Goal: Communication & Community: Answer question/provide support

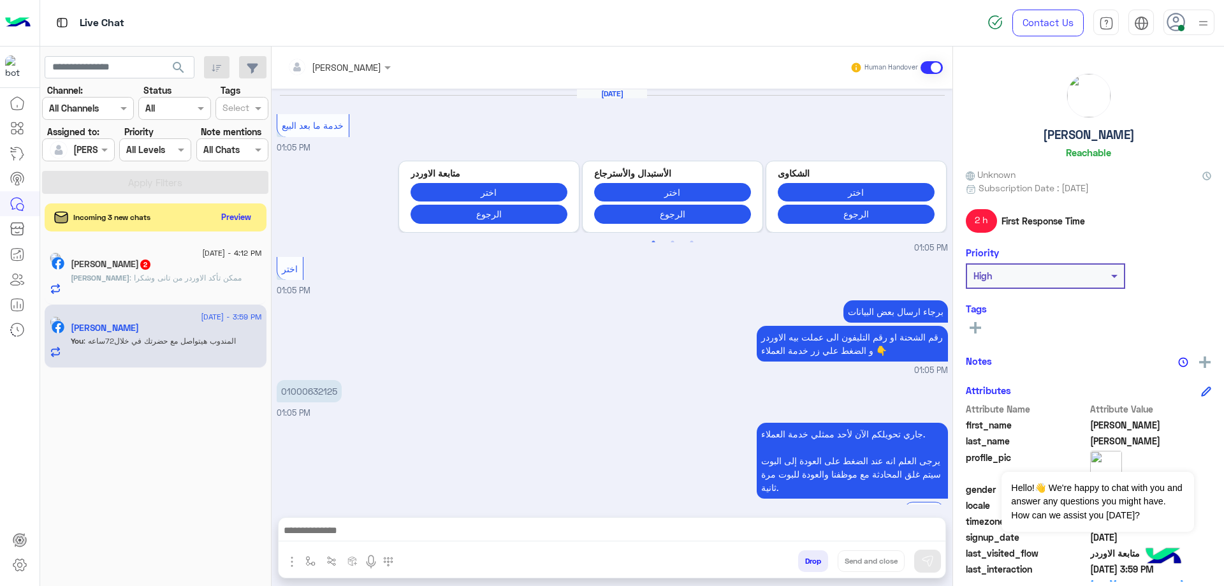
scroll to position [728, 0]
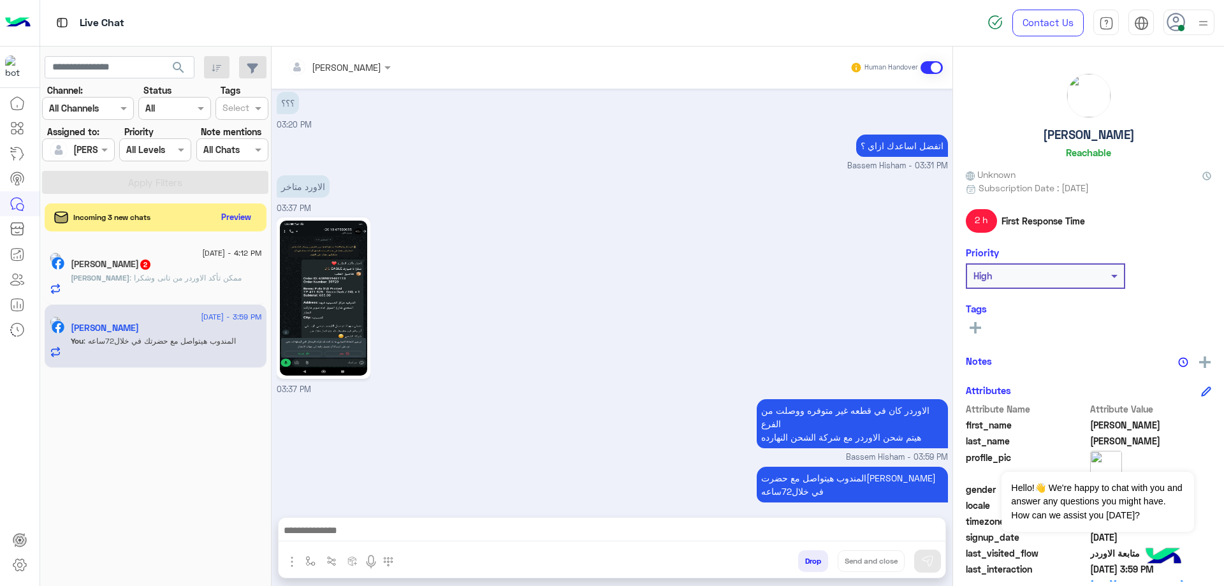
click at [813, 559] on button "Drop" at bounding box center [813, 561] width 30 height 22
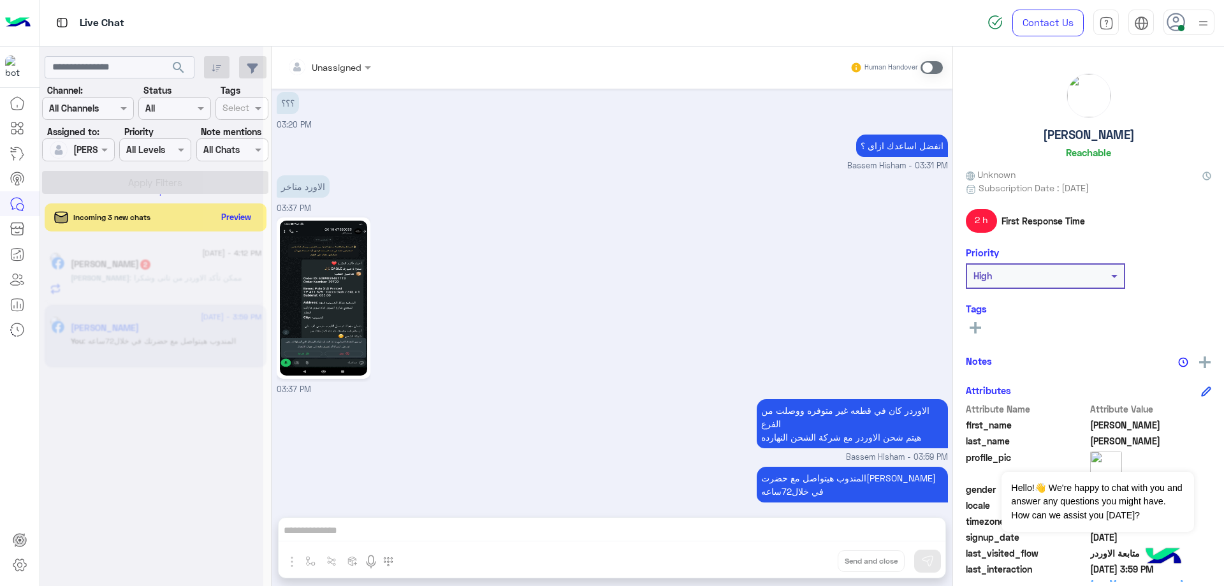
scroll to position [751, 0]
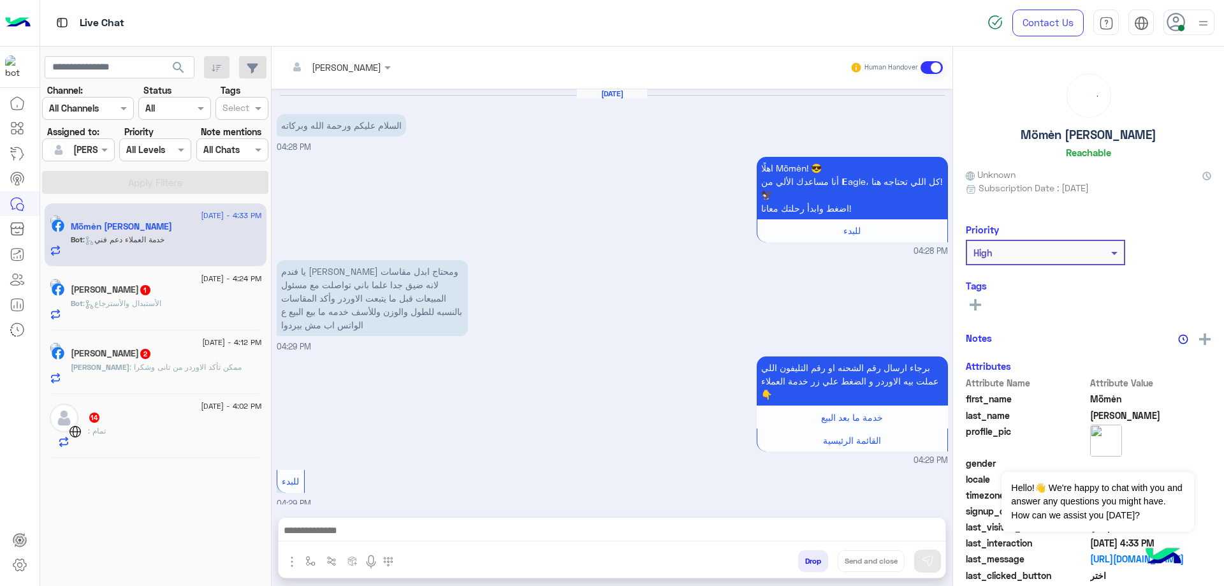
scroll to position [635, 0]
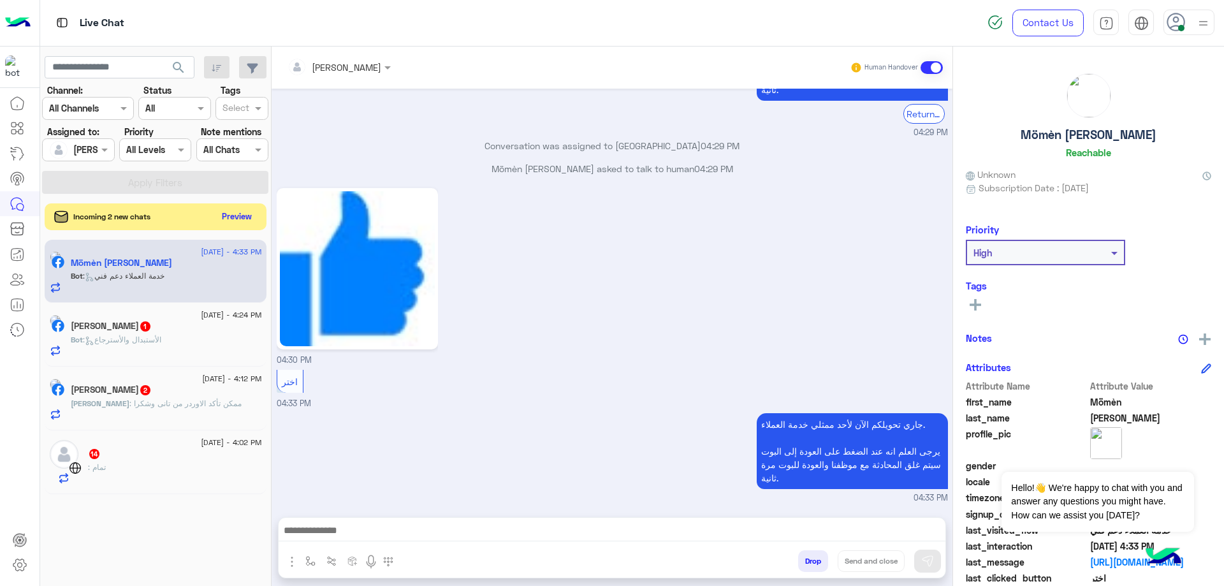
click at [228, 221] on button "Preview" at bounding box center [237, 216] width 40 height 17
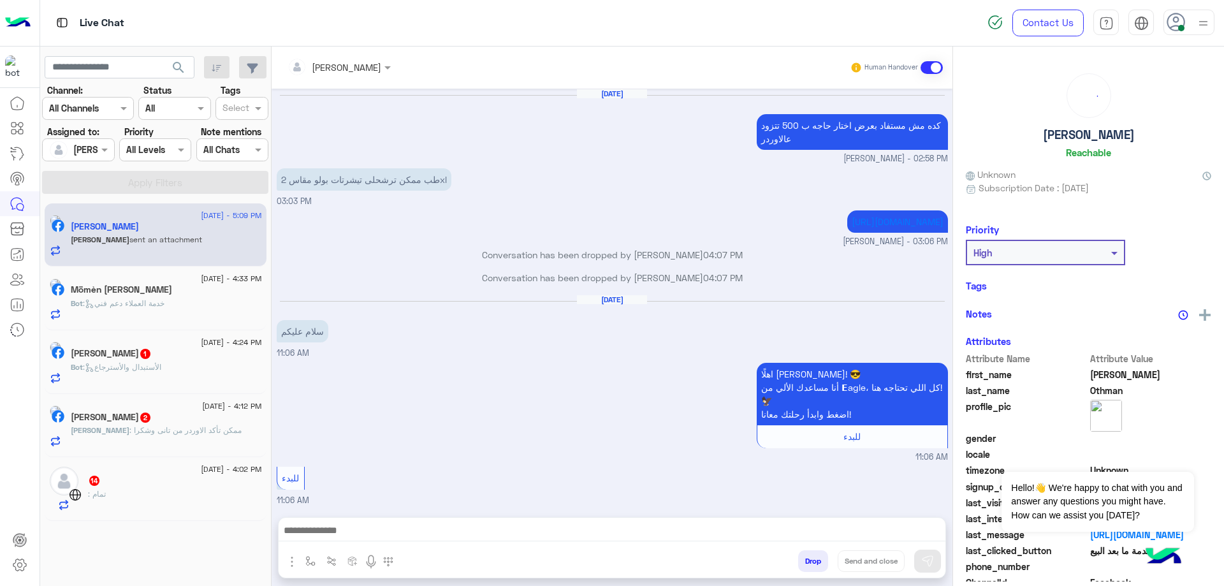
scroll to position [920, 0]
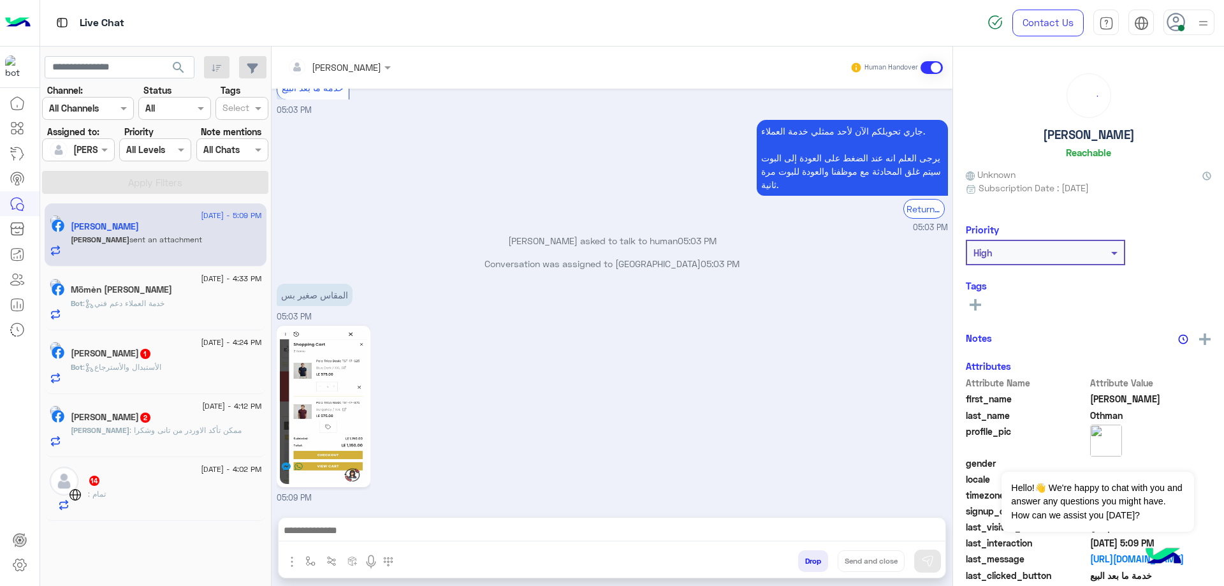
click at [171, 505] on div ": تمام" at bounding box center [175, 499] width 174 height 22
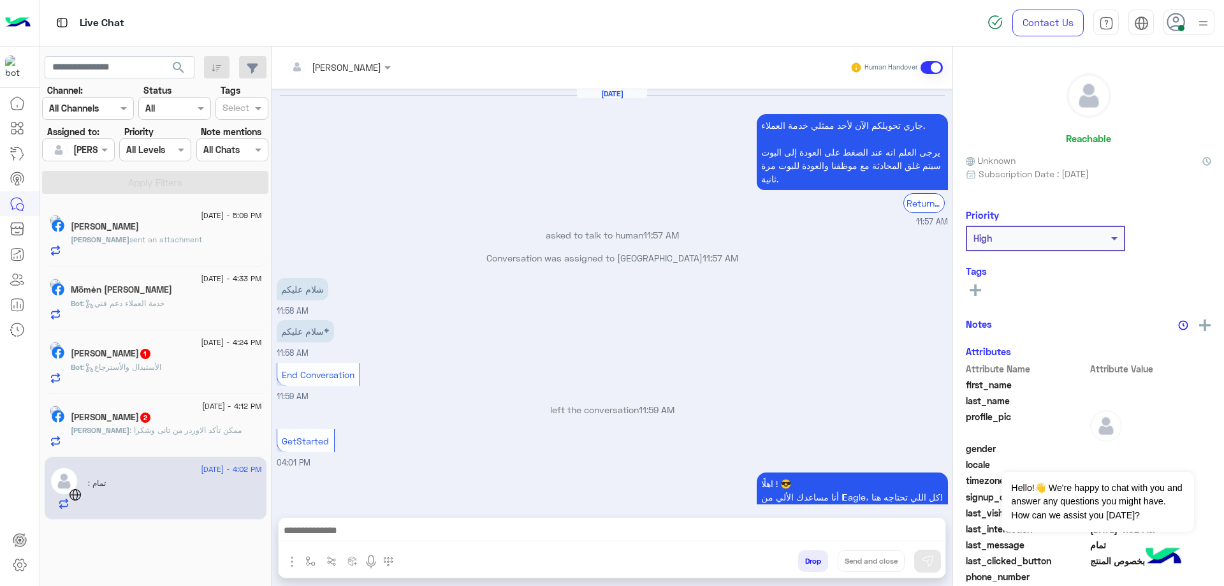
scroll to position [742, 0]
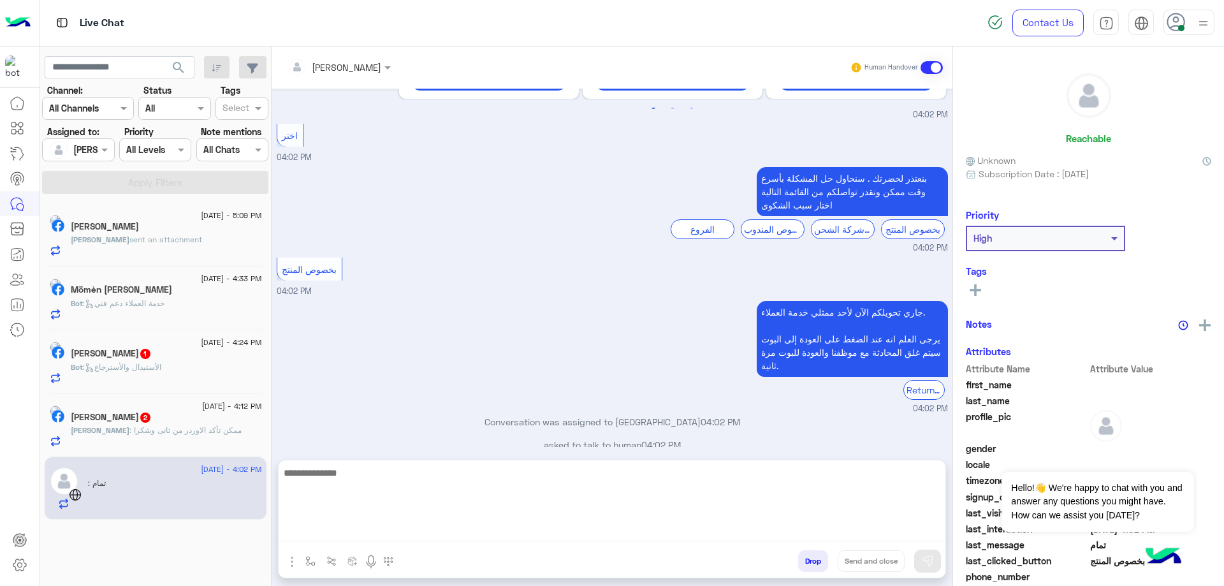
click at [495, 530] on textarea at bounding box center [612, 503] width 667 height 76
type textarea "*"
type textarea "**********"
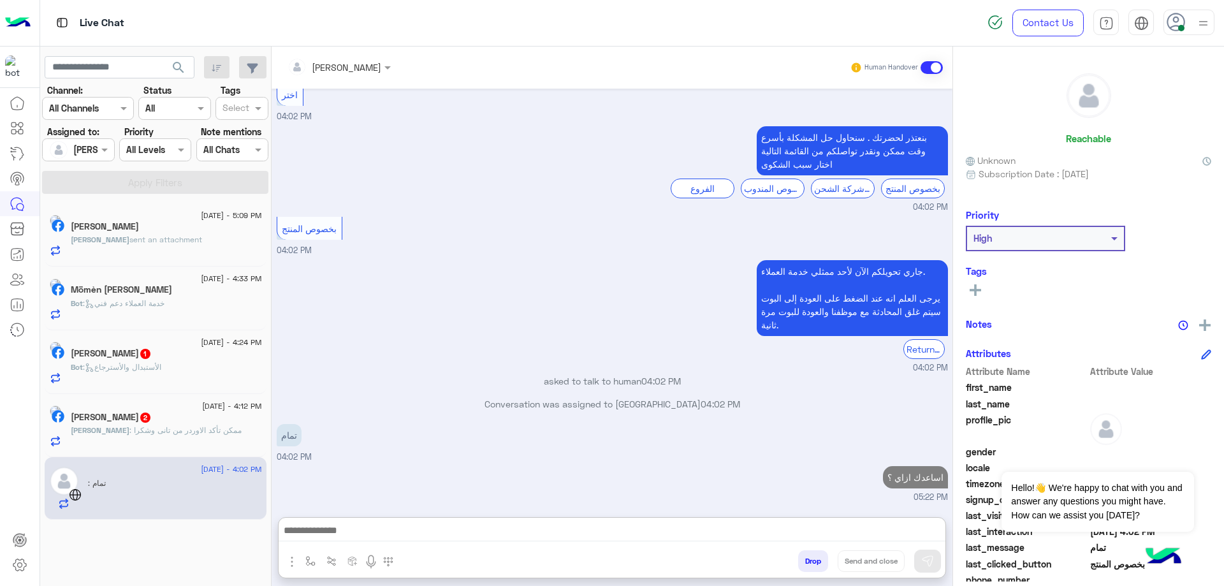
click at [169, 443] on div "[PERSON_NAME] : ممكن تأكد الاوردر من تانى وشكرا" at bounding box center [166, 436] width 191 height 22
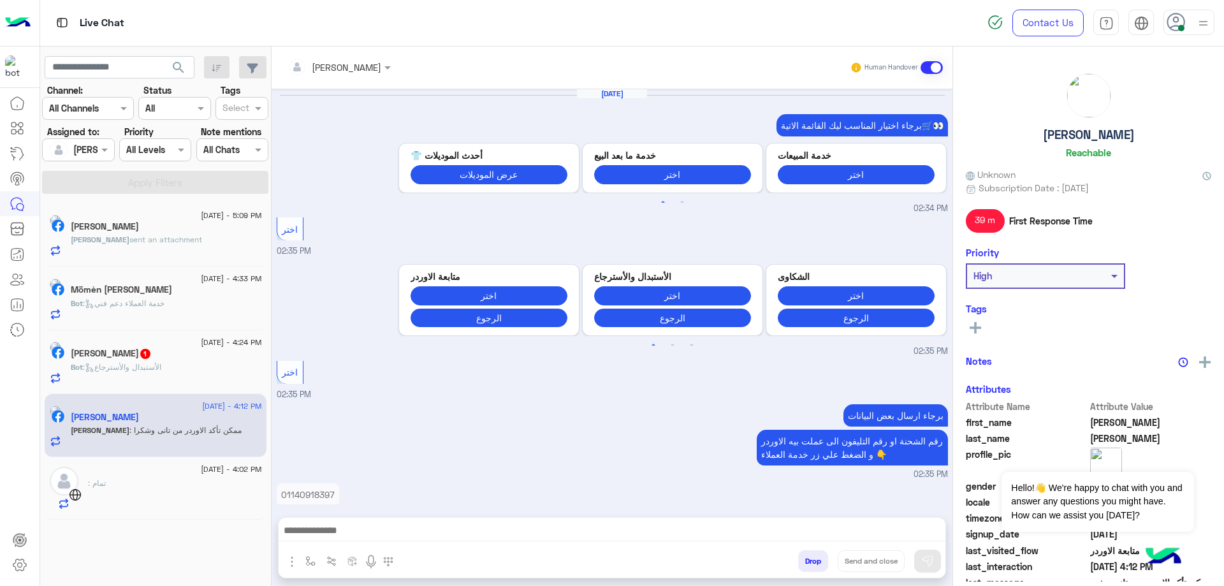
scroll to position [888, 0]
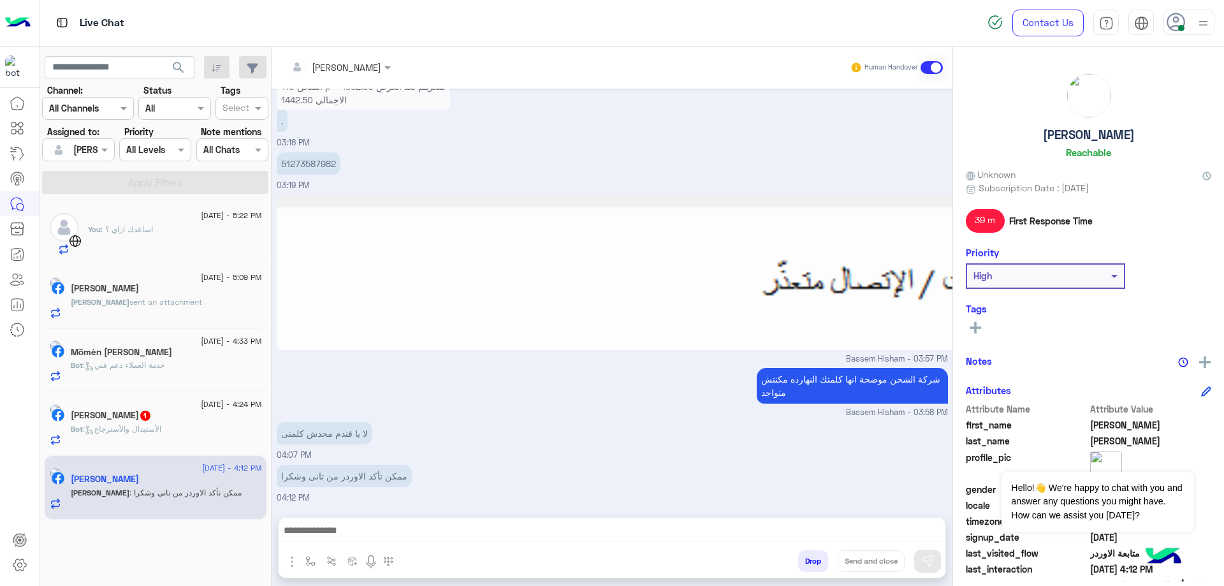
click at [424, 518] on div at bounding box center [612, 534] width 667 height 32
click at [423, 520] on div at bounding box center [612, 534] width 667 height 32
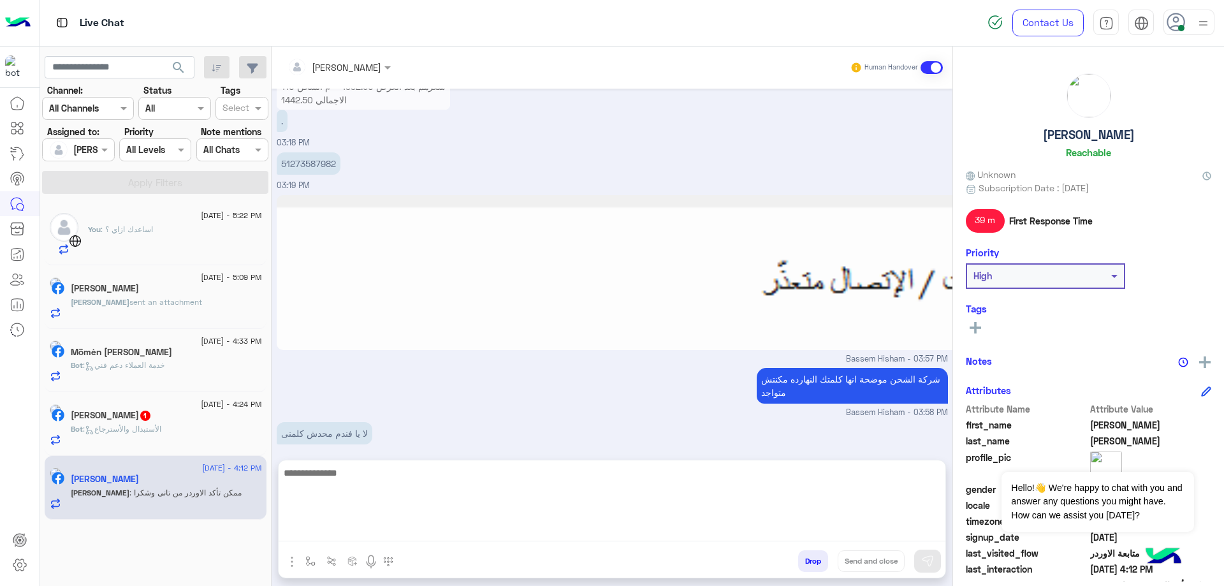
click at [424, 524] on textarea at bounding box center [612, 503] width 667 height 76
type textarea "**********"
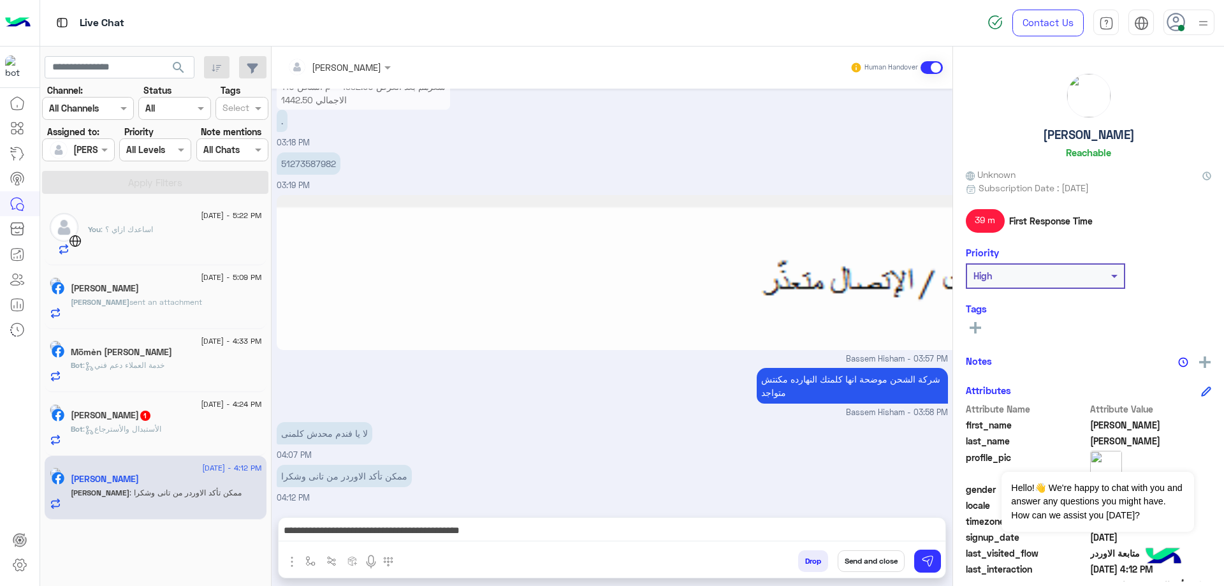
click at [333, 159] on p "51273587982" at bounding box center [309, 163] width 64 height 22
copy p "51273587982"
click at [871, 565] on button "Send and close" at bounding box center [871, 561] width 67 height 22
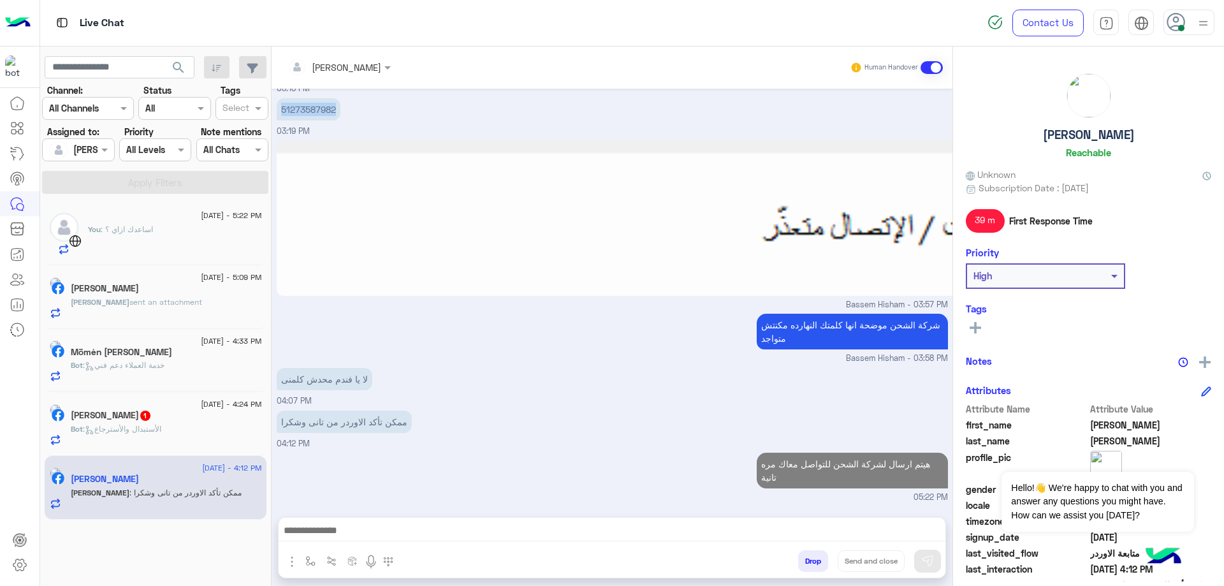
scroll to position [965, 0]
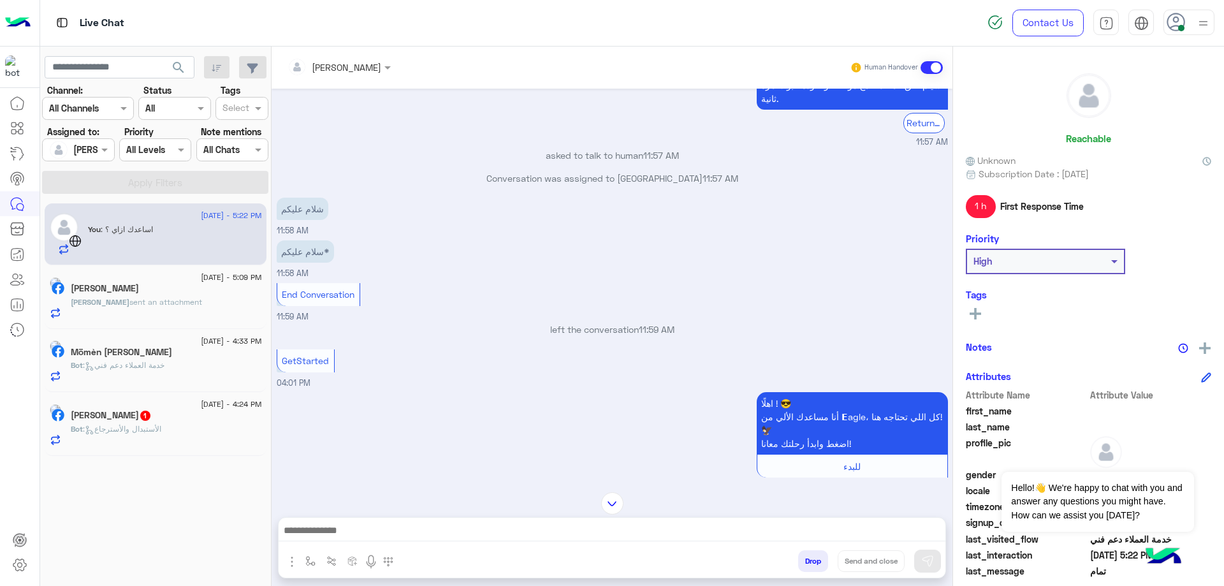
scroll to position [725, 0]
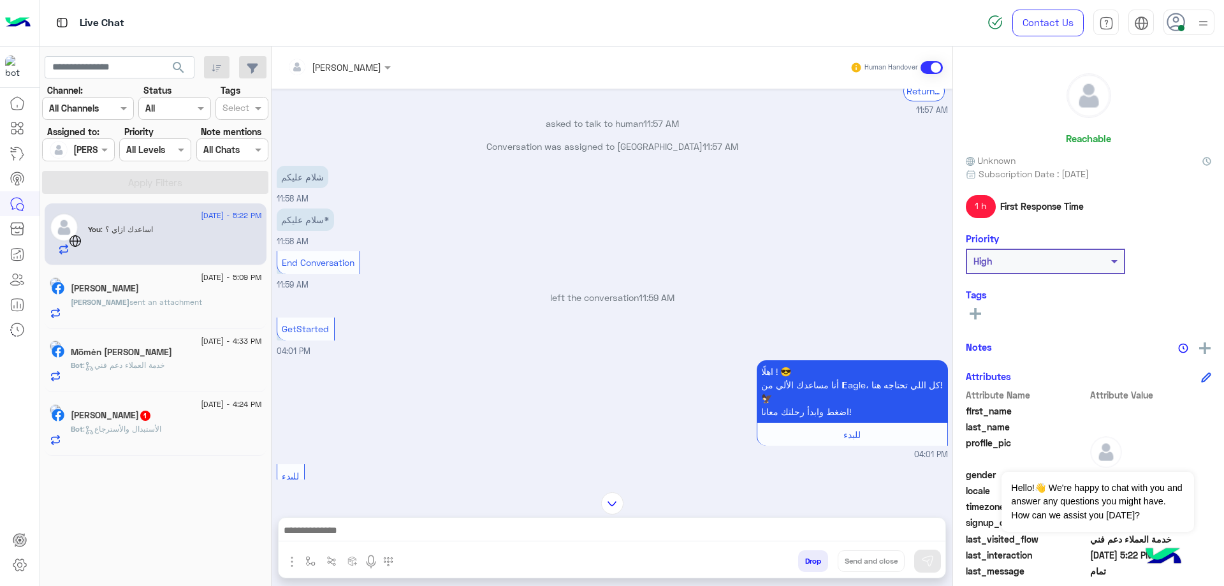
click at [168, 421] on div "[PERSON_NAME] 1" at bounding box center [166, 416] width 191 height 13
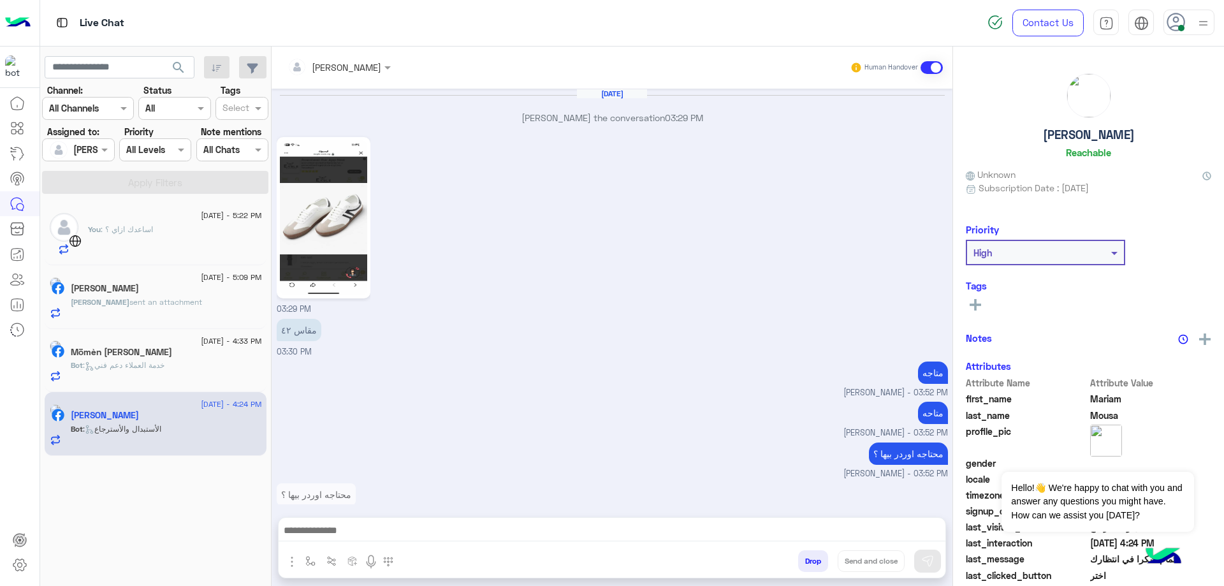
scroll to position [873, 0]
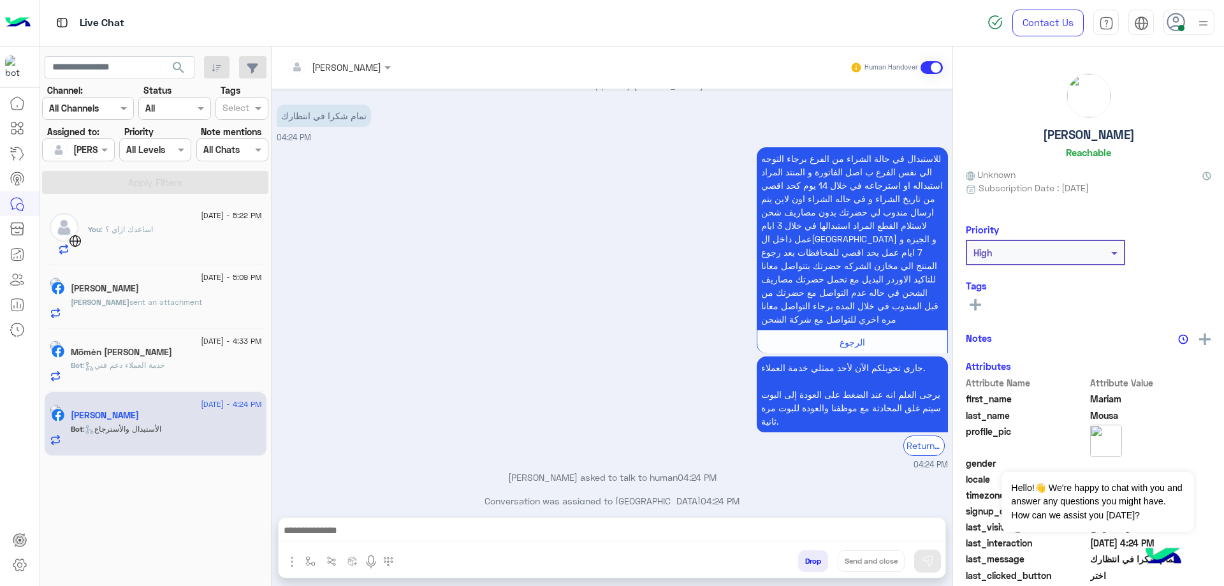
click at [428, 520] on div at bounding box center [612, 534] width 667 height 32
click at [402, 521] on div at bounding box center [612, 534] width 667 height 32
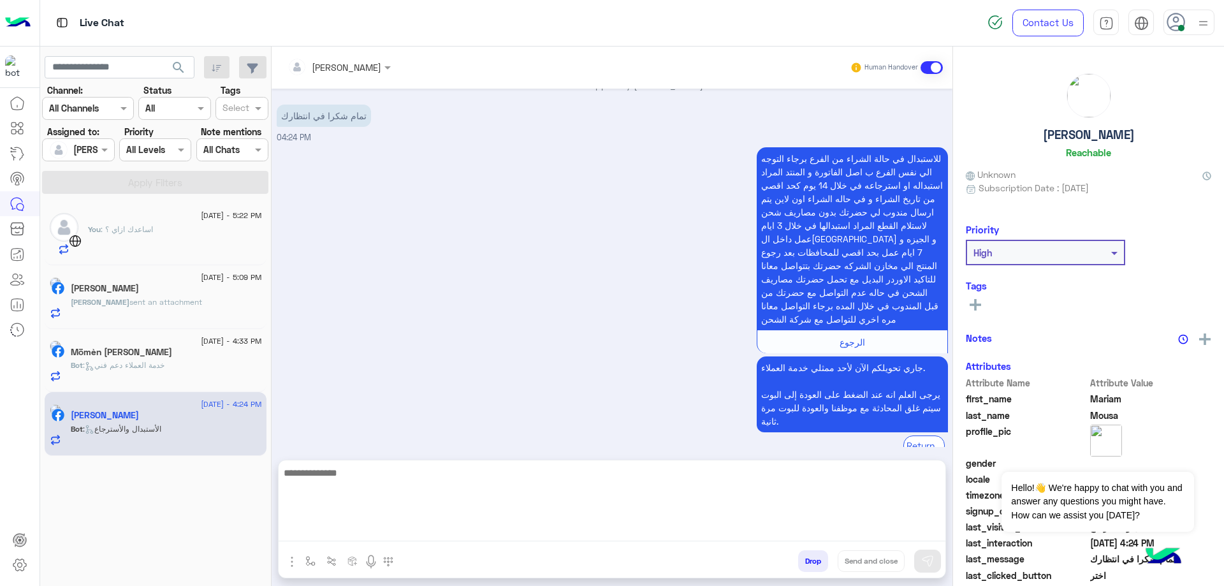
click at [412, 524] on textarea at bounding box center [612, 503] width 667 height 76
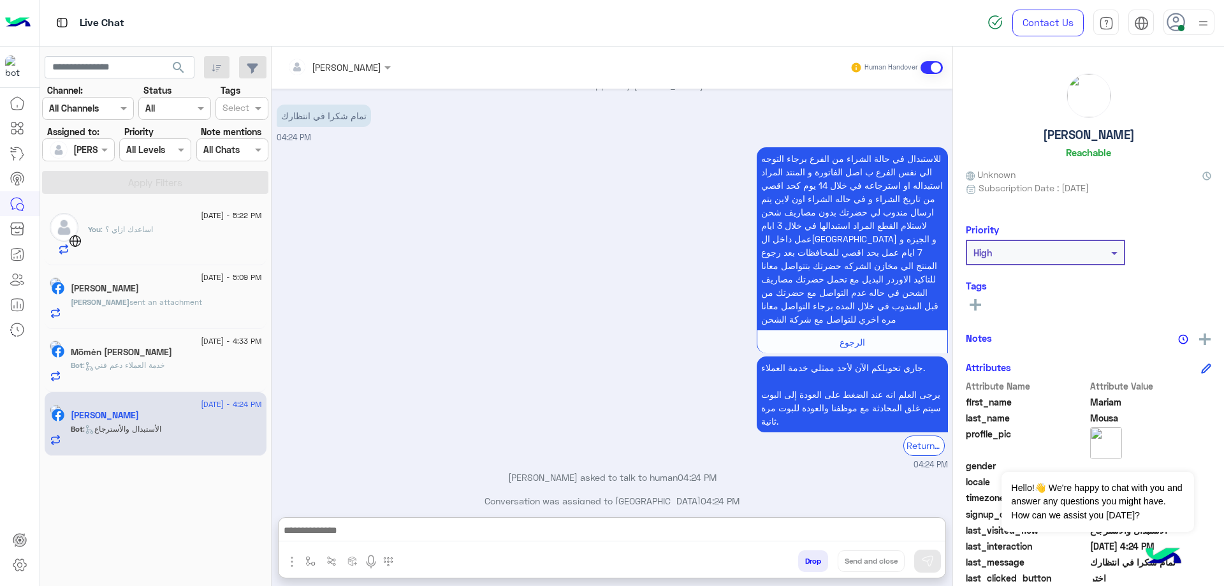
click at [175, 235] on div "You : اساعدك ازاي ؟" at bounding box center [175, 240] width 174 height 32
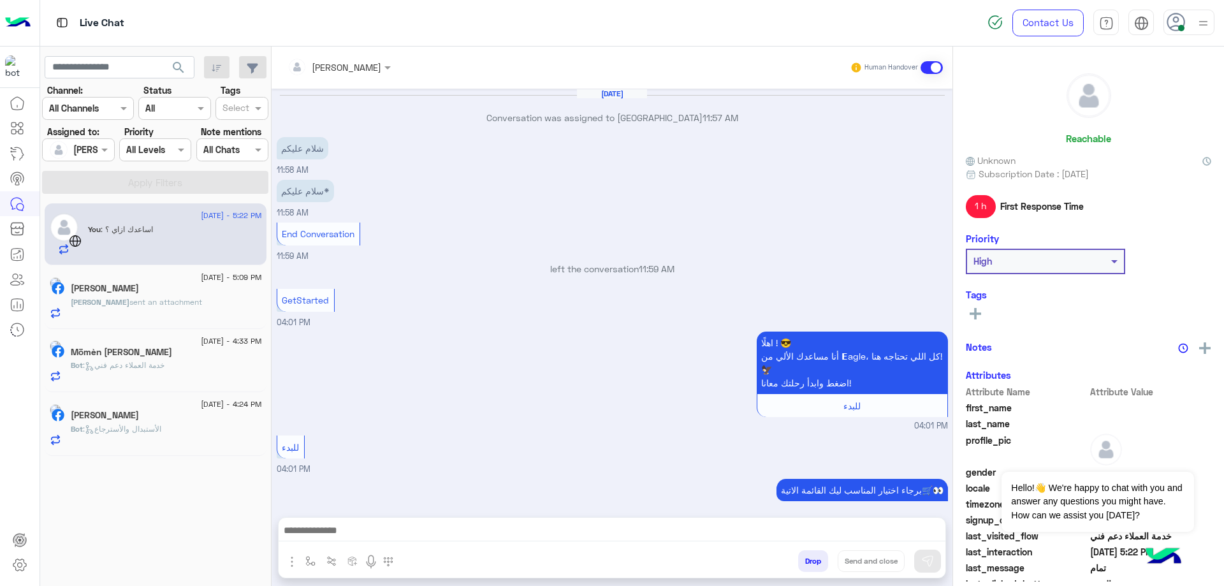
scroll to position [665, 0]
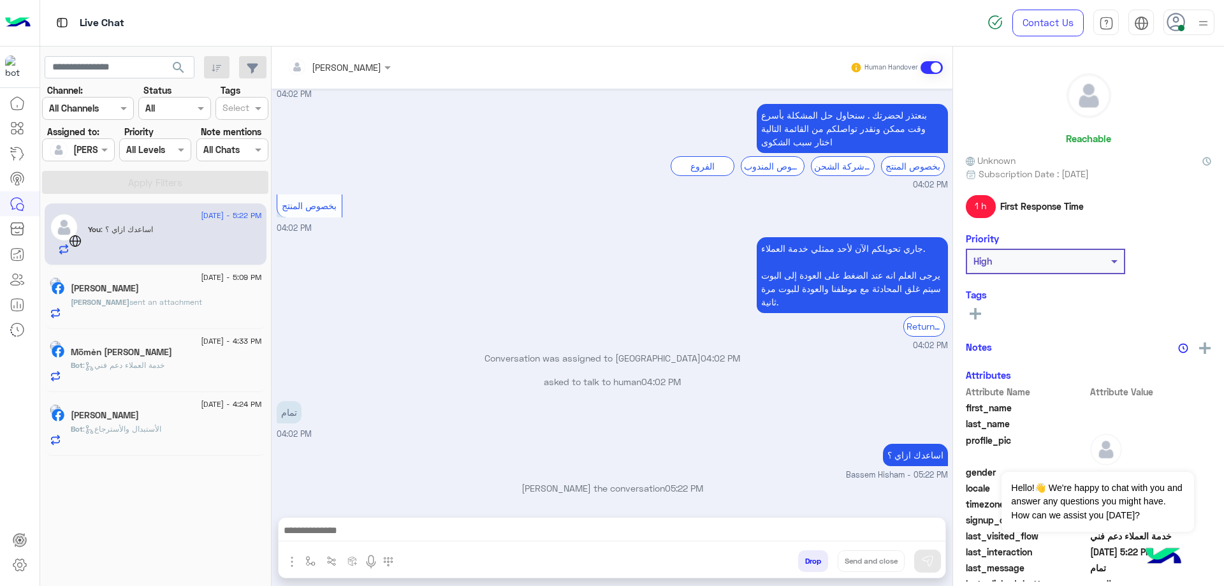
click at [900, 453] on p "اساعدك ازاي ؟" at bounding box center [915, 455] width 65 height 22
copy app-message "اساعدك ازاي ؟"
click at [168, 419] on div "[PERSON_NAME]" at bounding box center [166, 416] width 191 height 13
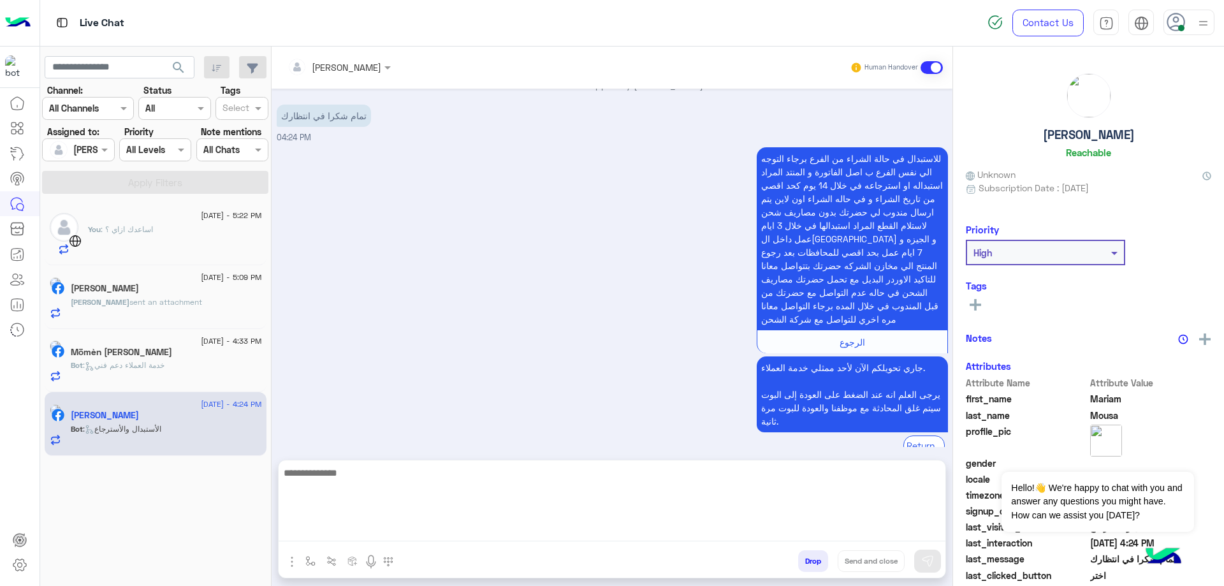
click at [426, 534] on textarea at bounding box center [612, 503] width 667 height 76
paste textarea "**********"
type textarea "**********"
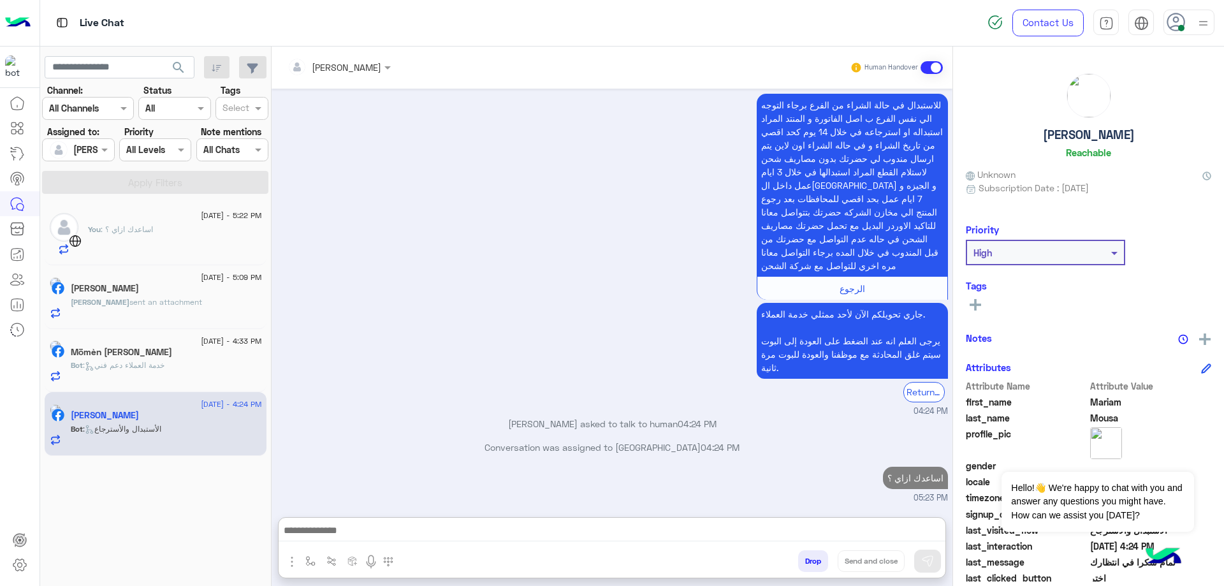
click at [110, 384] on div "[DATE] - 4:33 PM Mömèn M Abdôu Bot : خدمة العملاء دعم فني" at bounding box center [156, 361] width 222 height 64
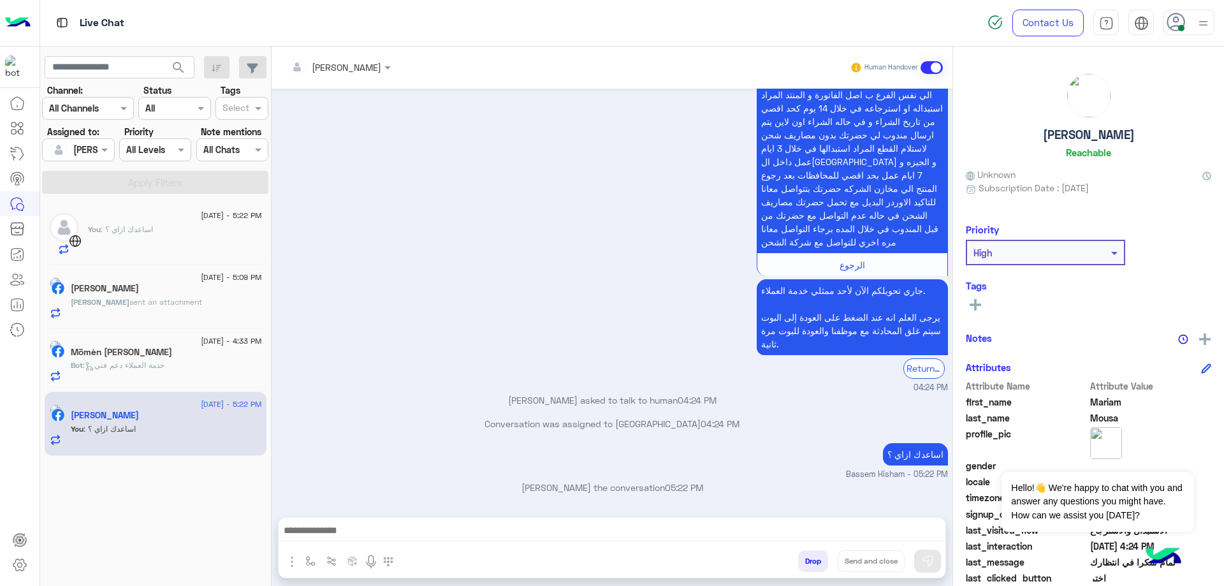
scroll to position [936, 0]
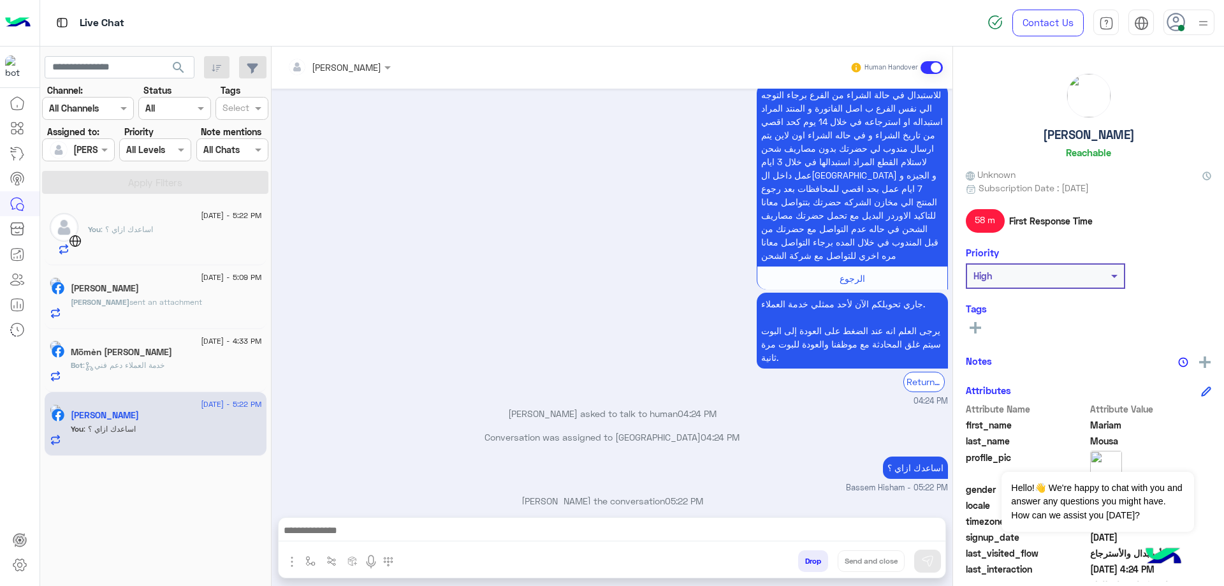
click at [124, 371] on div "Bot : خدمة العملاء دعم فني" at bounding box center [166, 371] width 191 height 22
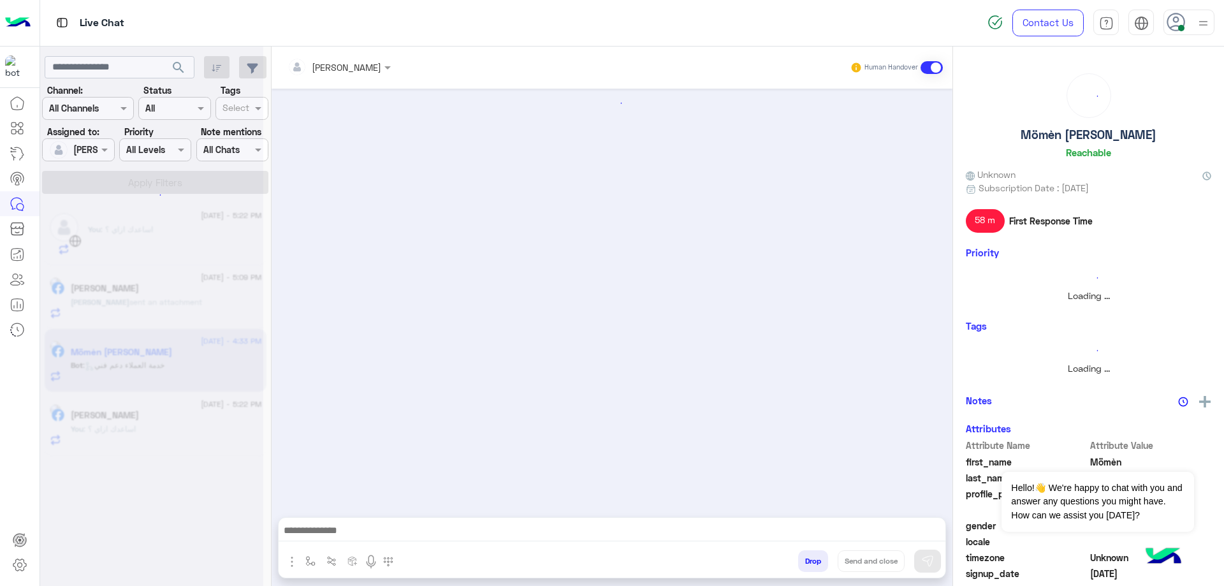
scroll to position [635, 0]
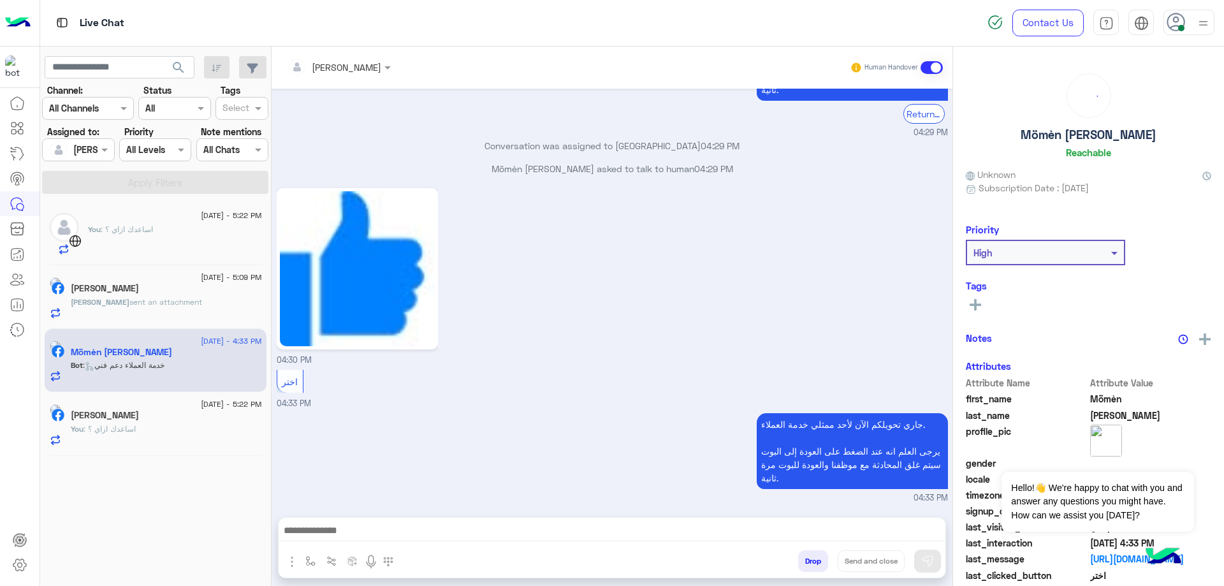
click at [400, 520] on div at bounding box center [612, 534] width 667 height 32
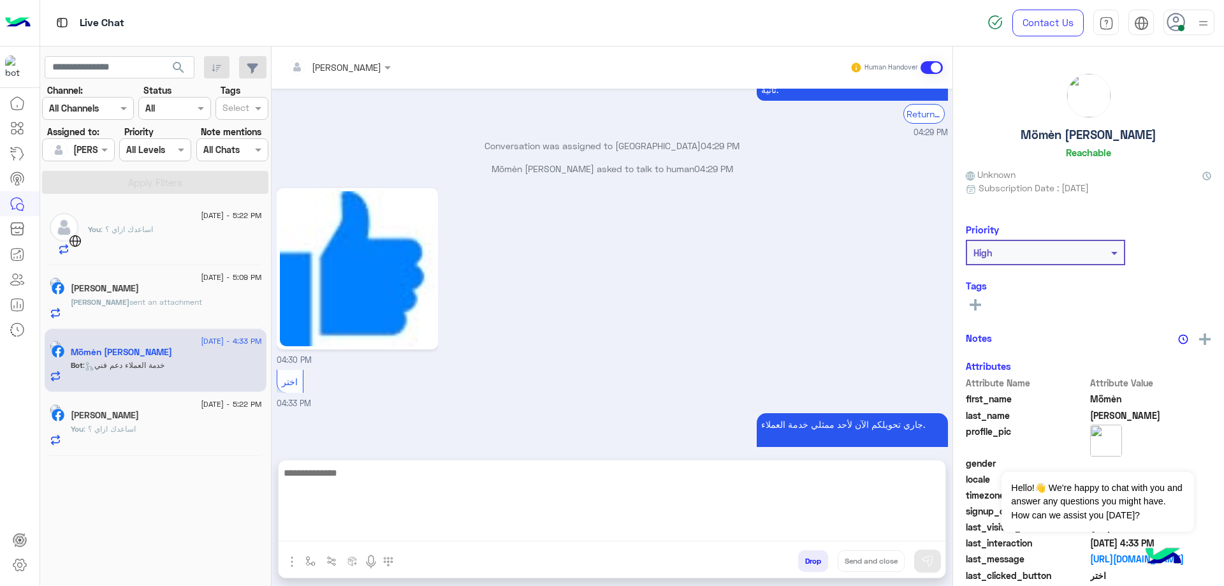
click at [397, 526] on textarea at bounding box center [612, 503] width 667 height 76
paste textarea "**********"
type textarea "**********"
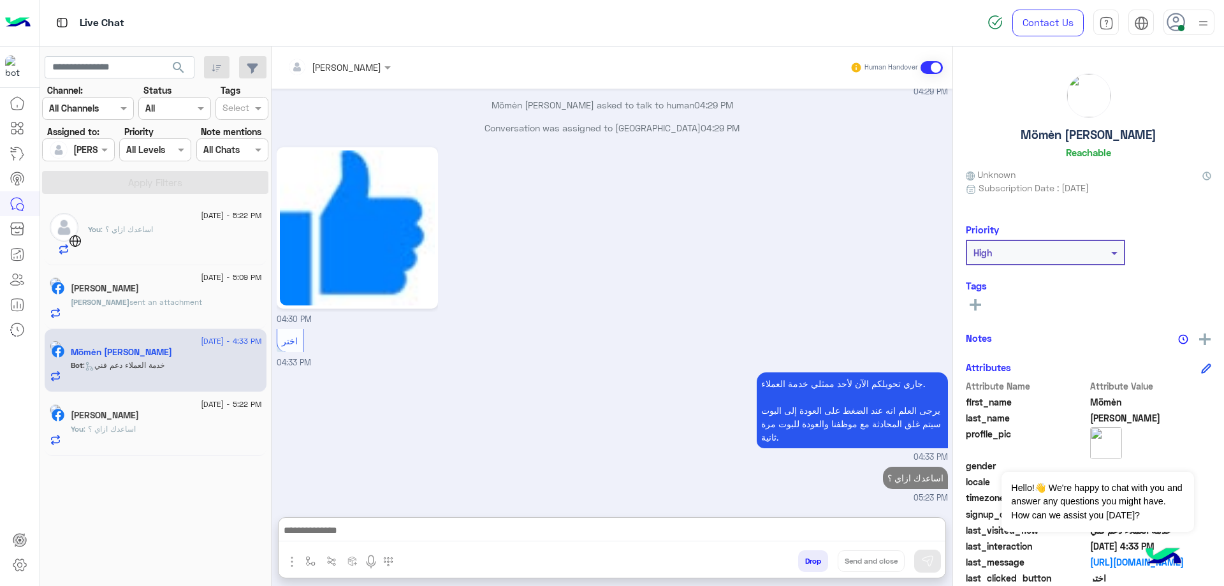
click at [139, 292] on h5 "[PERSON_NAME]" at bounding box center [105, 288] width 68 height 11
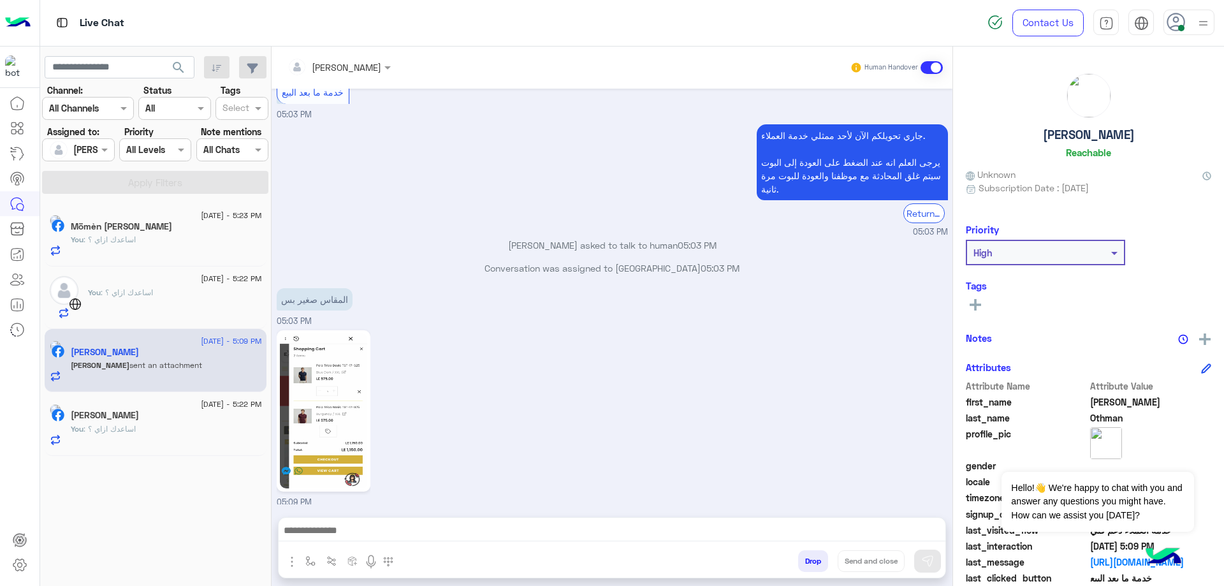
scroll to position [920, 0]
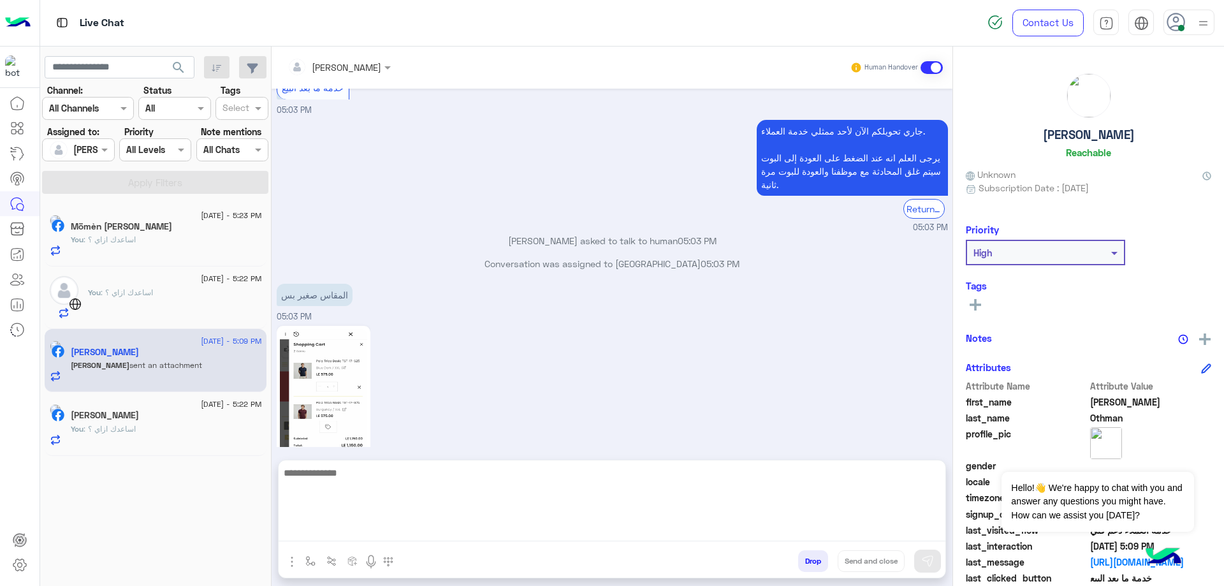
click at [390, 525] on textarea at bounding box center [612, 503] width 667 height 76
type textarea "********"
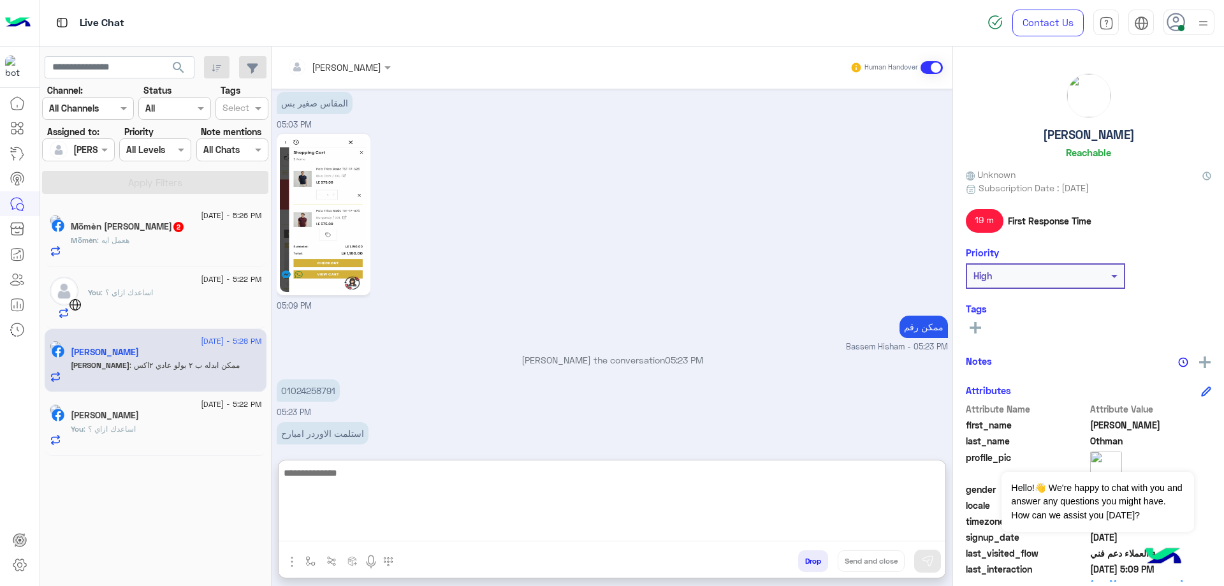
scroll to position [1169, 0]
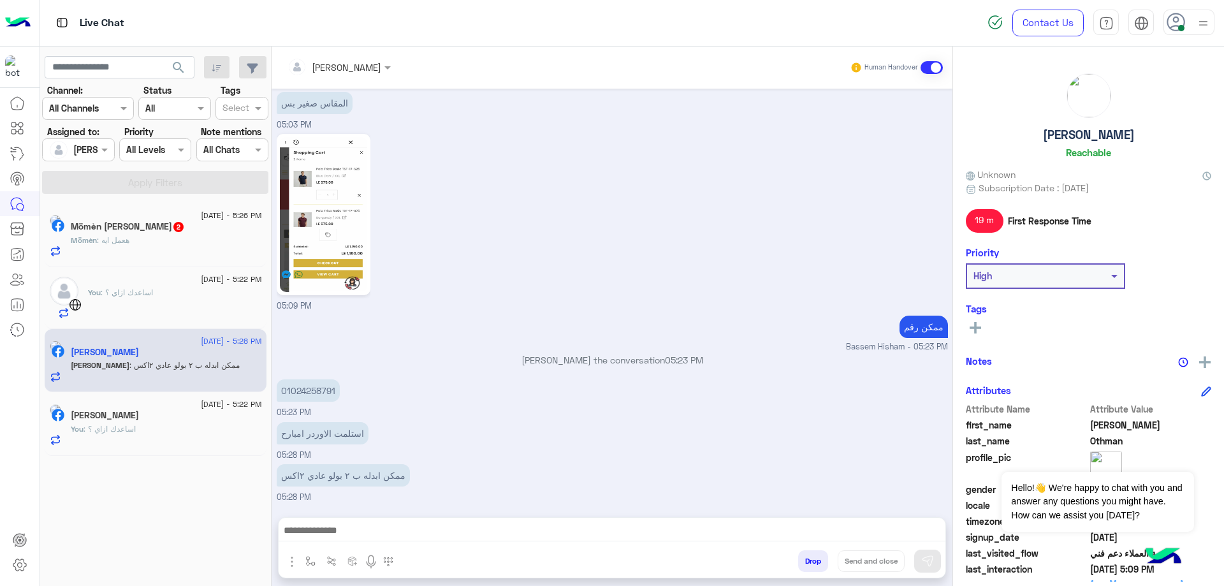
click at [136, 439] on div "You : اساعدك ازاي ؟" at bounding box center [166, 434] width 191 height 22
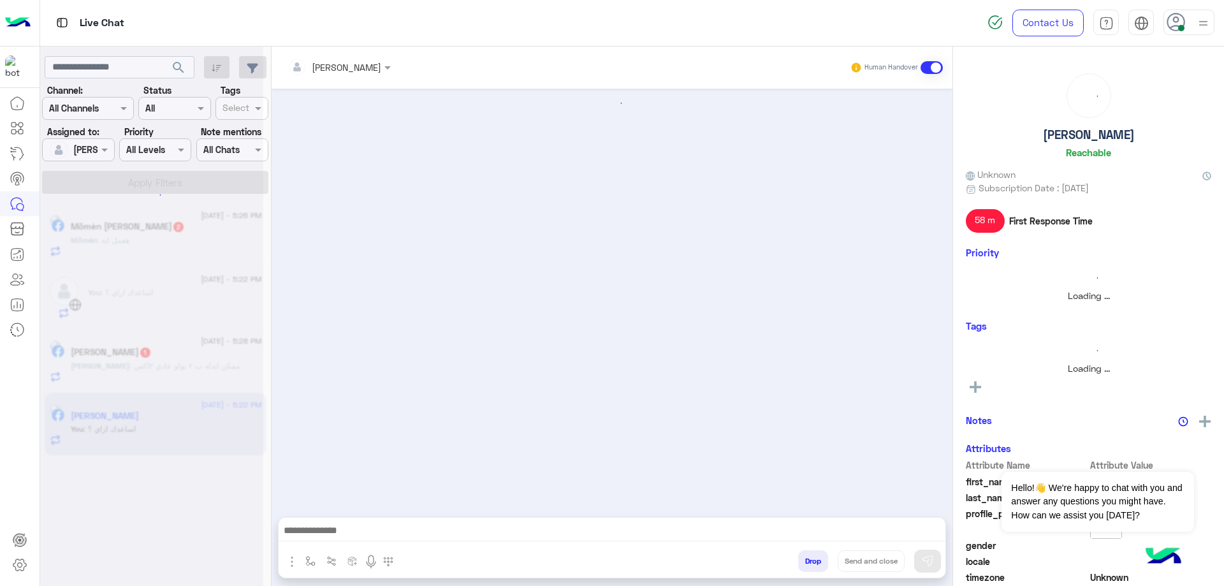
click at [156, 379] on div at bounding box center [151, 298] width 223 height 586
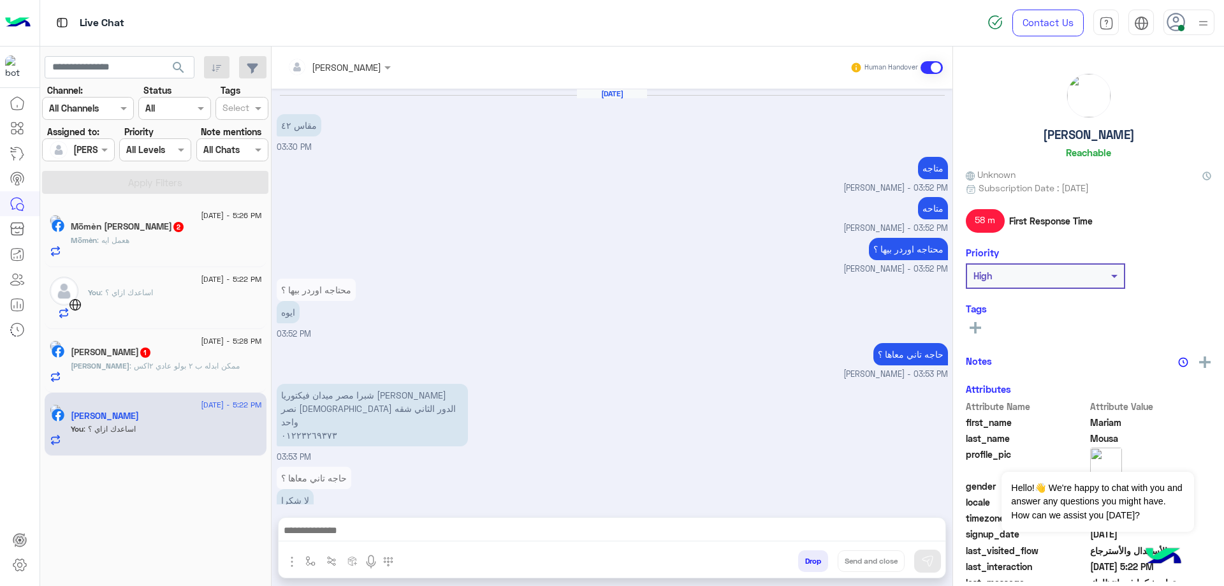
click at [156, 379] on div "[PERSON_NAME] : ممكن ابدله ب ٢ بولو عادي ٢اكس" at bounding box center [166, 371] width 191 height 22
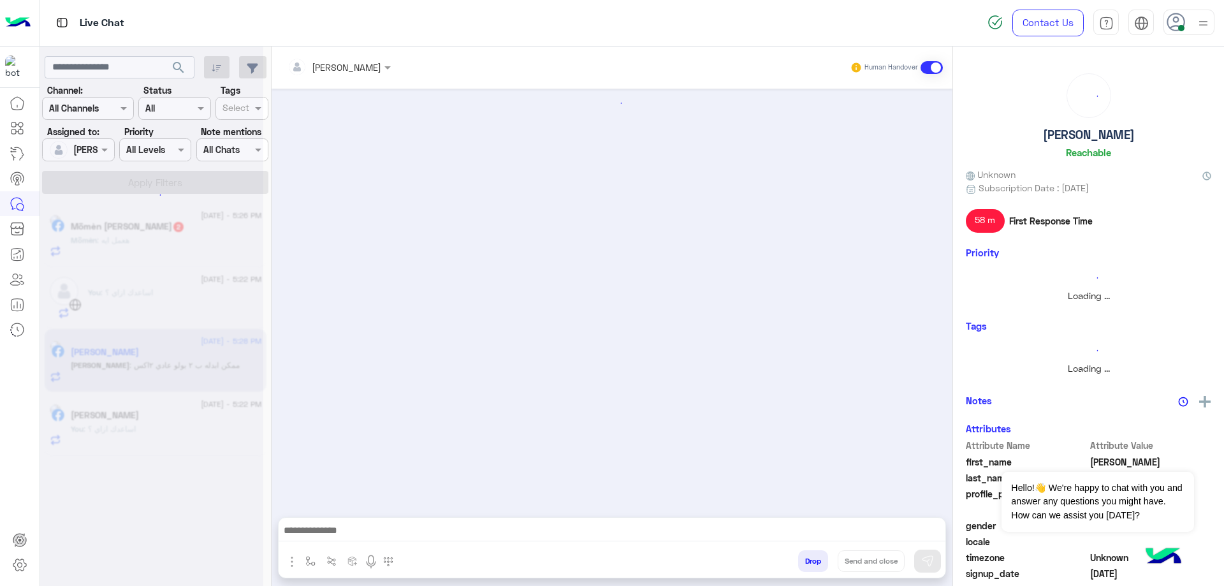
click at [156, 379] on div at bounding box center [151, 298] width 223 height 586
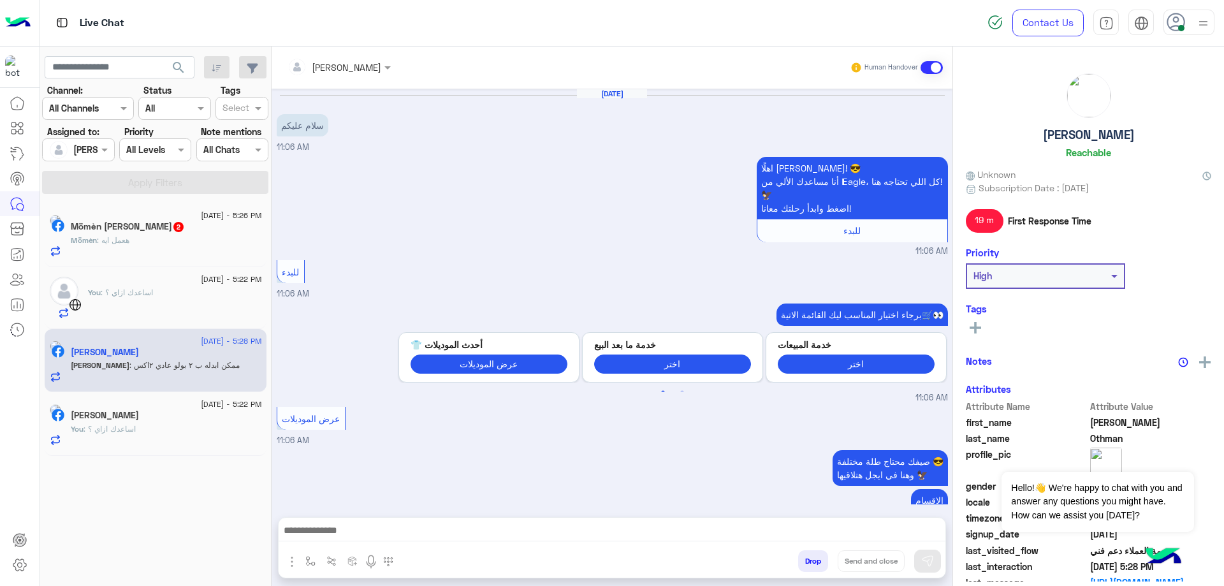
scroll to position [906, 0]
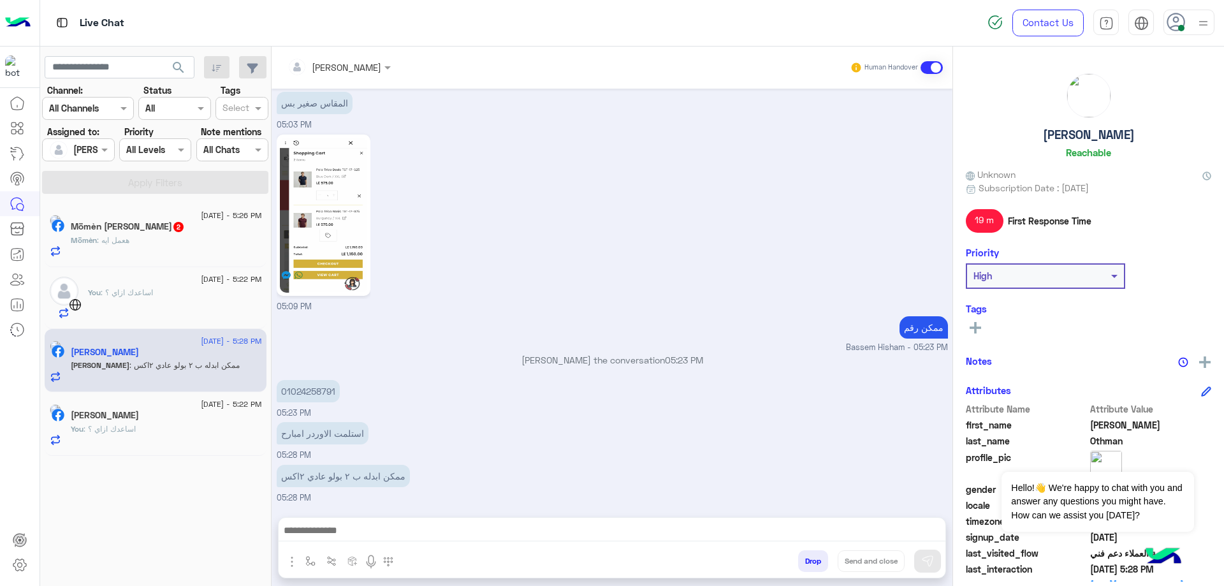
click at [317, 391] on p "01024258791" at bounding box center [308, 391] width 63 height 22
copy p "01024258791"
drag, startPoint x: 464, startPoint y: 498, endPoint x: 453, endPoint y: 516, distance: 21.8
click at [462, 500] on div "ممكن ابدله ب ٢ بولو عادي ٢اكس 05:28 PM" at bounding box center [612, 483] width 671 height 43
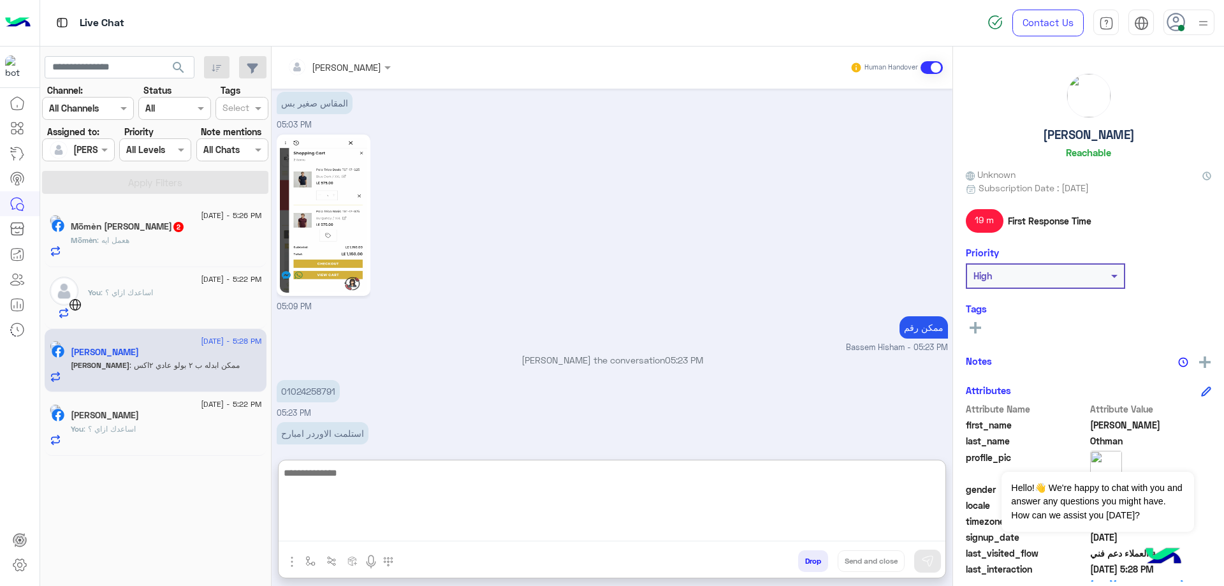
click at [446, 526] on textarea at bounding box center [612, 503] width 667 height 76
paste textarea "**********"
type textarea "**********"
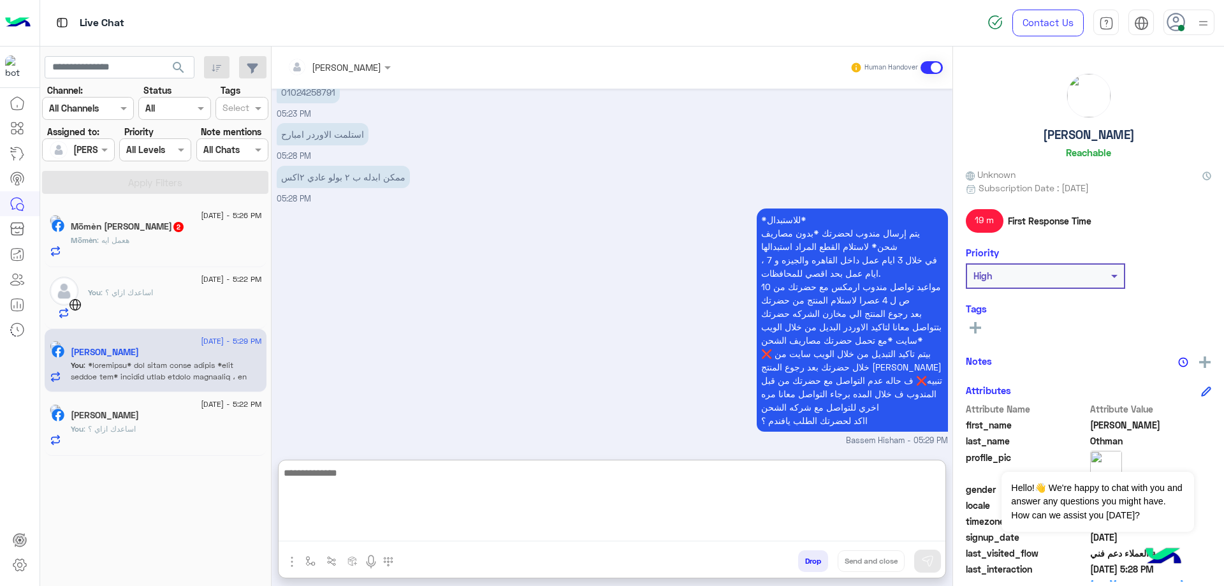
click at [121, 248] on div "Mömèn : هعمل ايه" at bounding box center [166, 246] width 191 height 22
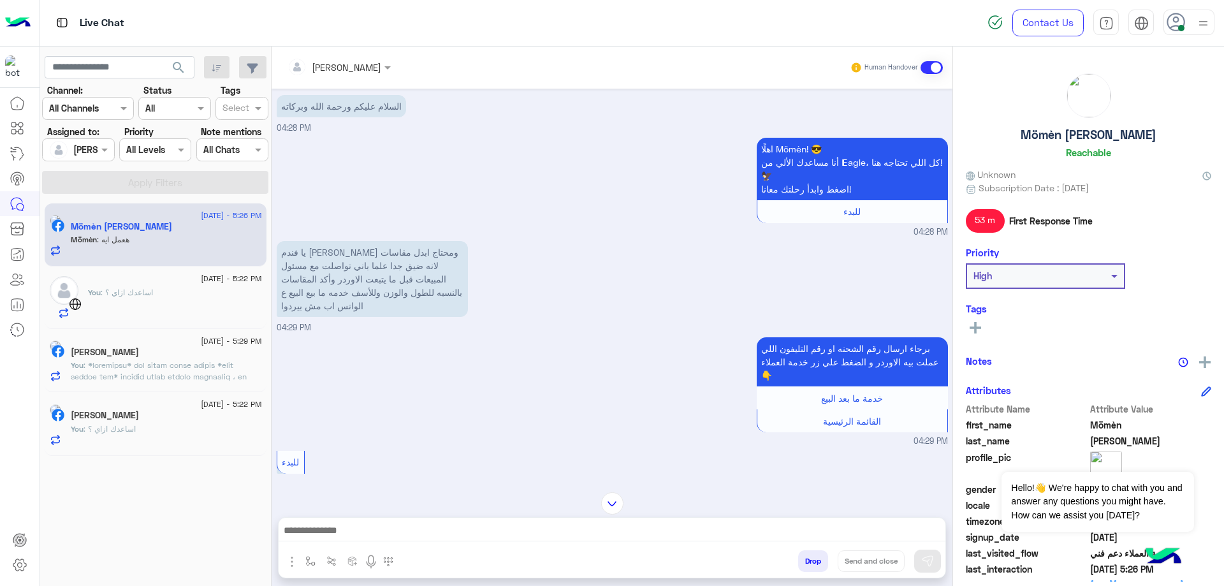
scroll to position [18, 0]
click at [378, 535] on textarea at bounding box center [612, 531] width 667 height 19
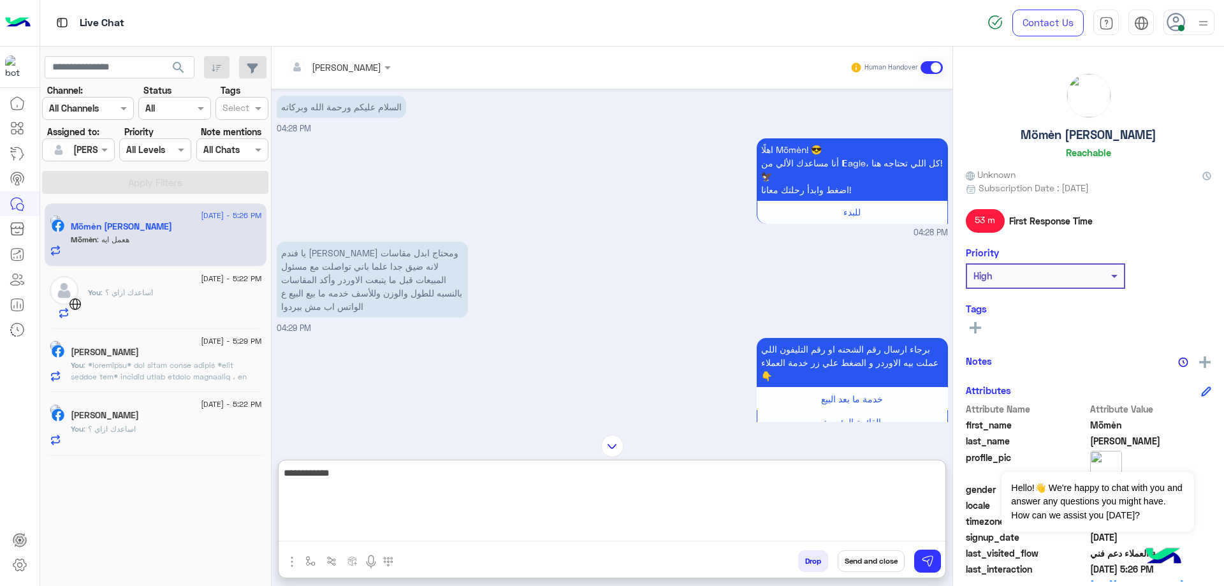
type textarea "**********"
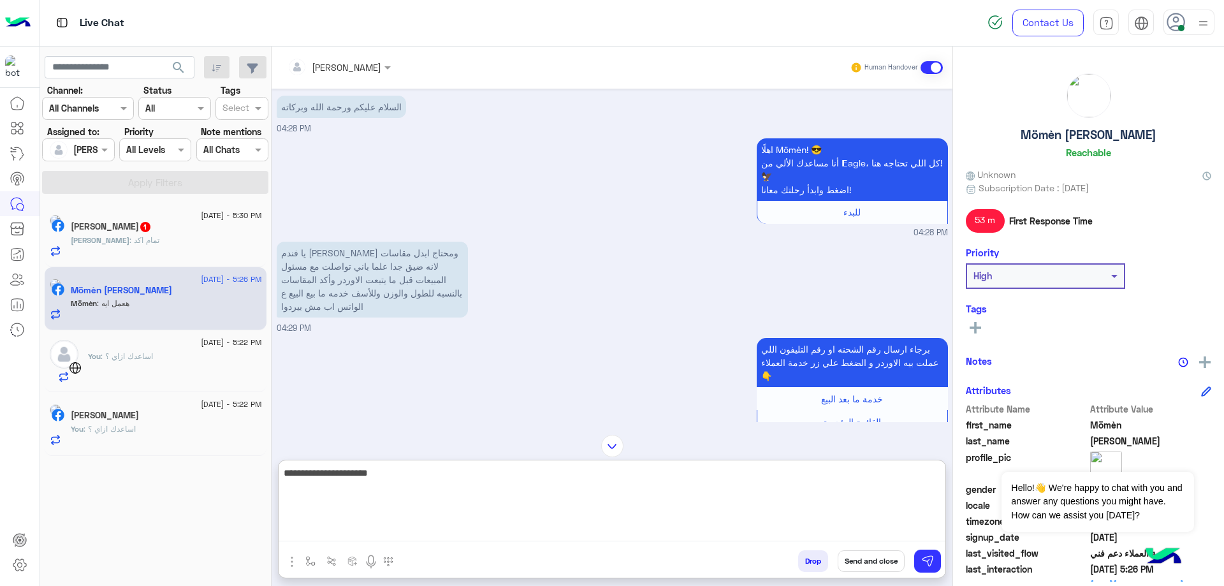
type textarea "**********"
click at [1092, 131] on h5 "Mömèn [PERSON_NAME]" at bounding box center [1089, 134] width 136 height 15
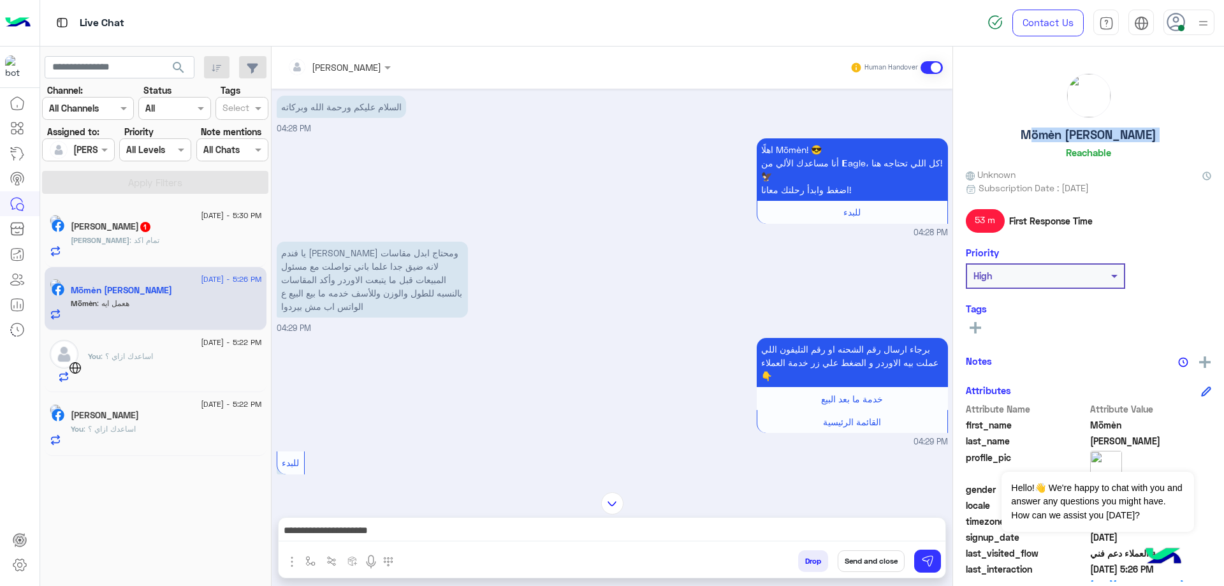
click at [1092, 131] on h5 "Mömèn [PERSON_NAME]" at bounding box center [1089, 134] width 136 height 15
copy h5 "Mömèn [PERSON_NAME]"
click at [857, 563] on button "Send and close" at bounding box center [871, 561] width 67 height 22
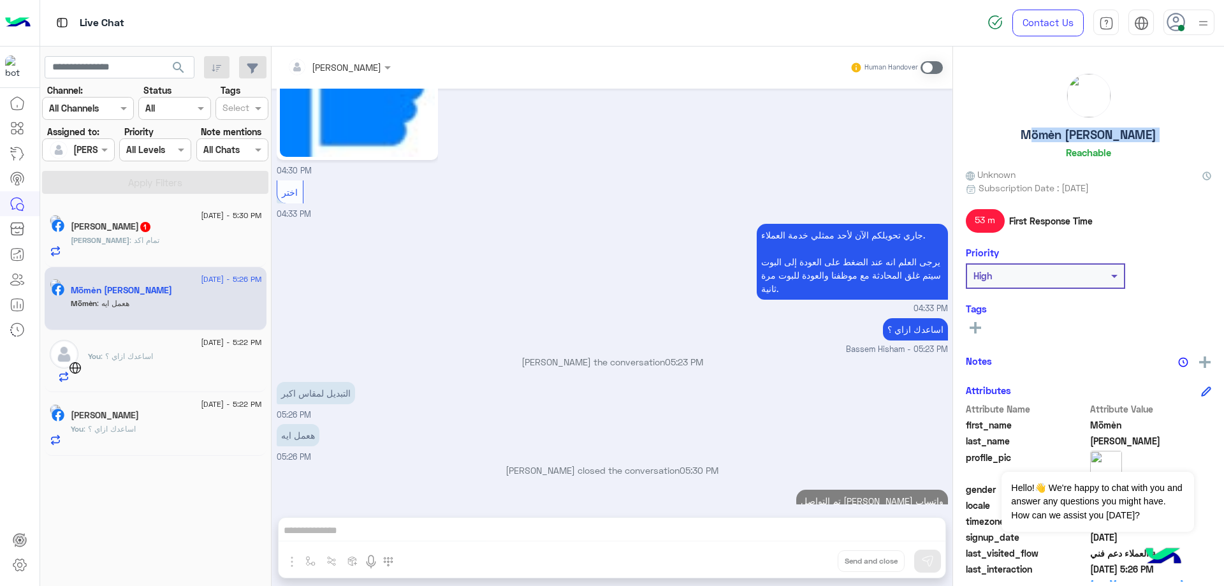
scroll to position [848, 0]
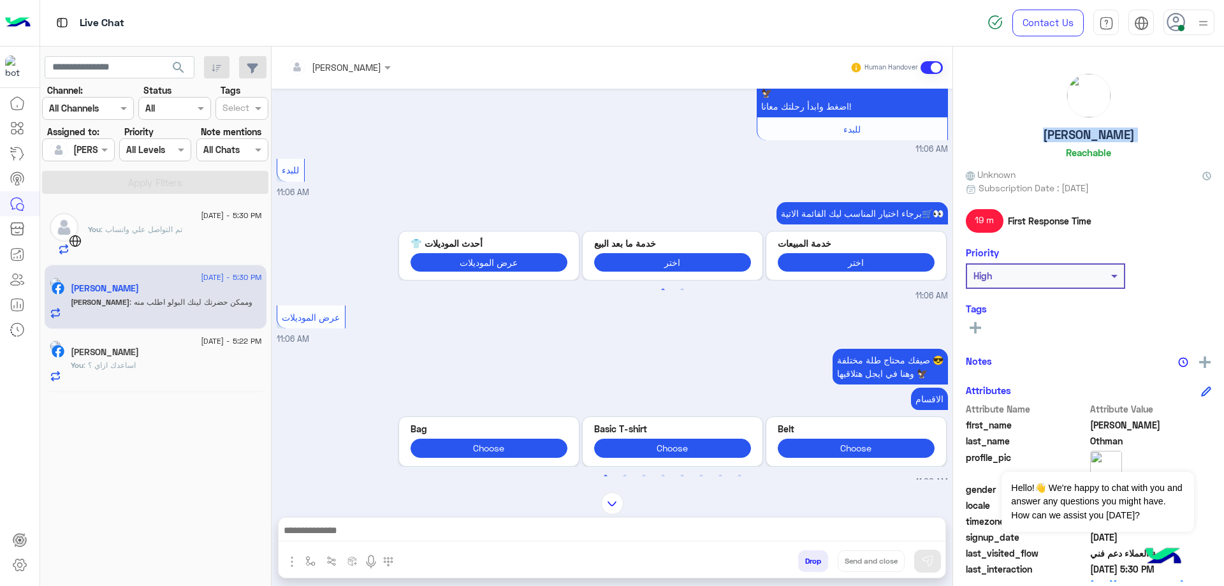
scroll to position [1131, 0]
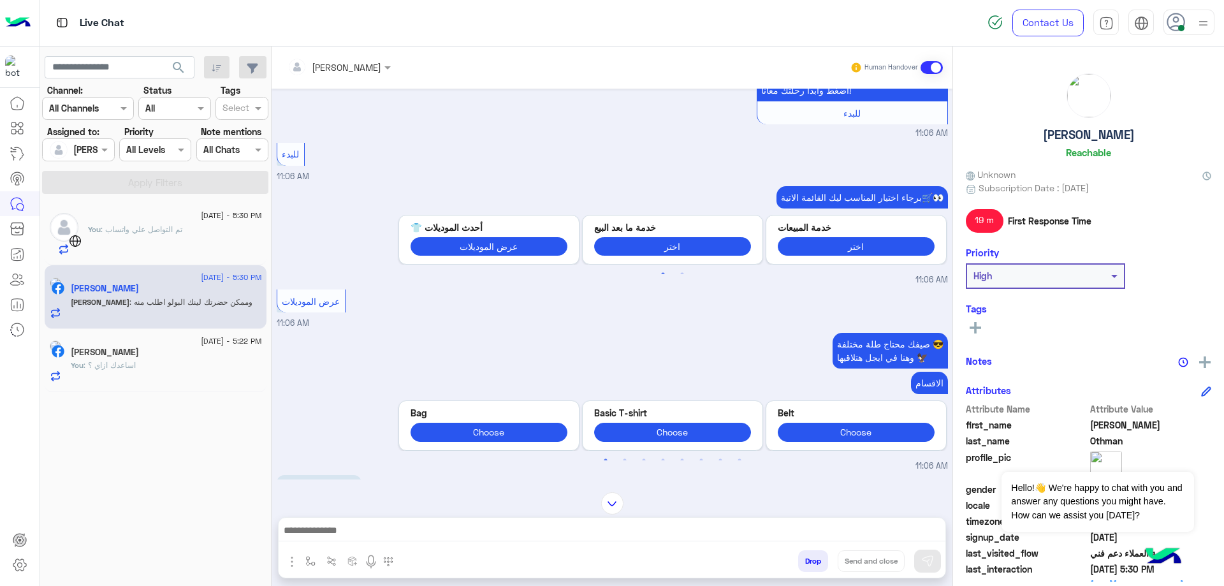
click at [171, 277] on div "[DATE] - 5:30 PM" at bounding box center [166, 279] width 191 height 8
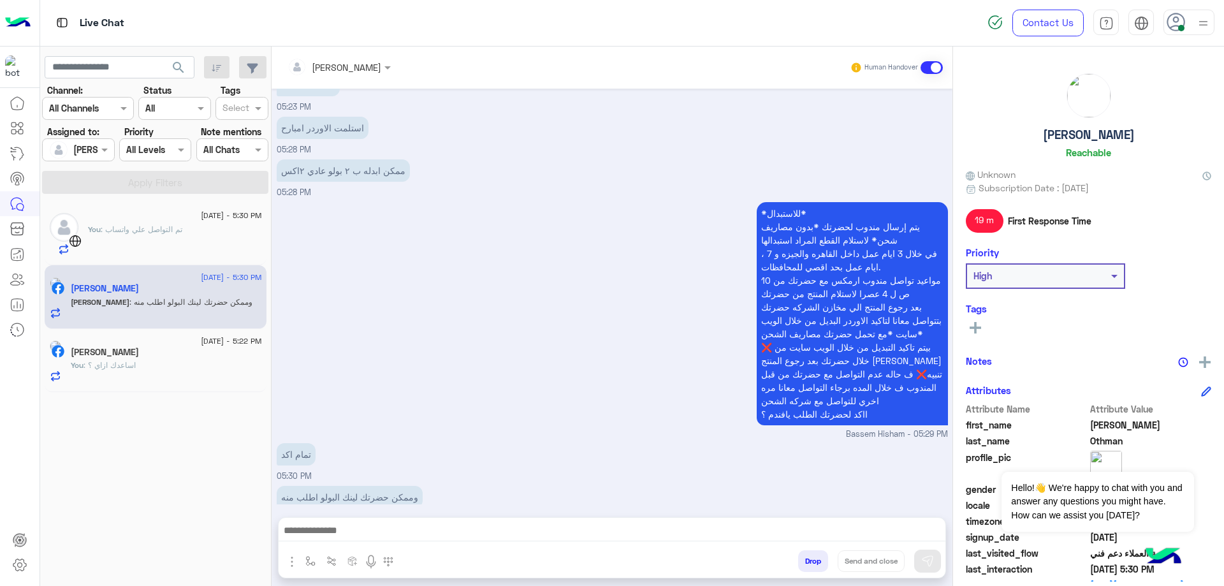
scroll to position [2246, 0]
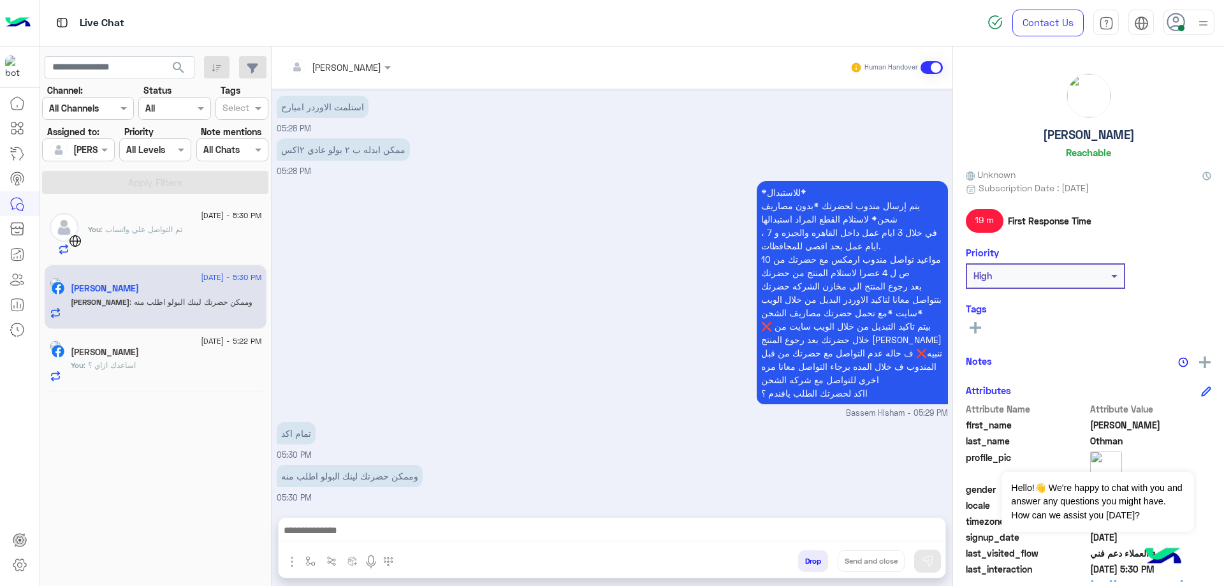
click at [885, 284] on p "*للاستبدال* يتم إرسال مندوب لحضرتك *بدون مصاريف شحن* لاستلام القطع المراد استبد…" at bounding box center [852, 292] width 191 height 223
click at [884, 284] on p "*للاستبدال* يتم إرسال مندوب لحضرتك *بدون مصاريف شحن* لاستلام القطع المراد استبد…" at bounding box center [852, 292] width 191 height 223
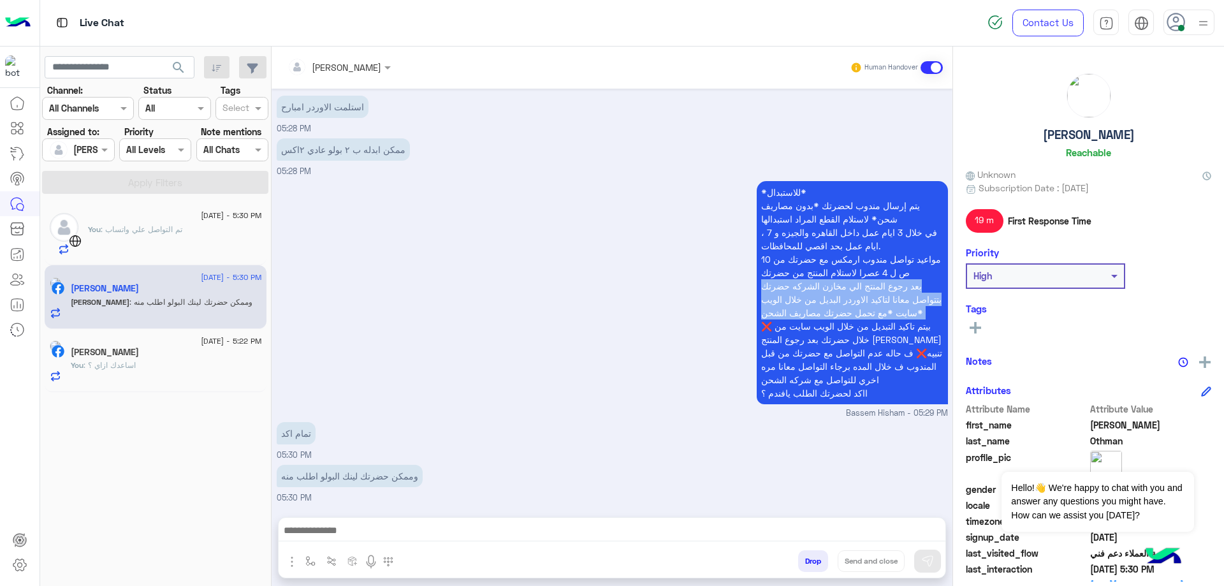
click at [884, 284] on p "*للاستبدال* يتم إرسال مندوب لحضرتك *بدون مصاريف شحن* لاستلام القطع المراد استبد…" at bounding box center [852, 292] width 191 height 223
copy p "بعد رجوع المنتج الي مخازن الشركه حضرتك بتتواصل معانا لتاكيد الاوردر البديل من خ…"
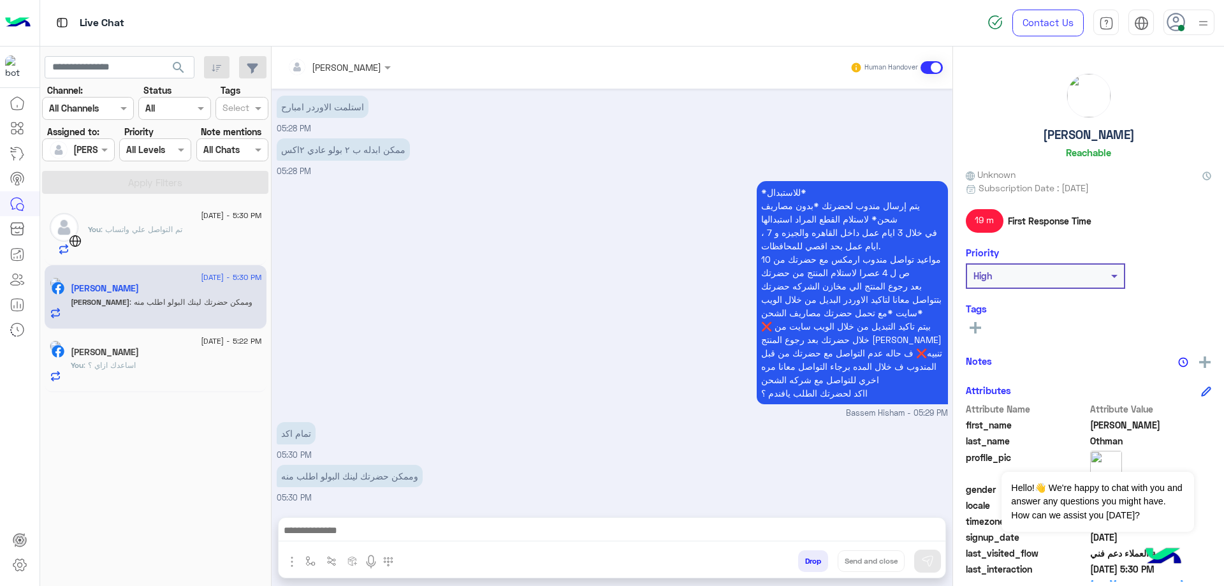
drag, startPoint x: 611, startPoint y: 509, endPoint x: 606, endPoint y: 518, distance: 10.6
click at [611, 509] on div "Bassem Hisham Human Handover [DATE] 02:41 PM دول حضرتك 02:41 PM كله في العرض [P…" at bounding box center [612, 319] width 681 height 544
click at [605, 522] on textarea at bounding box center [612, 531] width 667 height 19
paste textarea "**********"
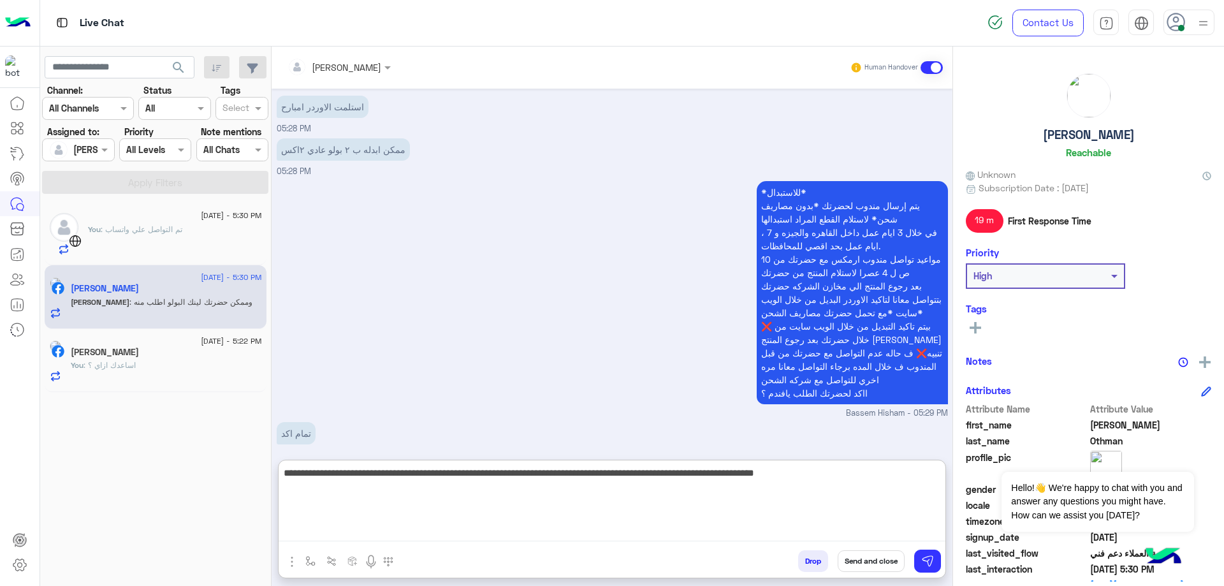
drag, startPoint x: 411, startPoint y: 471, endPoint x: 639, endPoint y: 474, distance: 228.2
click at [639, 474] on textarea "**********" at bounding box center [612, 503] width 667 height 76
type textarea "**********"
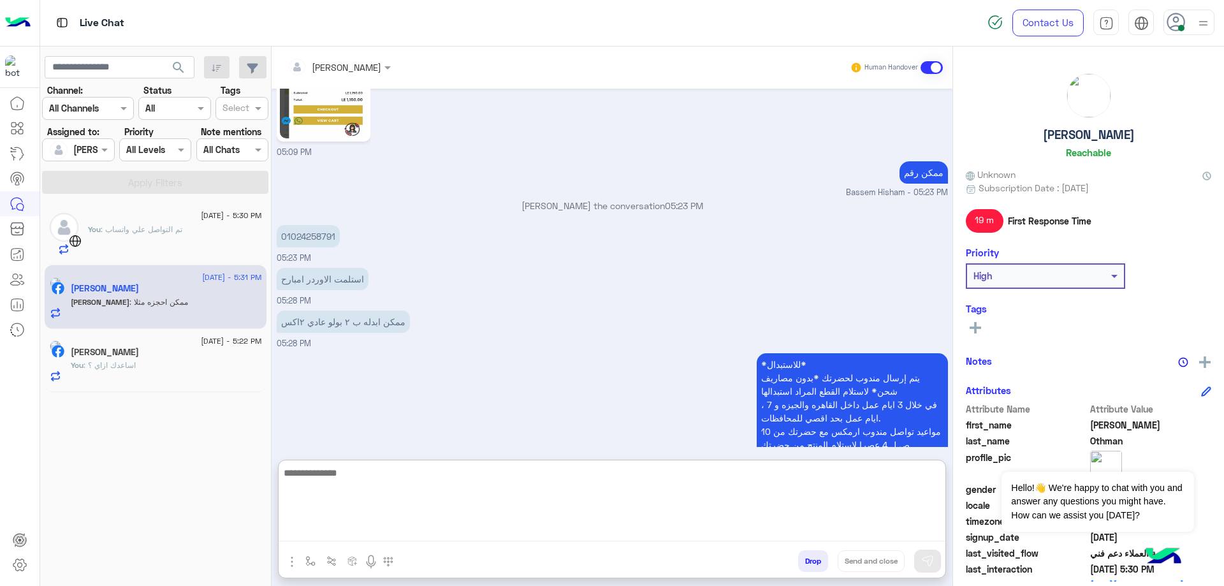
scroll to position [2442, 0]
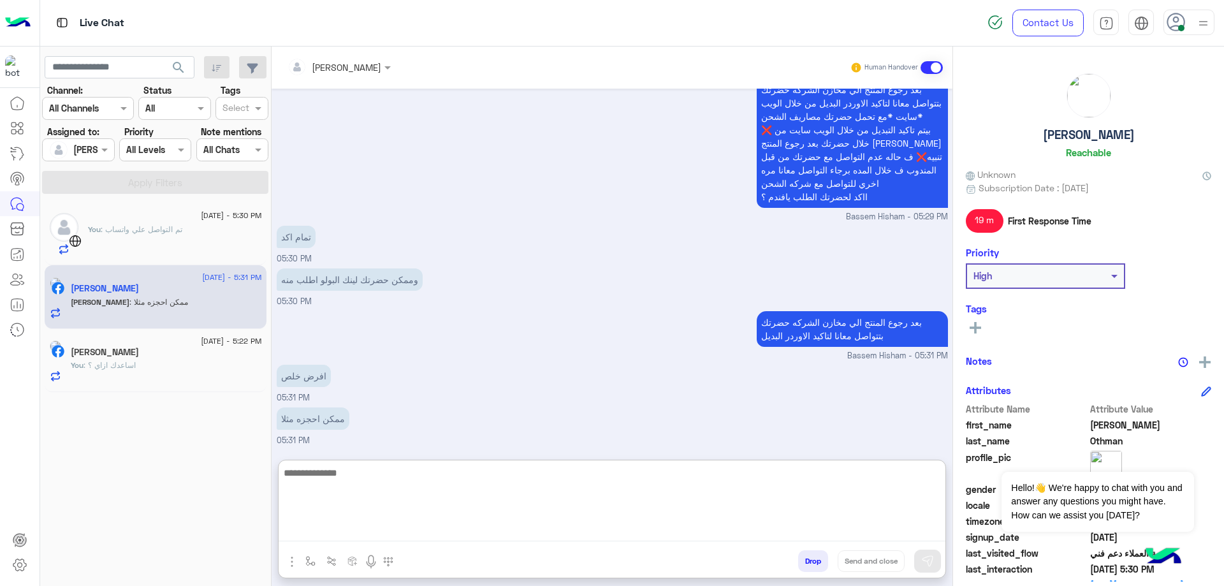
click at [389, 491] on textarea at bounding box center [612, 503] width 667 height 76
paste textarea "**********"
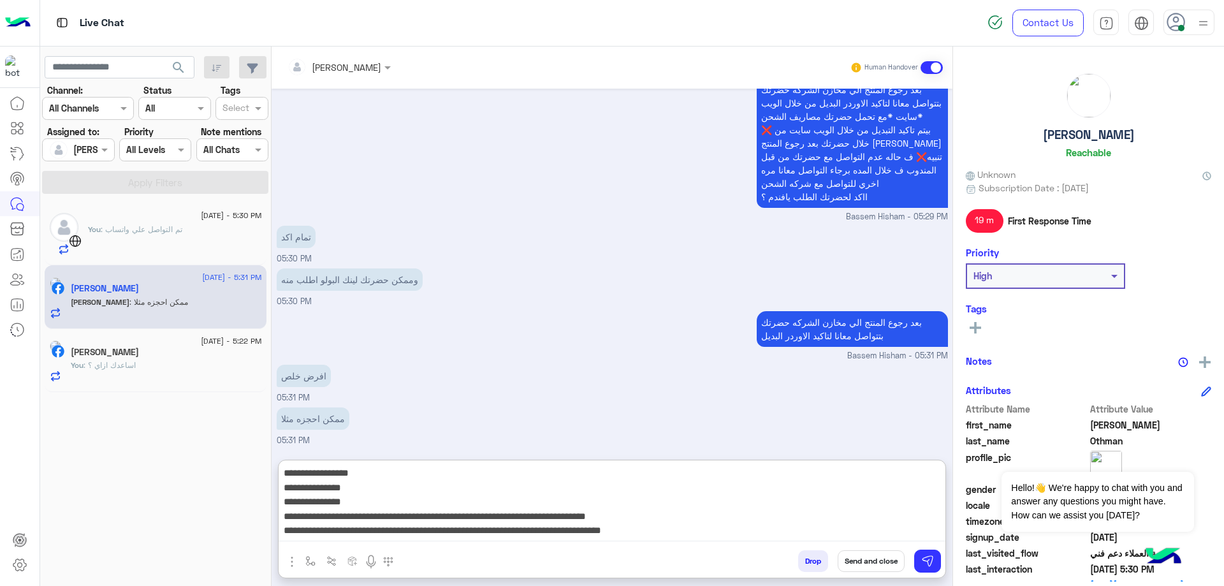
click at [865, 468] on textarea "**********" at bounding box center [612, 503] width 667 height 76
click at [858, 470] on textarea "**********" at bounding box center [612, 503] width 667 height 76
paste textarea "*******"
click at [852, 477] on textarea "**********" at bounding box center [612, 503] width 667 height 76
click at [852, 483] on textarea "**********" at bounding box center [612, 503] width 667 height 76
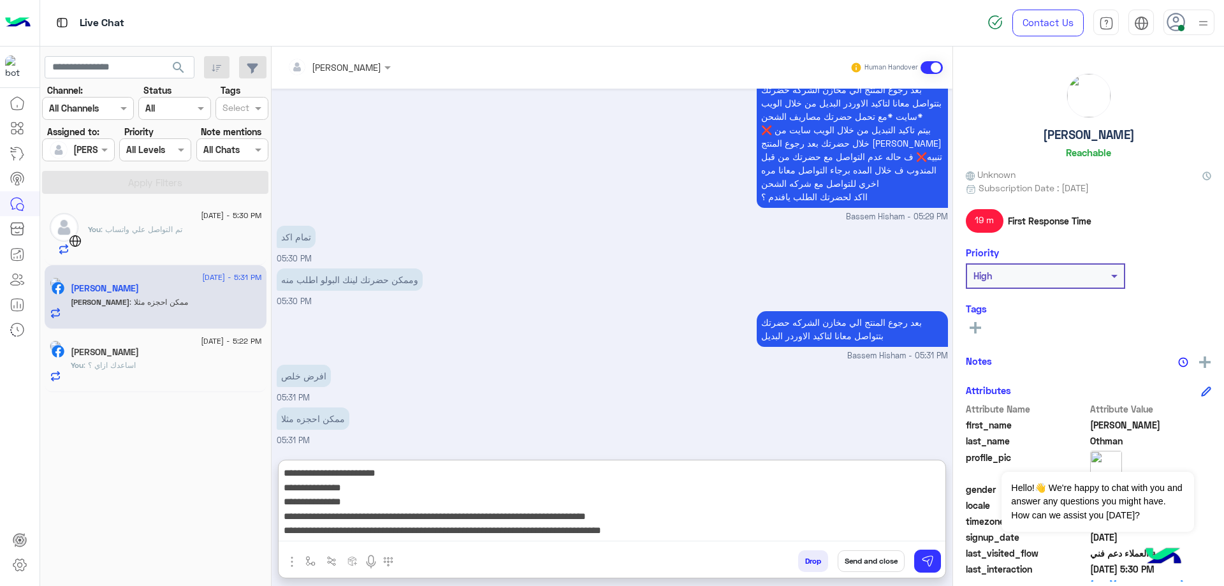
paste textarea "**********"
click at [848, 504] on textarea "**********" at bounding box center [612, 503] width 667 height 76
type textarea "**********"
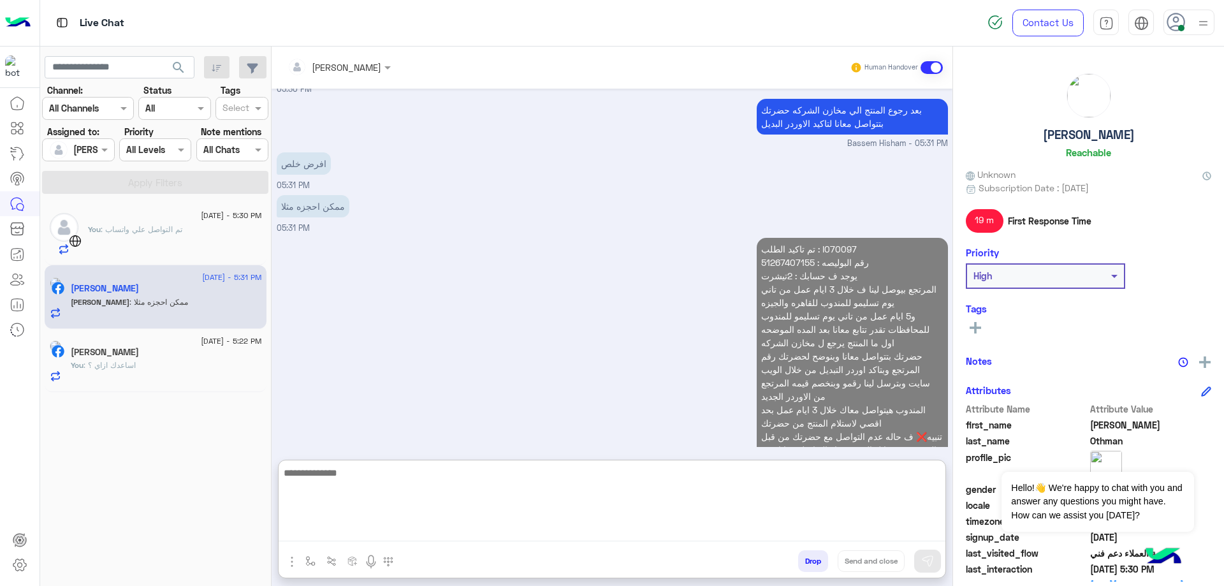
scroll to position [2633, 0]
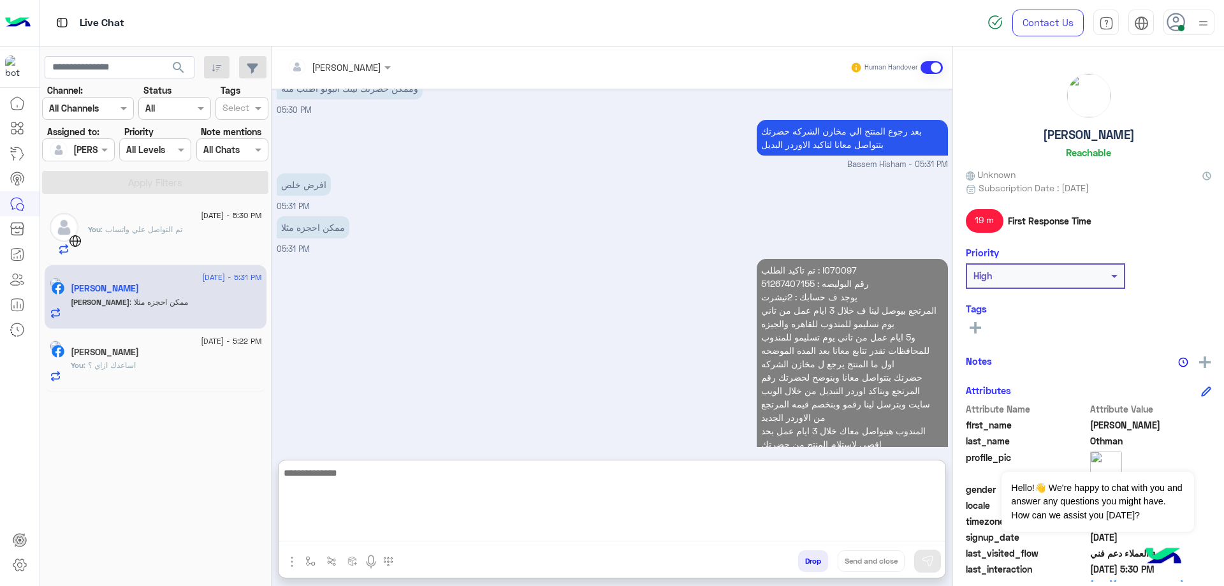
click at [329, 179] on div "افرض خلص 05:31 PM" at bounding box center [612, 191] width 671 height 43
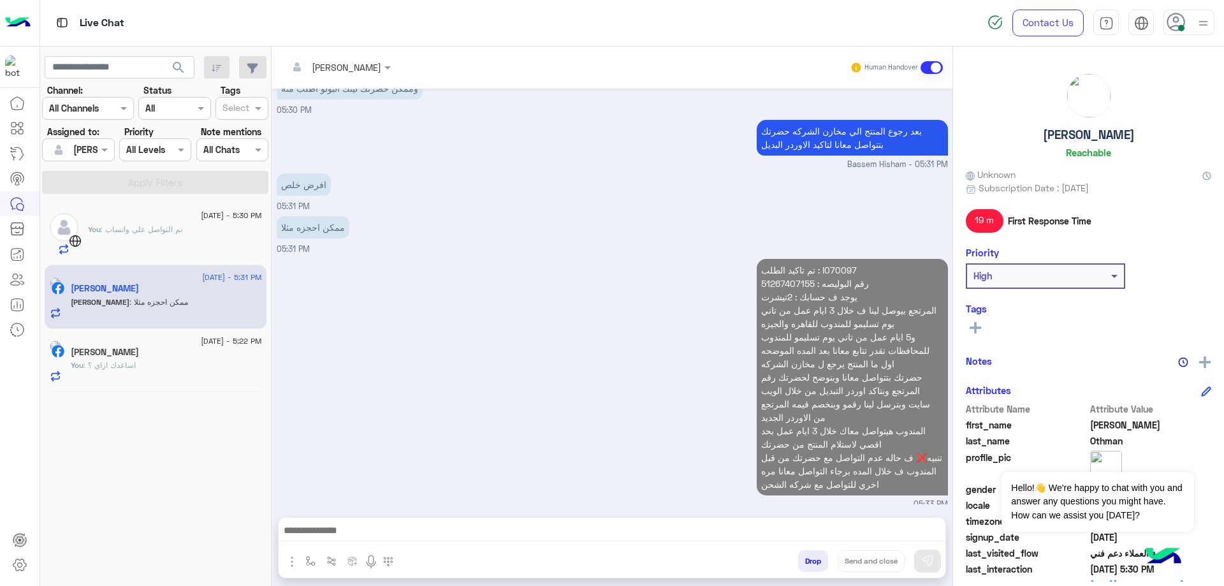
click at [398, 531] on textarea at bounding box center [612, 531] width 667 height 19
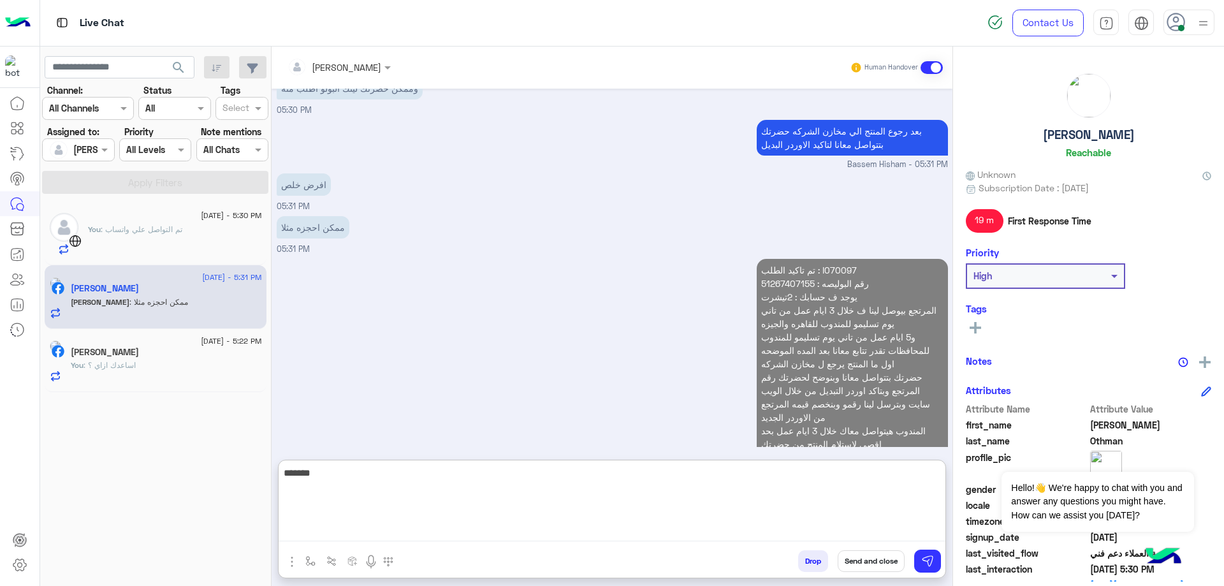
scroll to position [2697, 0]
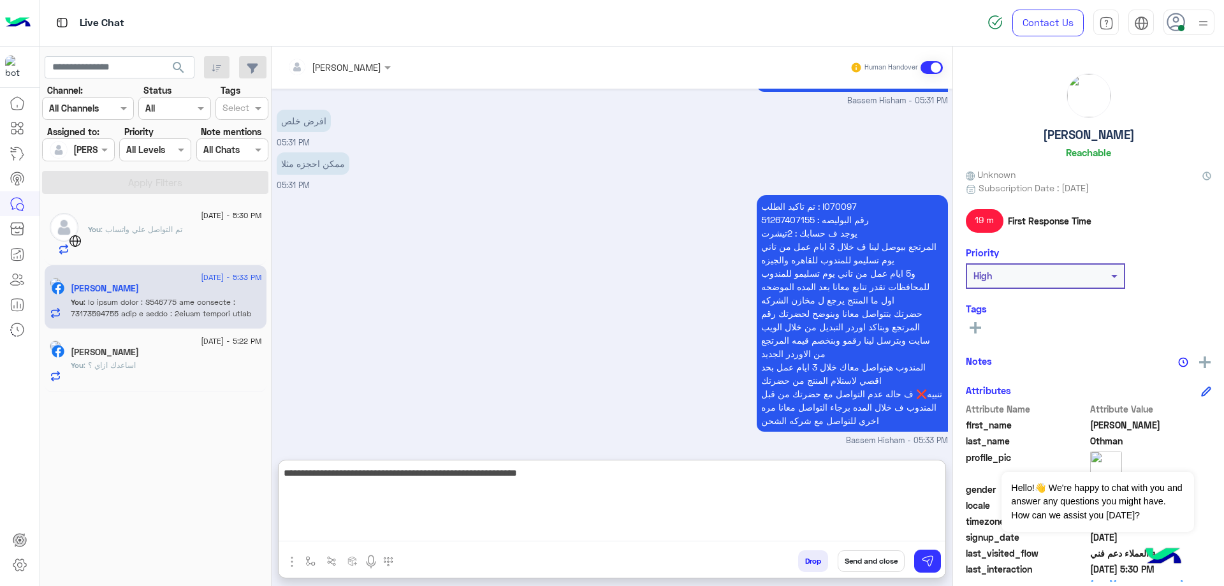
type textarea "**********"
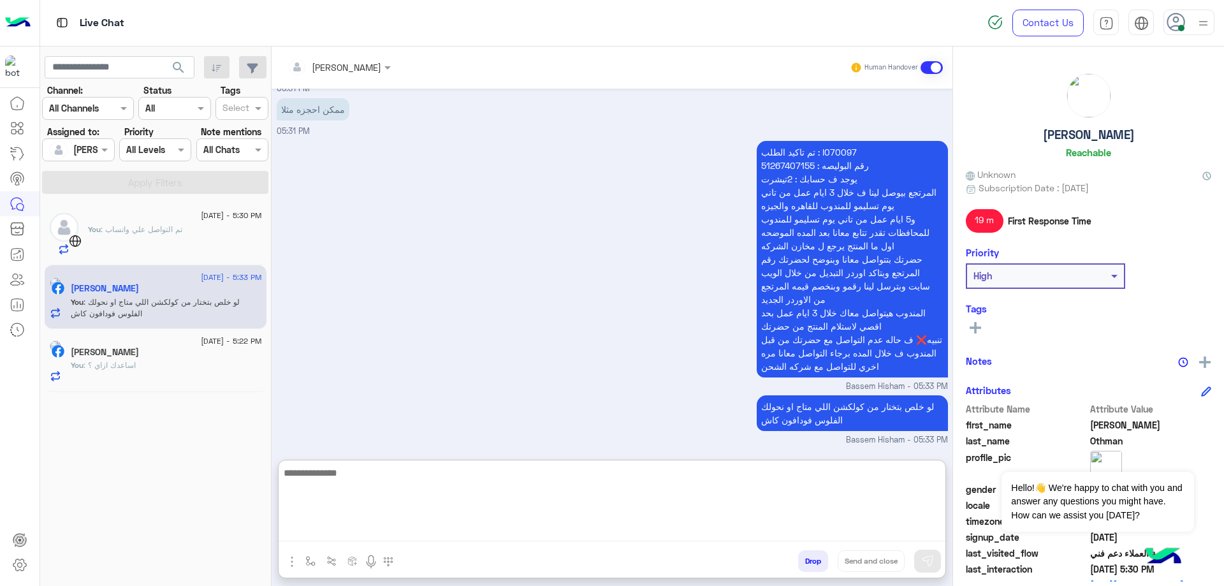
click at [828, 566] on div "Drop Send and close" at bounding box center [674, 563] width 542 height 28
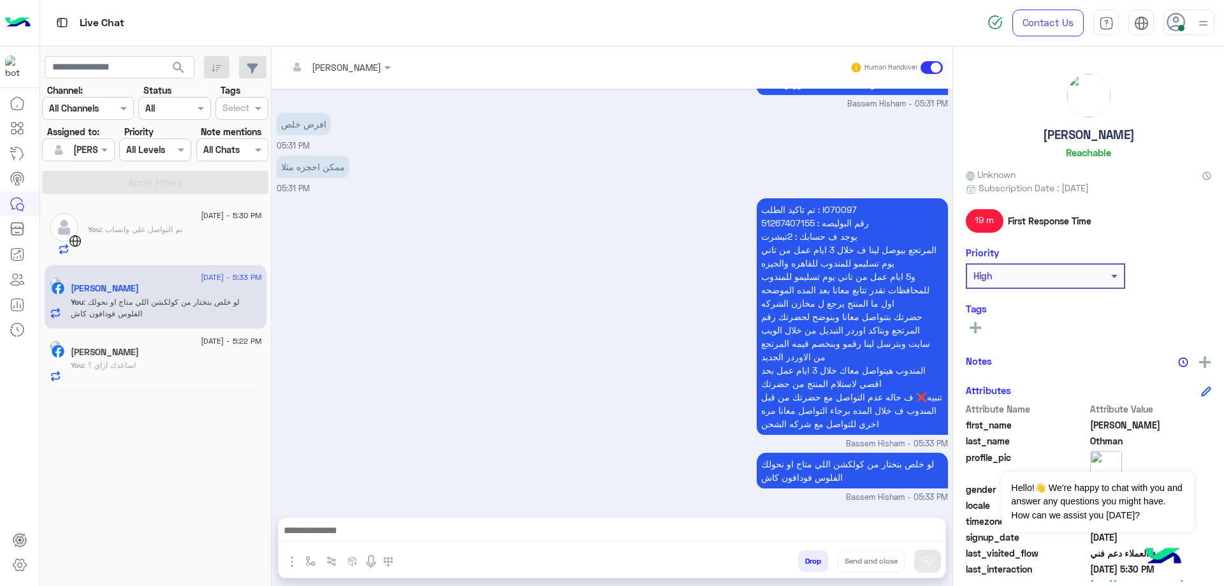
click at [803, 565] on button "Drop" at bounding box center [813, 561] width 30 height 22
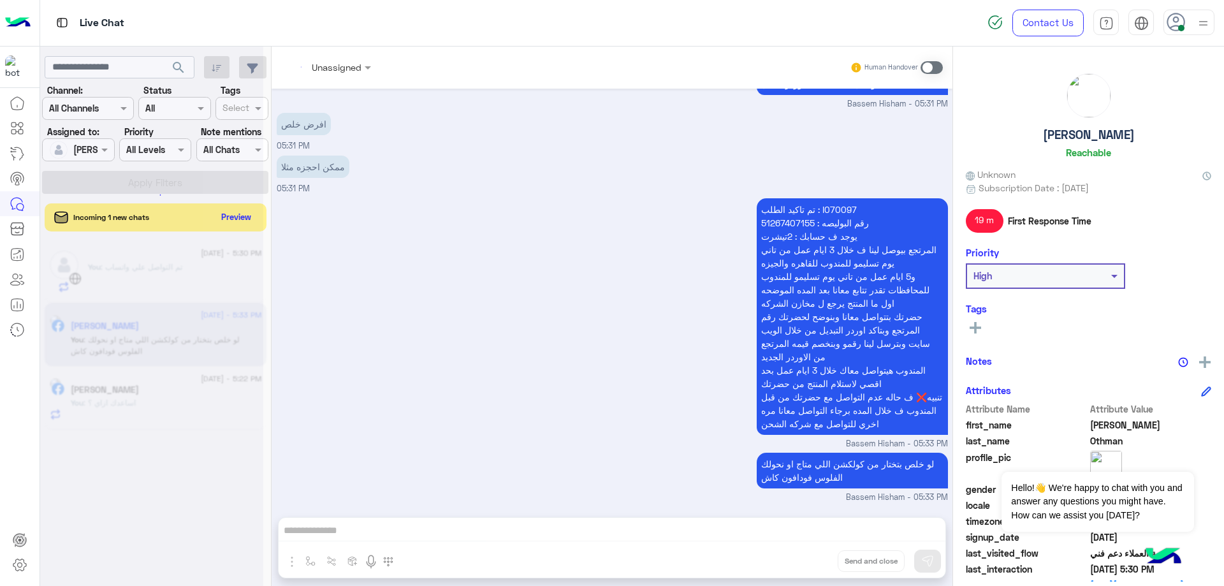
scroll to position [2717, 0]
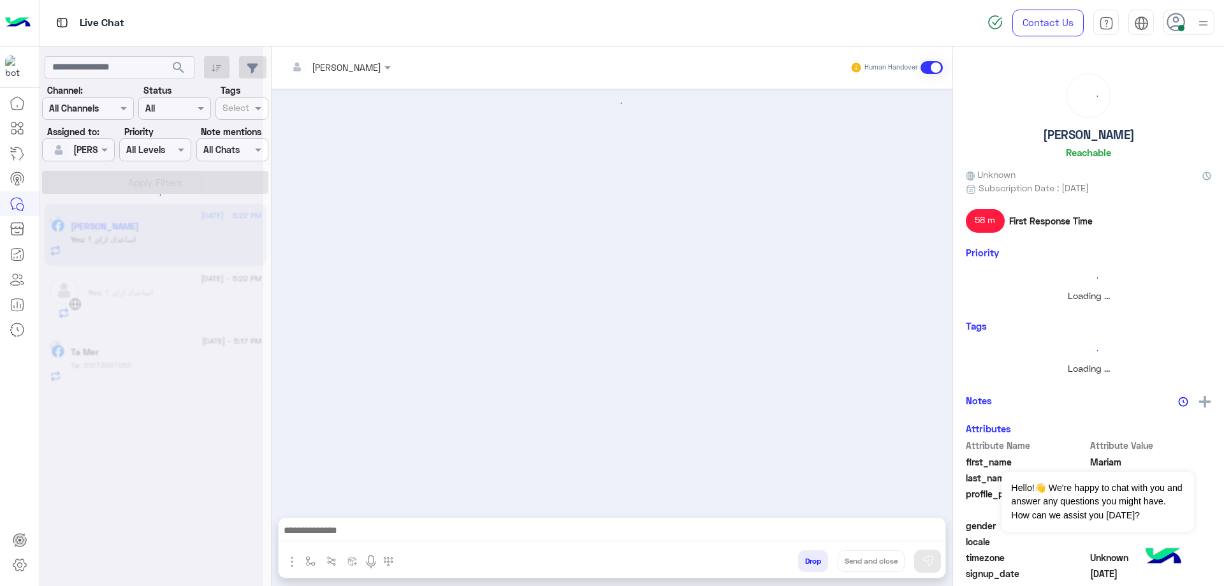
scroll to position [732, 0]
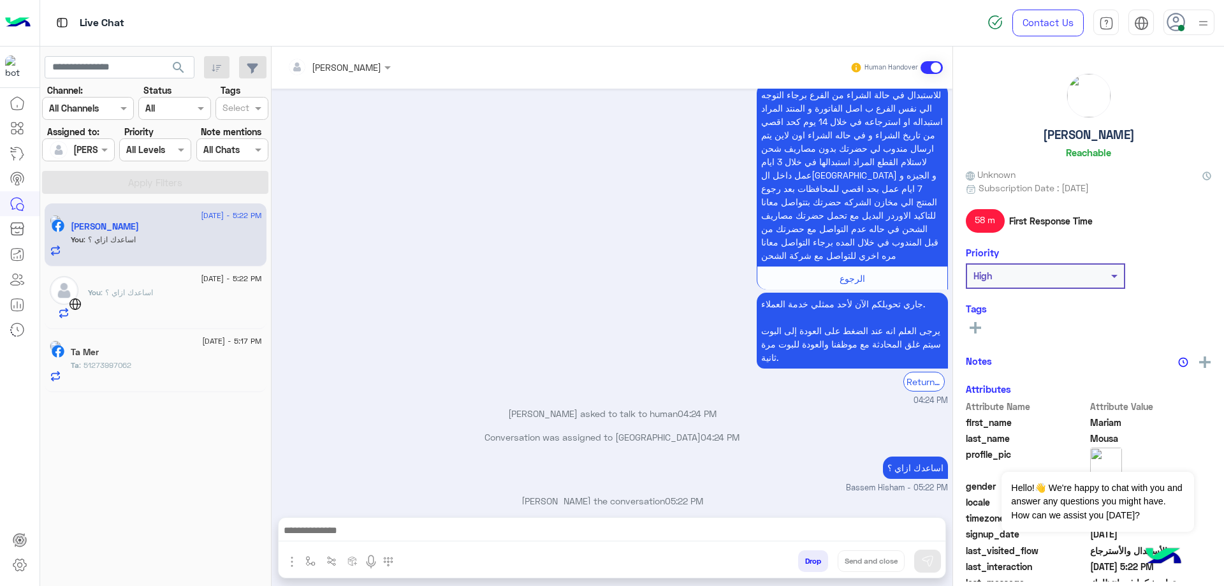
click at [190, 302] on div "You : اساعدك ازاي ؟" at bounding box center [175, 303] width 174 height 32
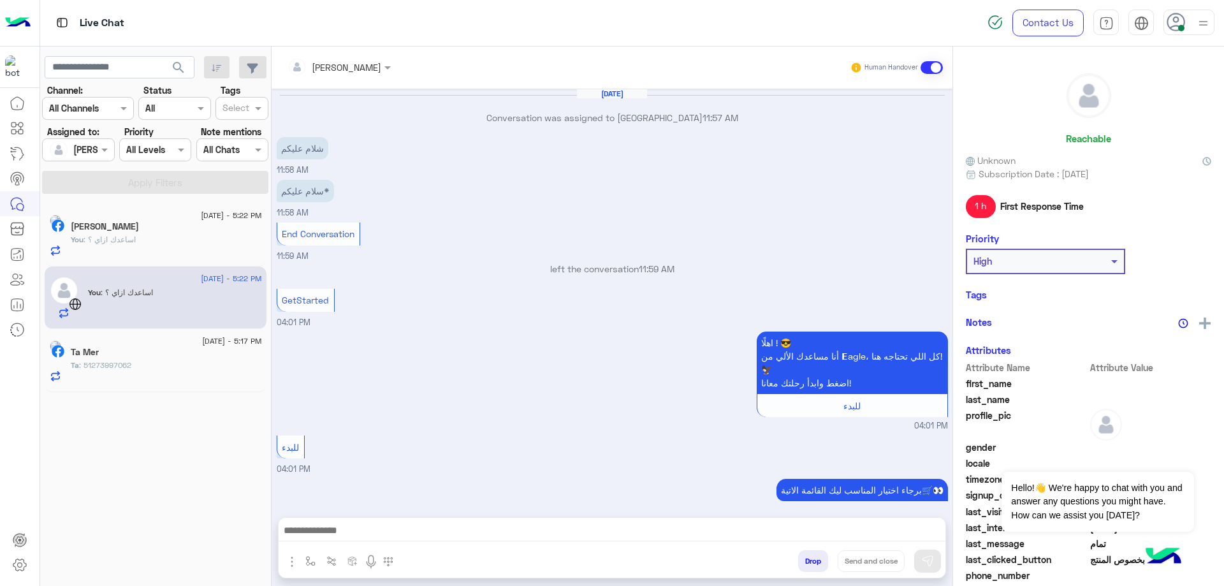
scroll to position [665, 0]
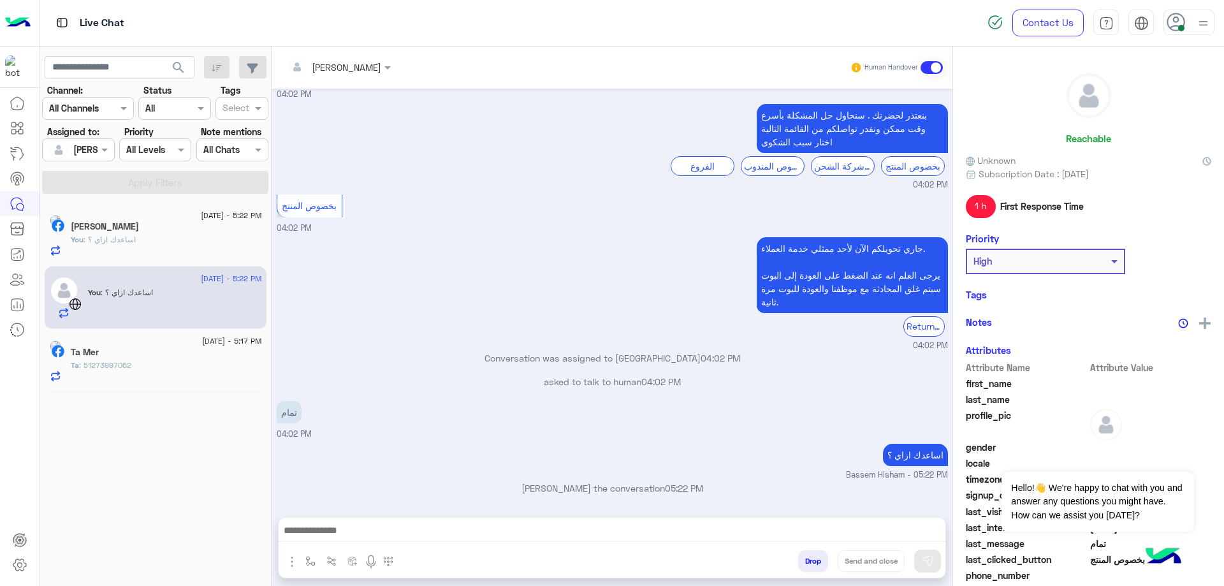
click at [152, 357] on div "Ta Mer" at bounding box center [166, 353] width 191 height 13
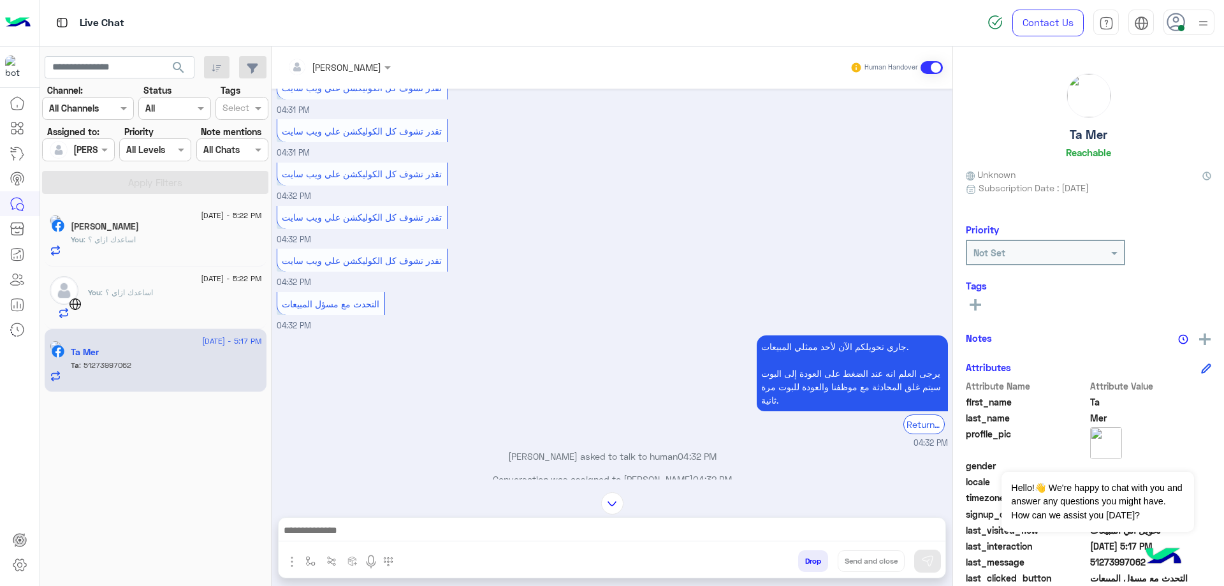
scroll to position [1645, 0]
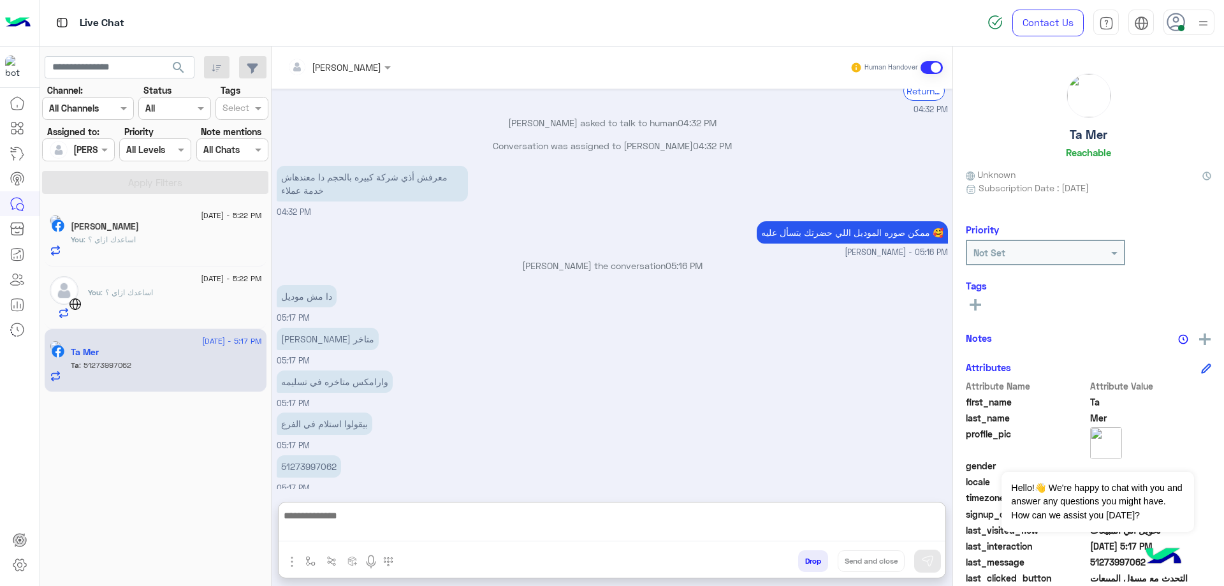
click at [372, 525] on textarea at bounding box center [612, 524] width 667 height 34
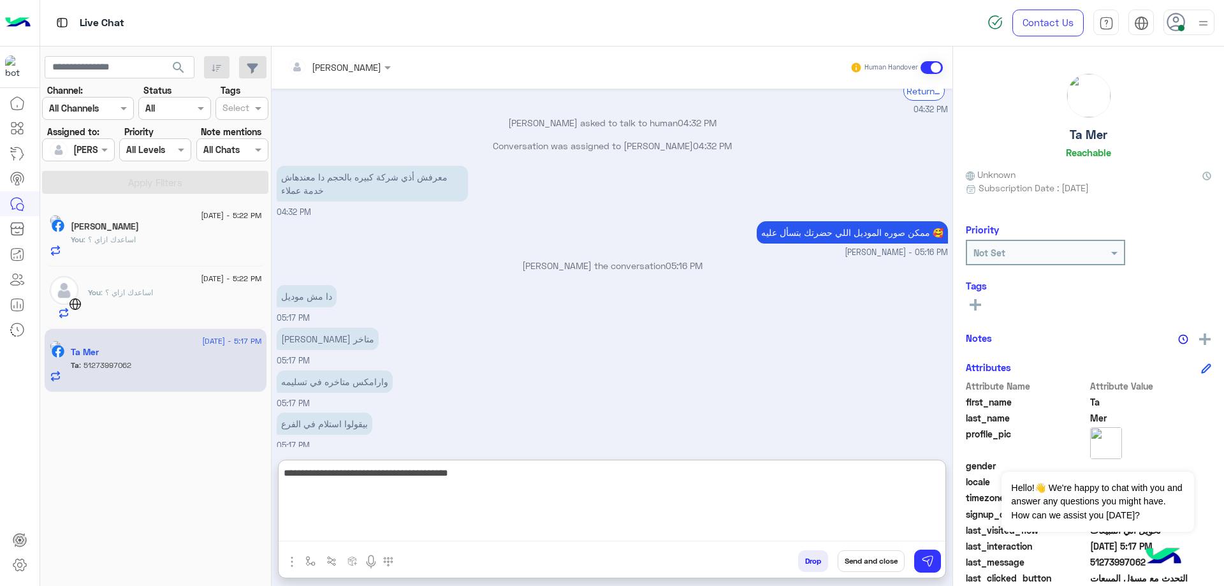
type textarea "**********"
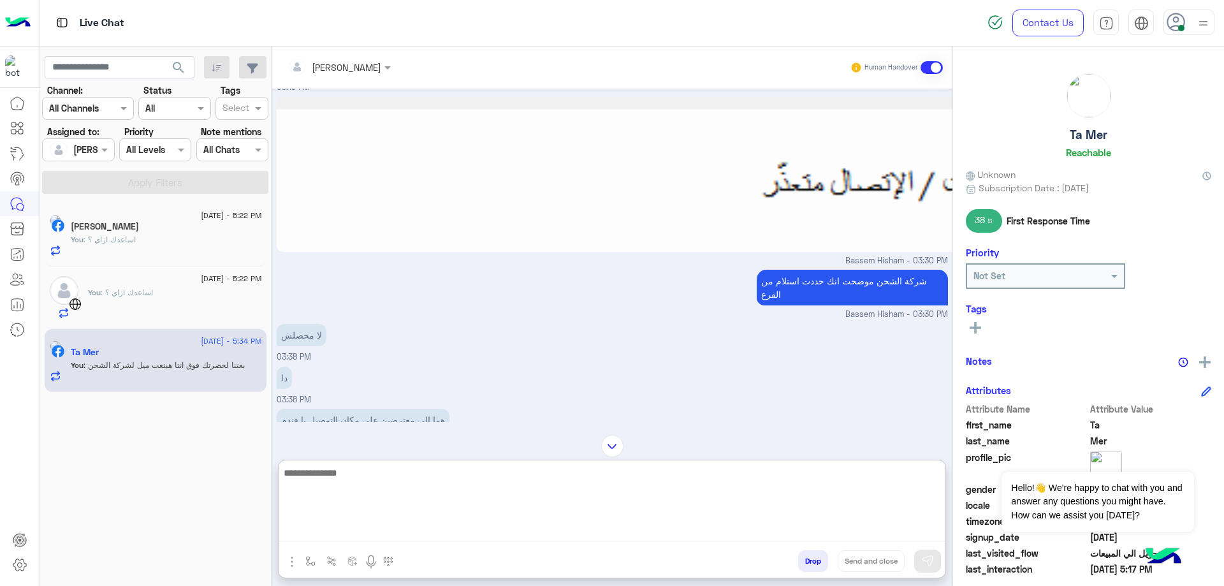
scroll to position [0, 0]
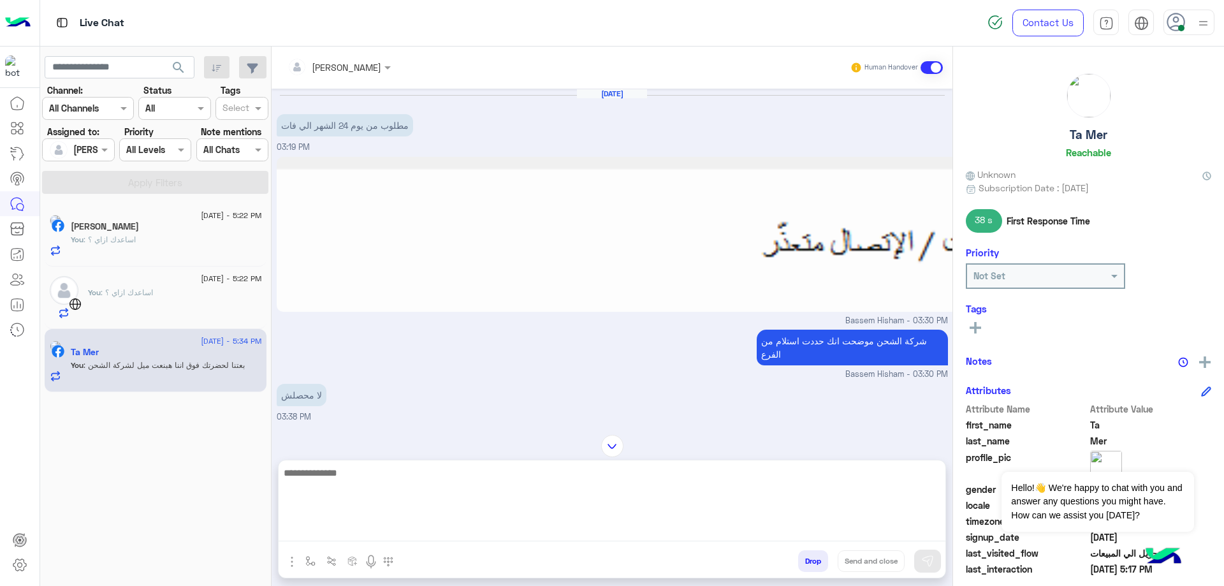
click at [585, 293] on img at bounding box center [1149, 234] width 1745 height 155
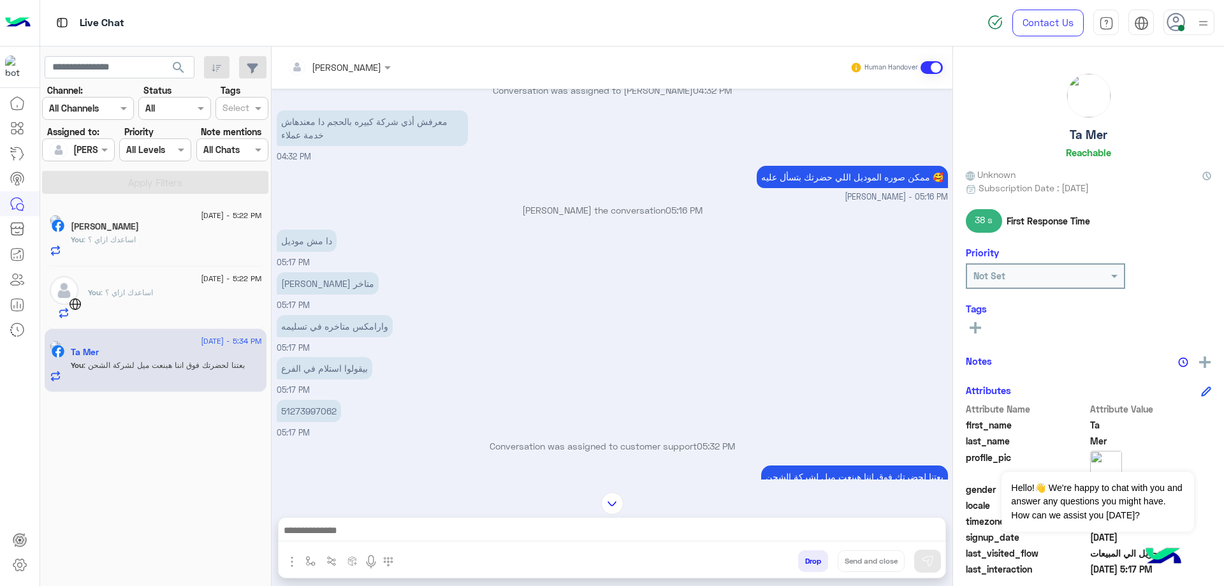
scroll to position [1708, 0]
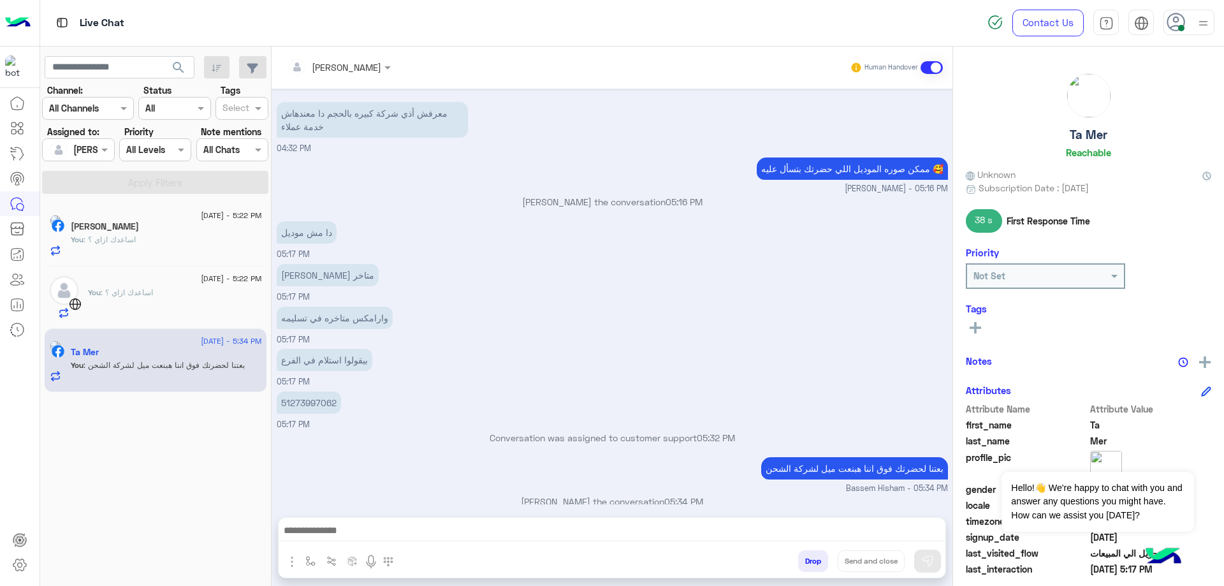
click at [319, 395] on p "51273997062" at bounding box center [309, 402] width 64 height 22
copy p "51273997062"
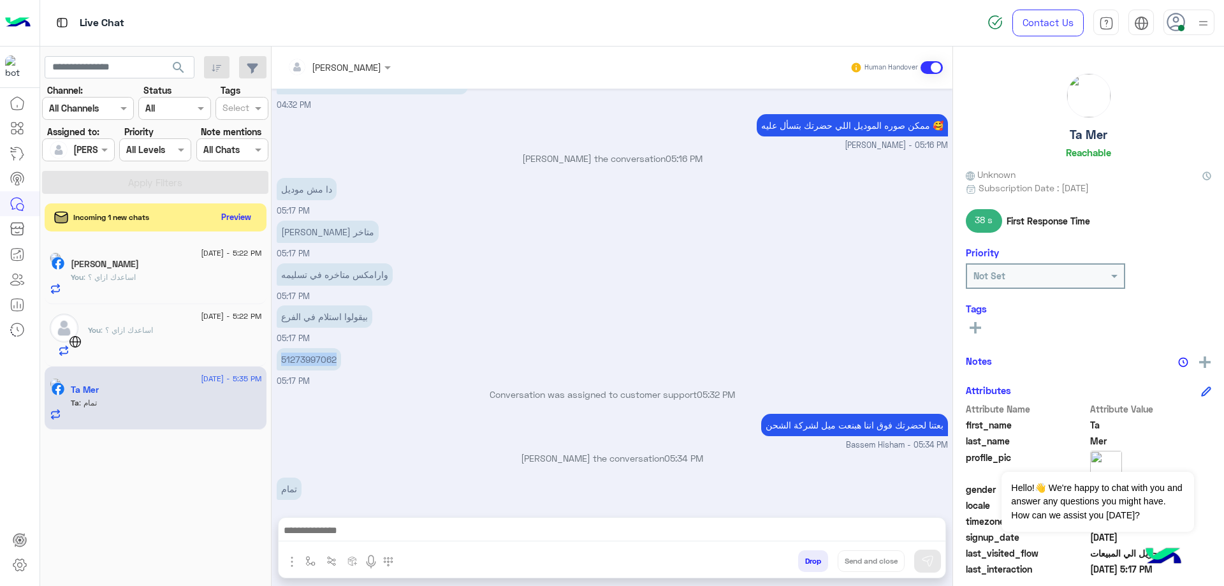
scroll to position [1751, 0]
click at [813, 553] on button "Drop" at bounding box center [813, 561] width 30 height 22
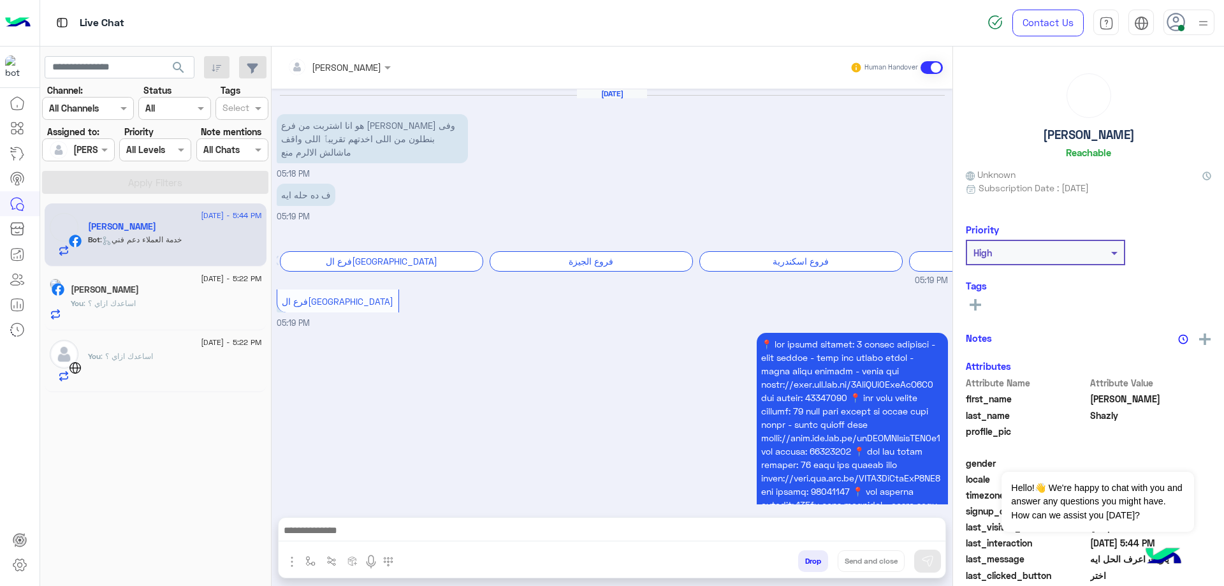
scroll to position [850, 0]
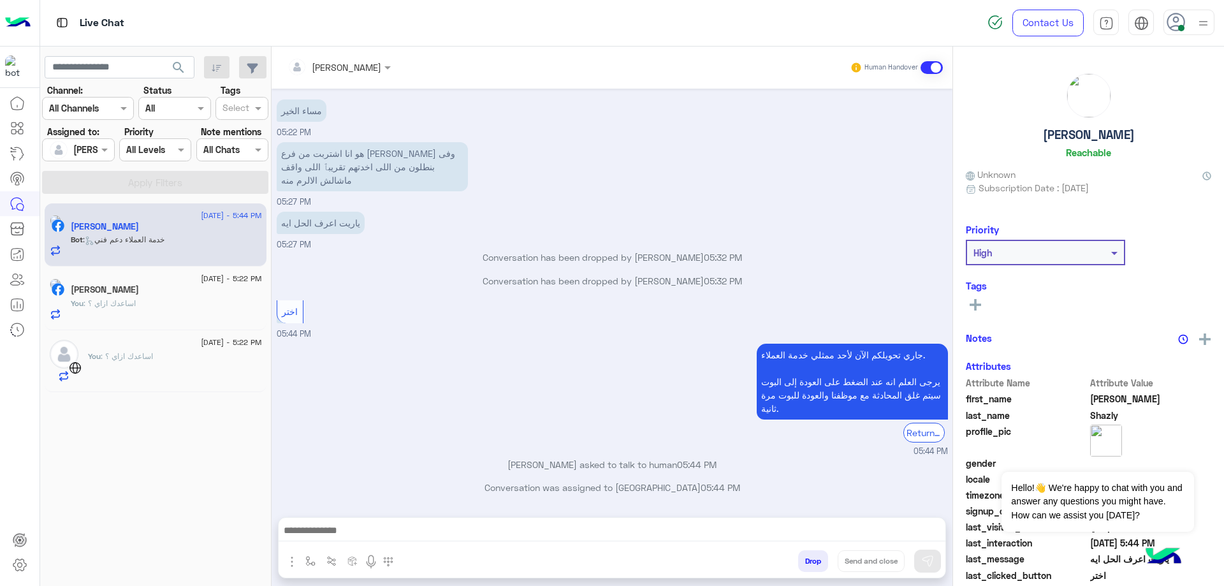
click at [171, 345] on div "[DATE] - 5:22 PM" at bounding box center [175, 344] width 174 height 8
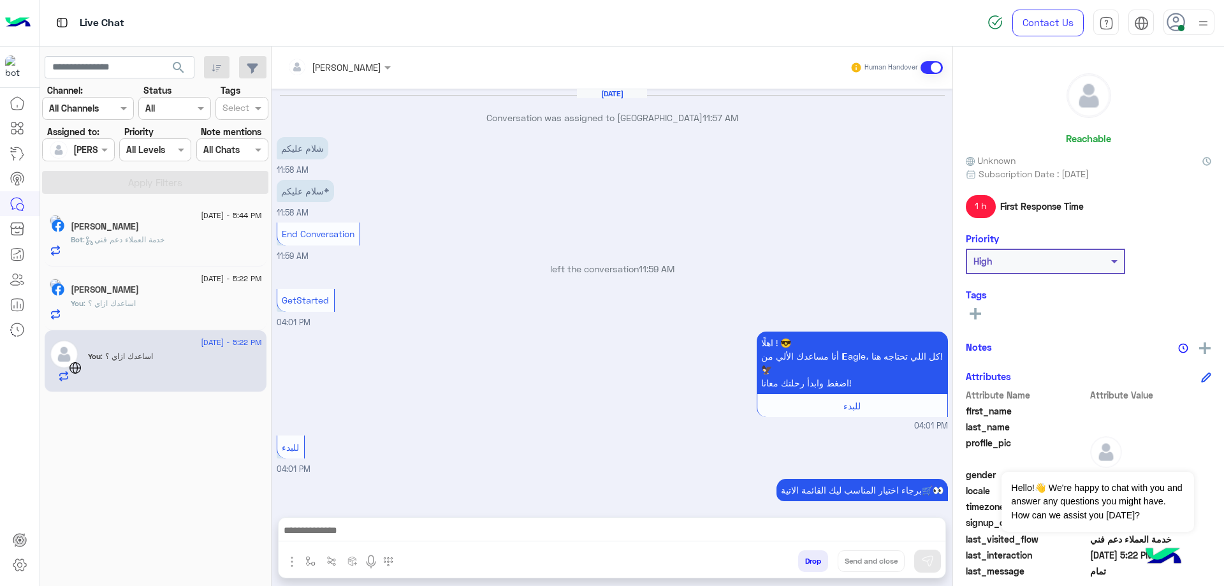
scroll to position [665, 0]
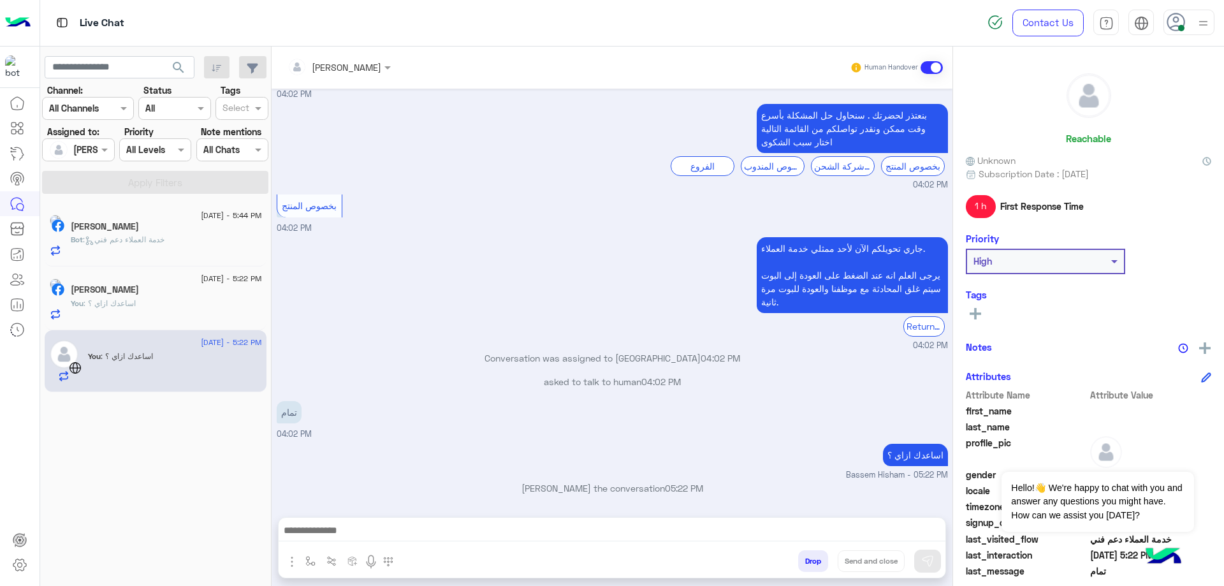
click at [817, 567] on button "Drop" at bounding box center [813, 561] width 30 height 22
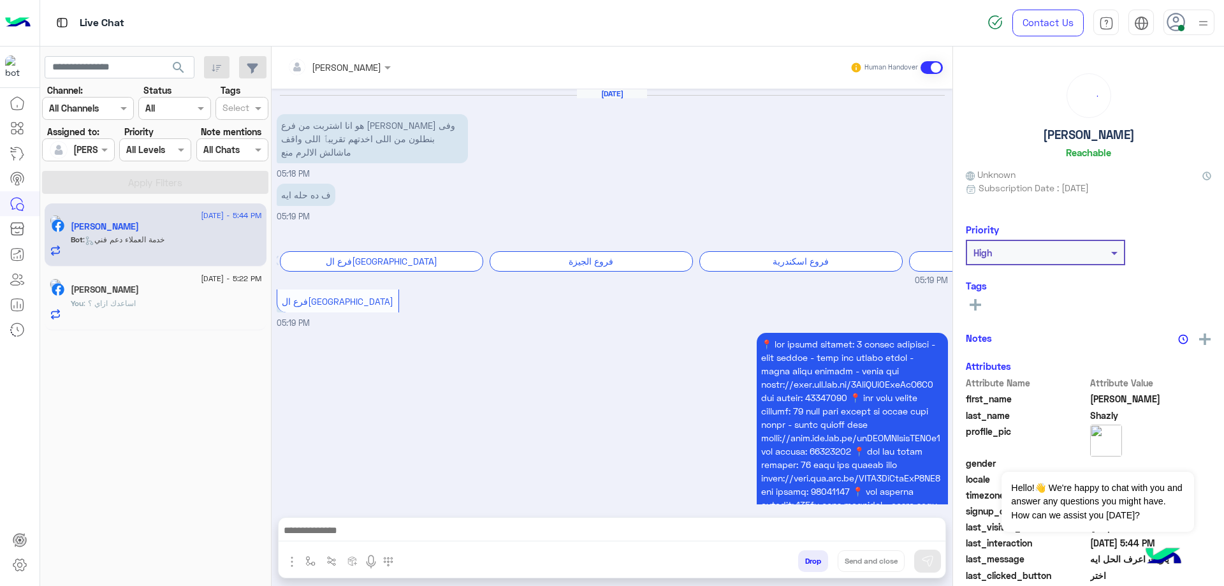
scroll to position [850, 0]
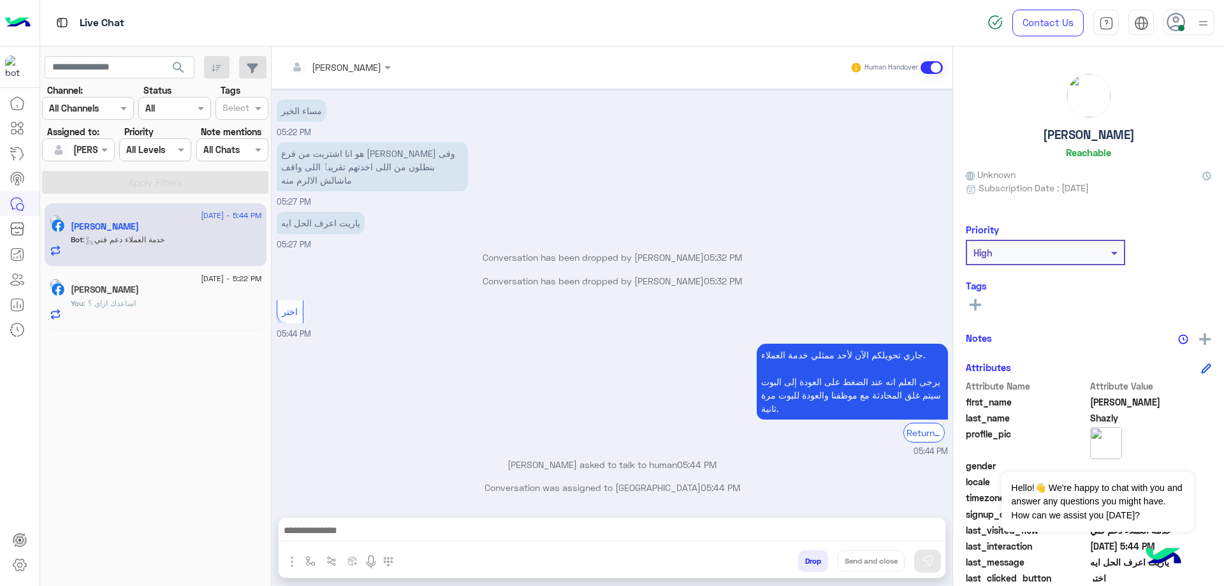
click at [164, 312] on div "You : اساعدك ازاي ؟" at bounding box center [166, 309] width 191 height 22
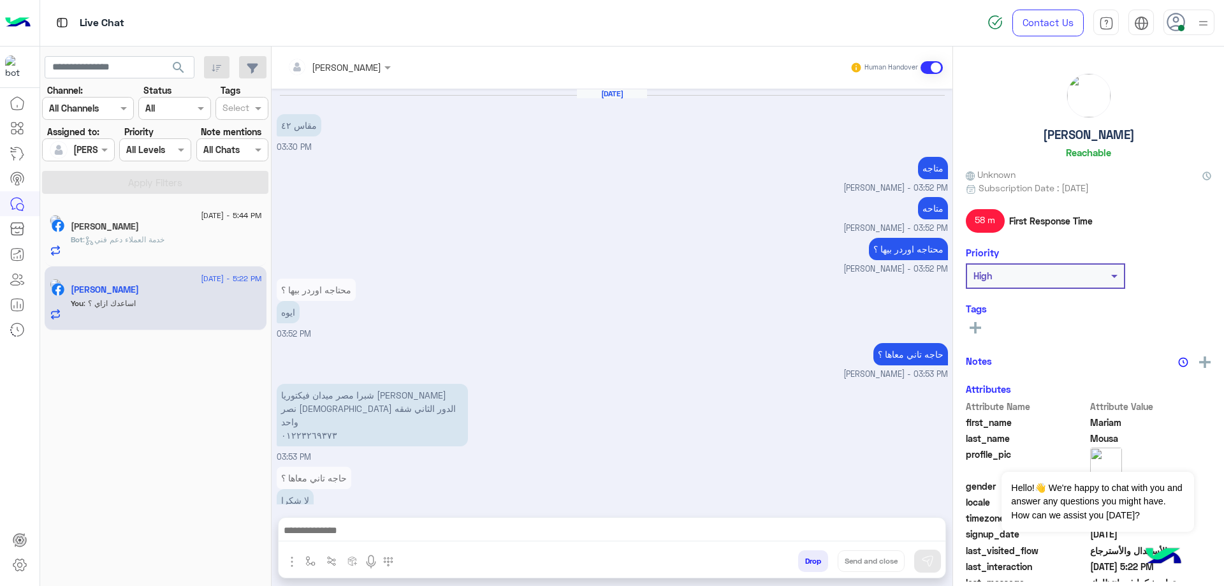
scroll to position [732, 0]
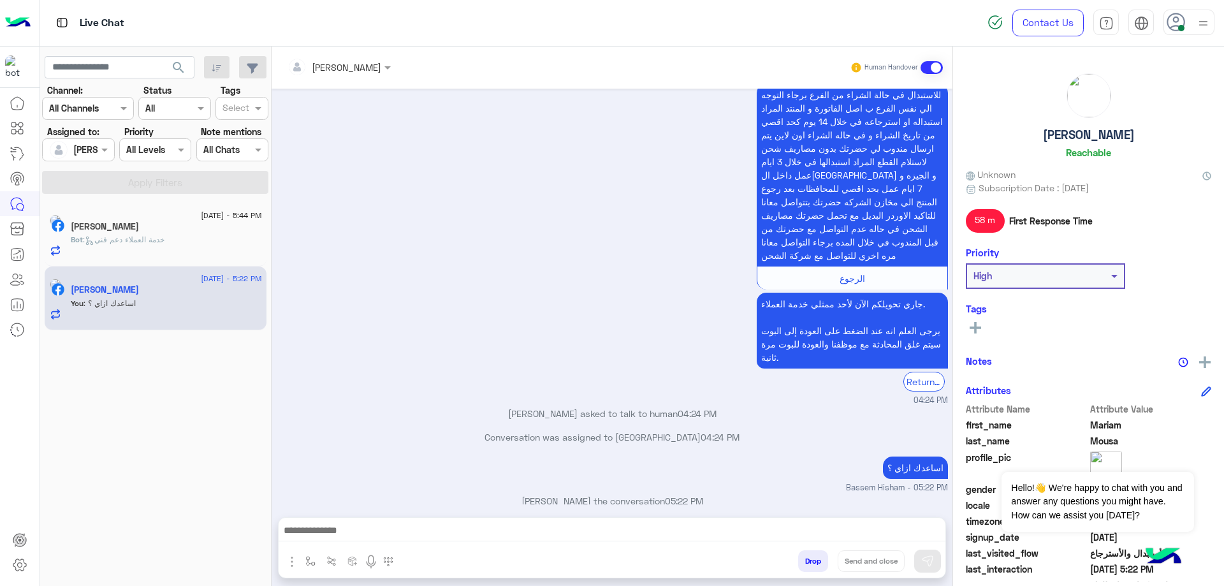
click at [899, 456] on p "اساعدك ازاي ؟" at bounding box center [915, 467] width 65 height 22
copy app-message "اساعدك ازاي ؟"
click at [196, 249] on div "Bot : خدمة العملاء دعم فني" at bounding box center [166, 245] width 191 height 22
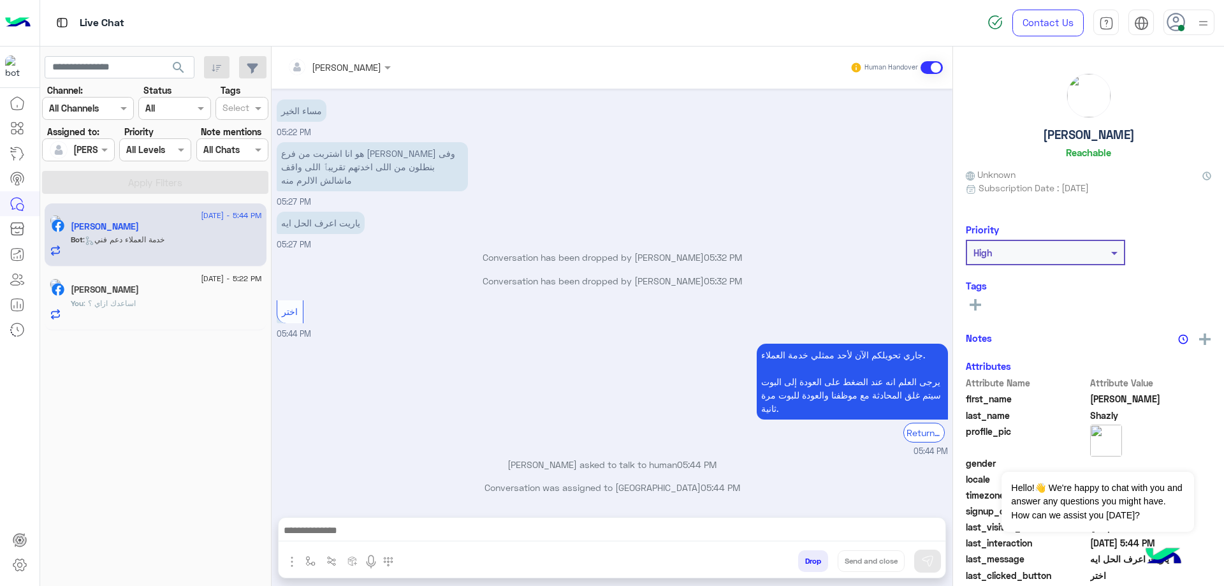
drag, startPoint x: 386, startPoint y: 538, endPoint x: 381, endPoint y: 525, distance: 14.1
click at [386, 539] on textarea at bounding box center [612, 531] width 667 height 19
paste textarea "**********"
type textarea "**********"
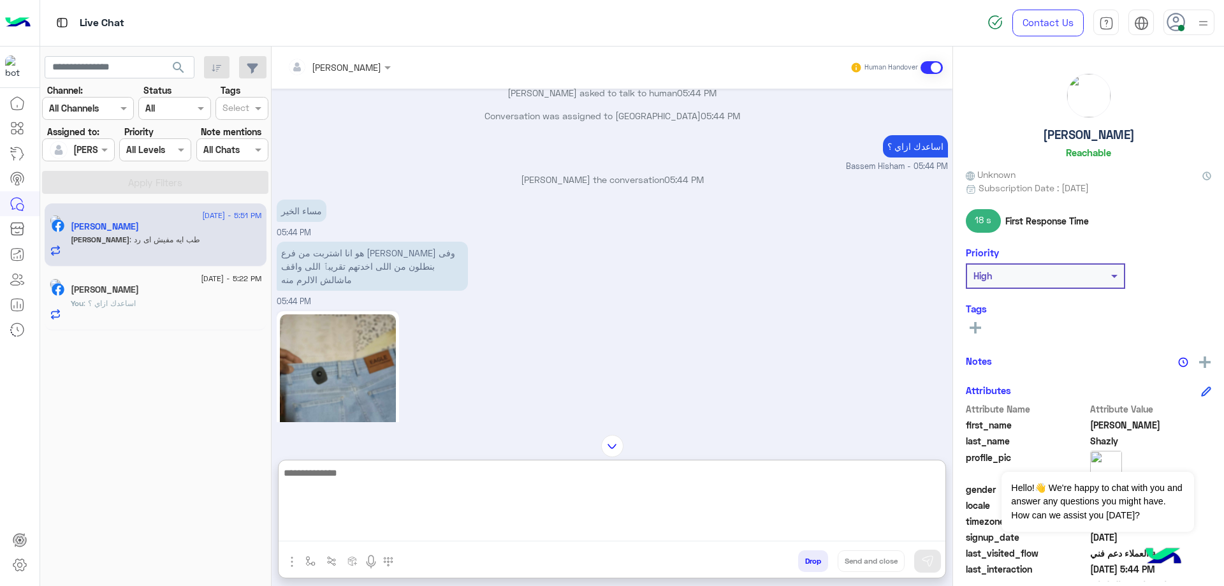
scroll to position [1430, 0]
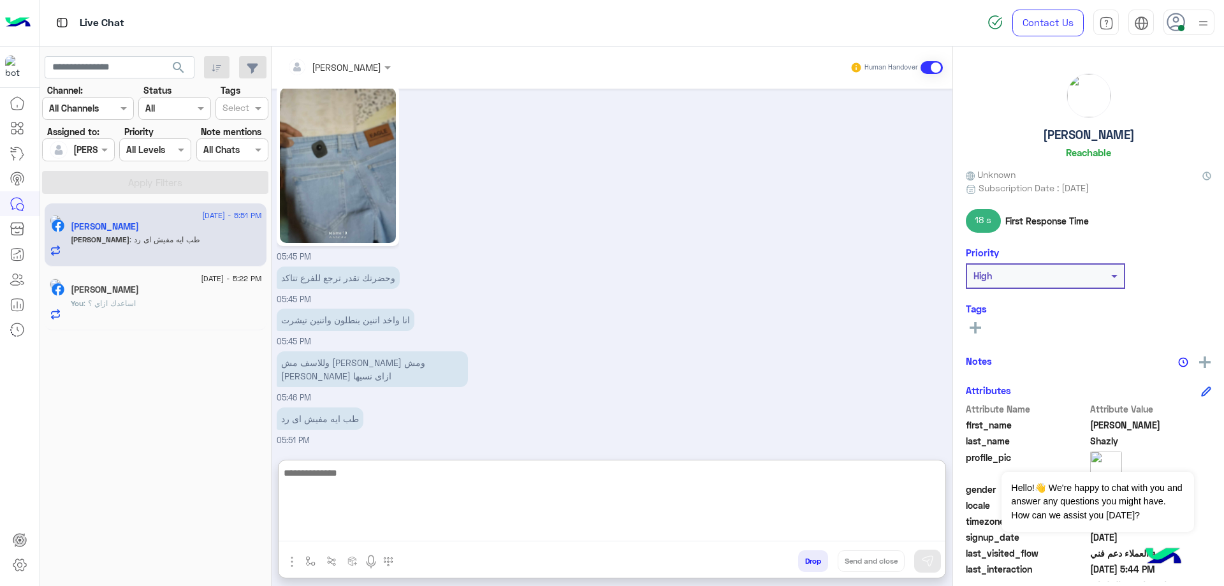
click at [423, 484] on textarea at bounding box center [612, 503] width 667 height 76
type textarea "**********"
click at [864, 559] on button "Send and close" at bounding box center [871, 561] width 67 height 22
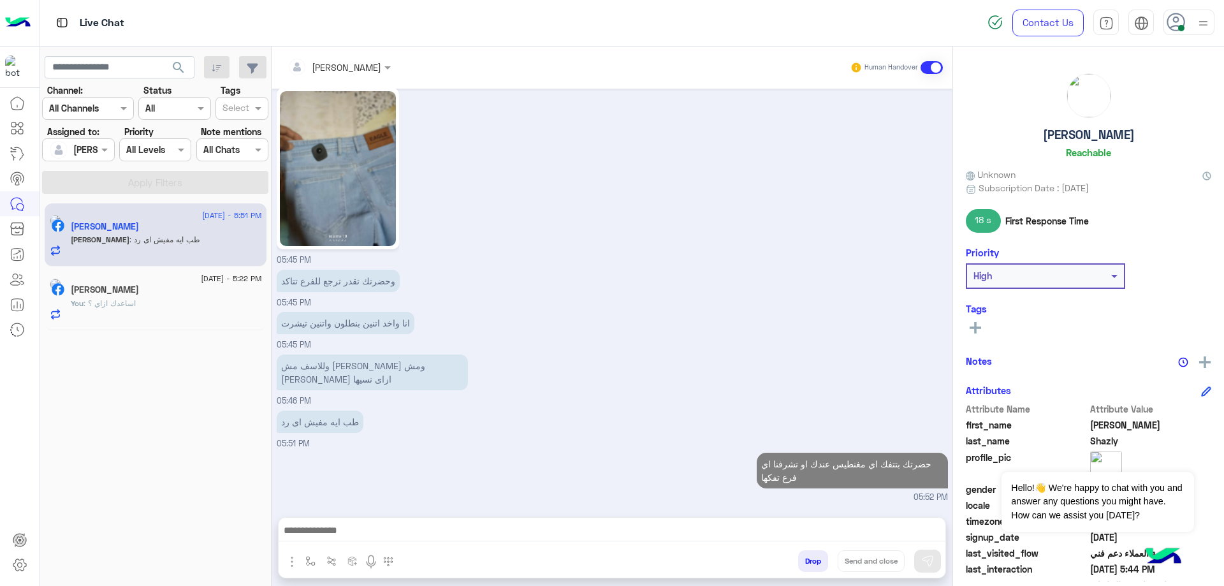
scroll to position [1468, 0]
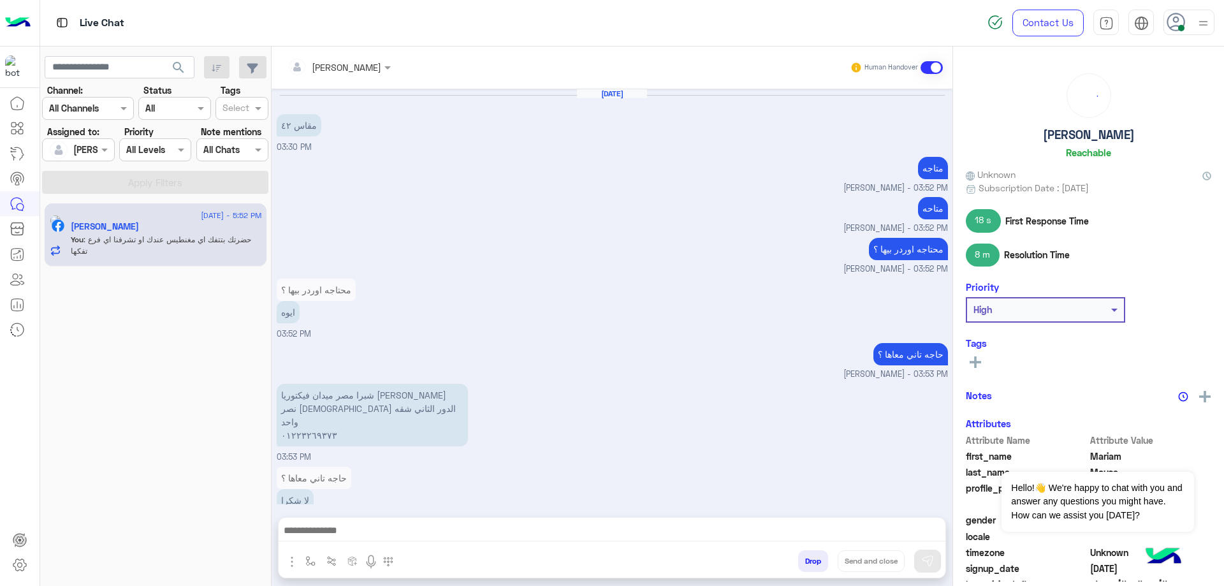
scroll to position [732, 0]
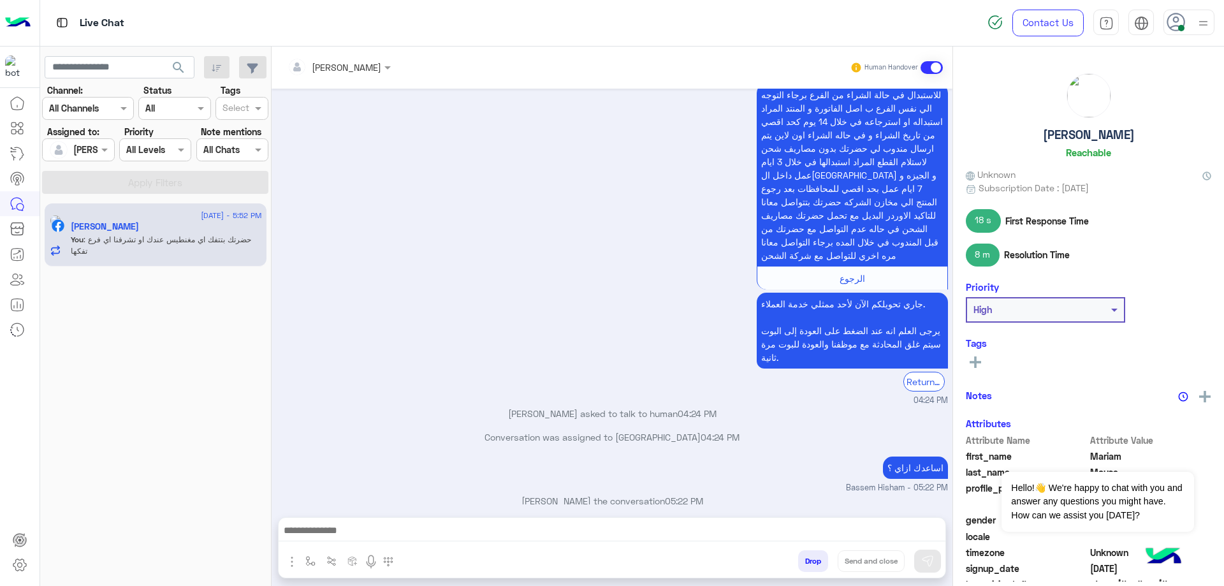
click at [808, 560] on button "Drop" at bounding box center [813, 561] width 30 height 22
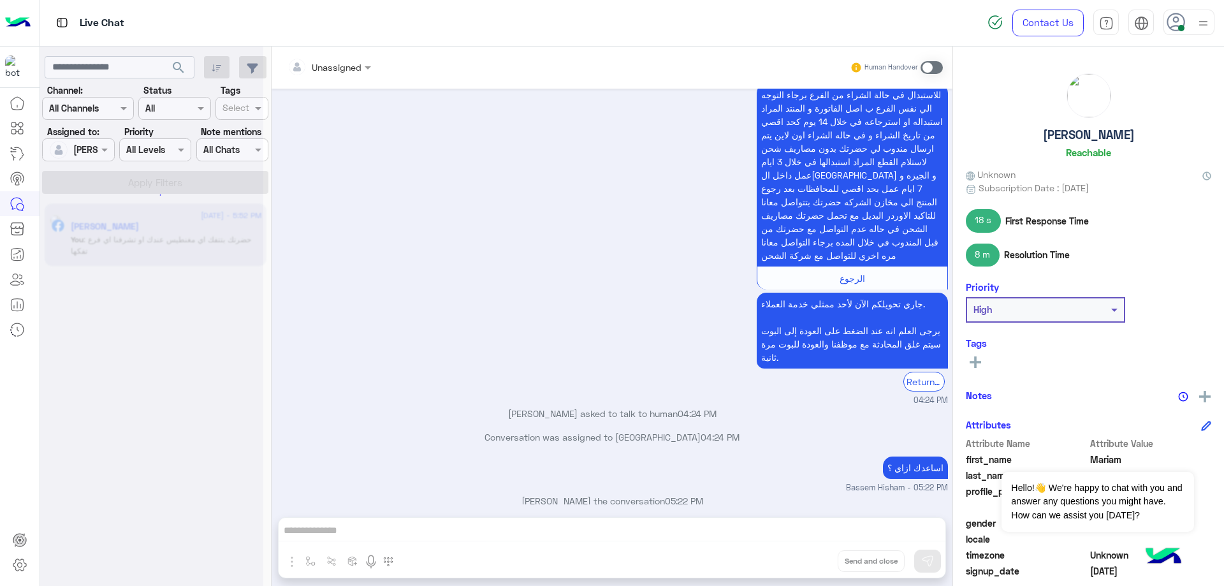
scroll to position [755, 0]
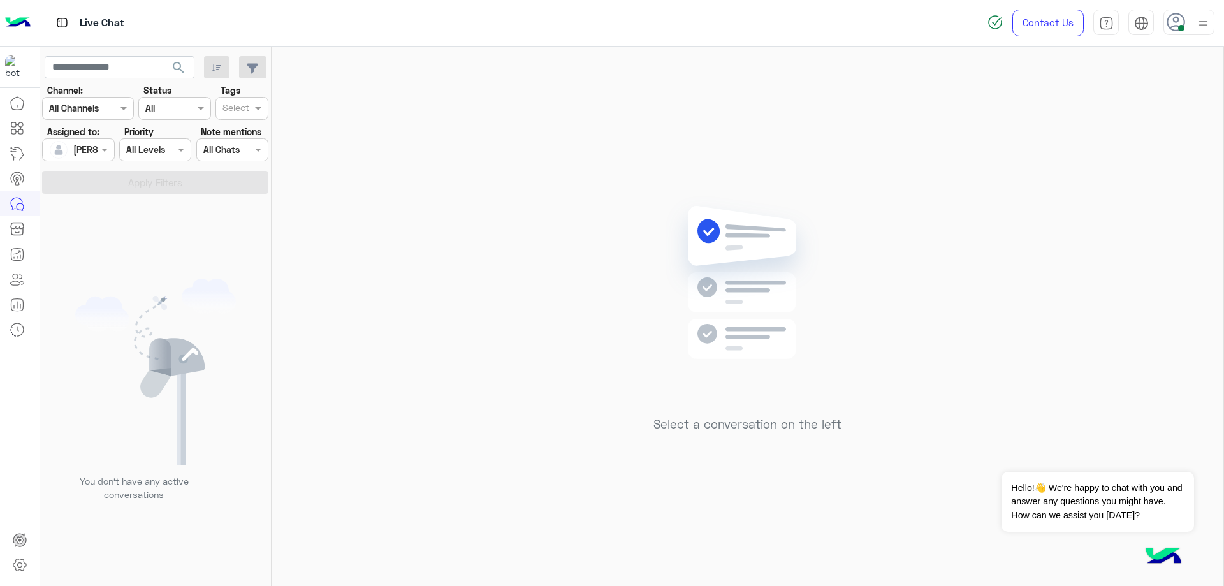
click at [1200, 20] on img at bounding box center [1203, 23] width 16 height 16
click at [1142, 185] on label "Offline" at bounding box center [1134, 181] width 139 height 23
click at [1076, 280] on img at bounding box center [1071, 283] width 13 height 13
click at [1119, 280] on link "Sign Out" at bounding box center [1101, 281] width 36 height 11
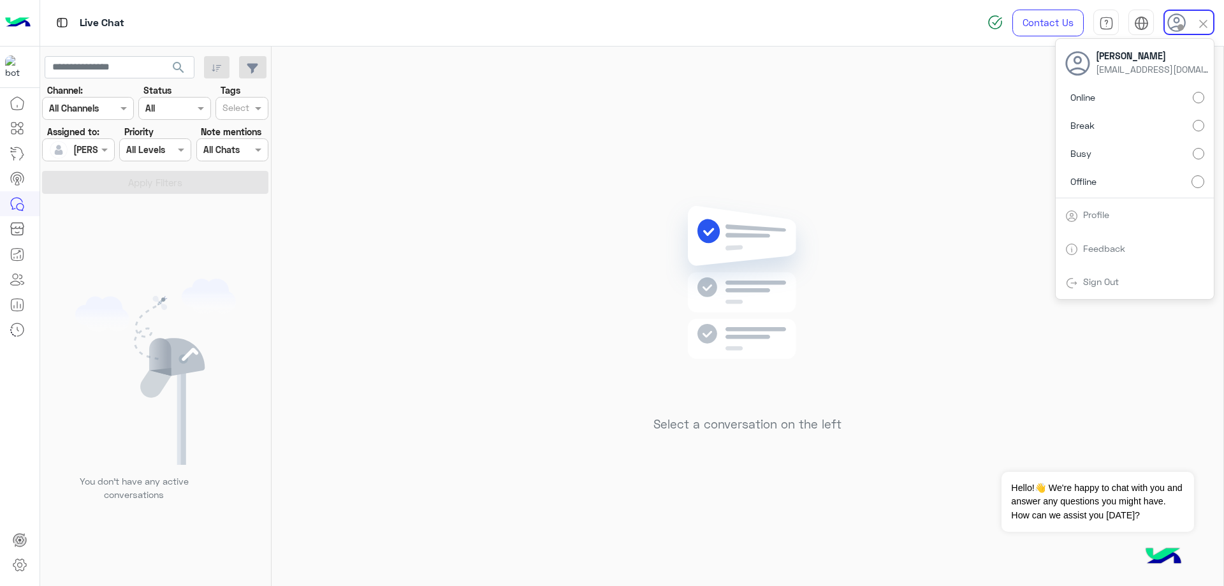
click at [1119, 280] on link "Sign Out" at bounding box center [1101, 281] width 36 height 11
click at [1119, 279] on span "Sign Out" at bounding box center [1100, 281] width 45 height 11
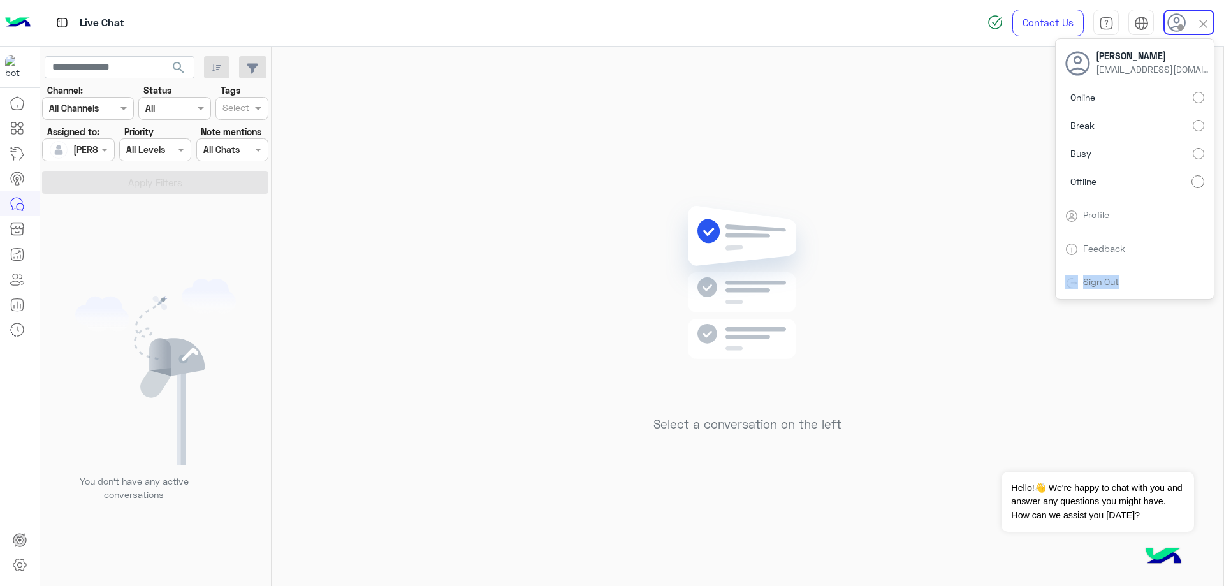
click at [1119, 279] on span "Sign Out" at bounding box center [1100, 281] width 45 height 11
click at [1109, 282] on link "Sign Out" at bounding box center [1101, 281] width 36 height 11
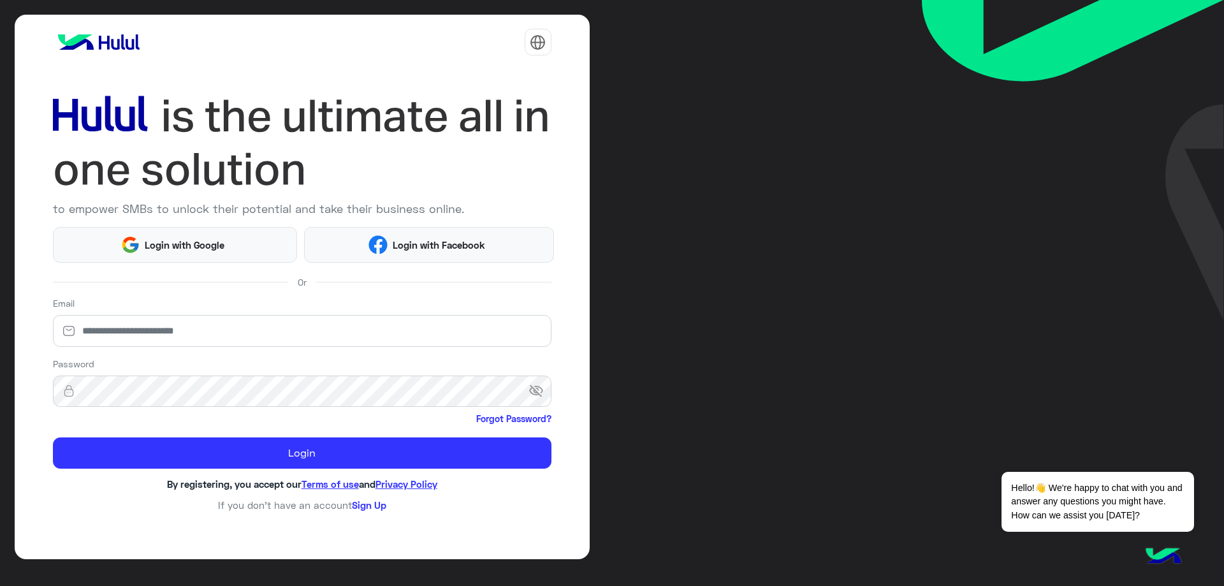
click at [1109, 282] on img at bounding box center [1073, 160] width 302 height 320
